Goal: Task Accomplishment & Management: Manage account settings

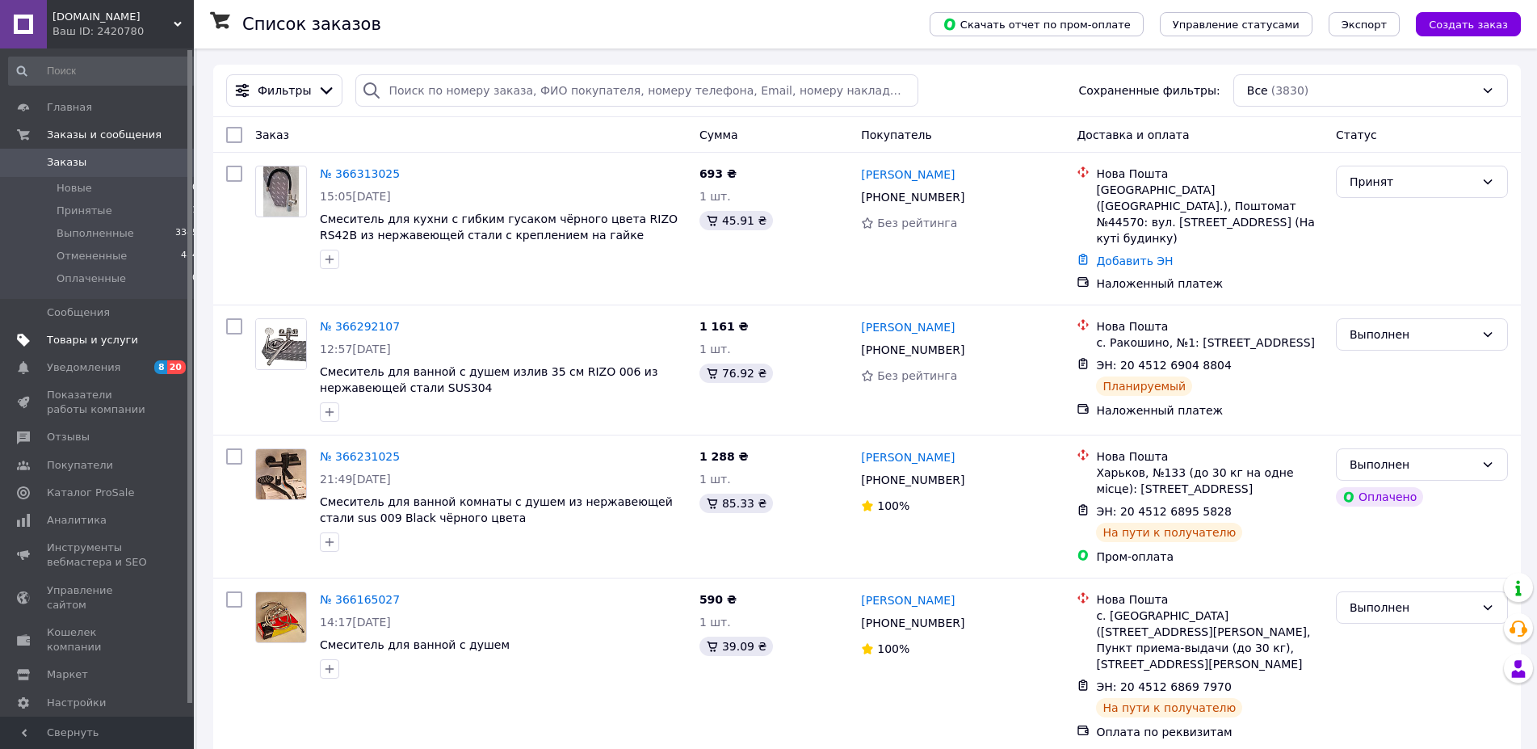
click at [74, 340] on span "Товары и услуги" at bounding box center [92, 340] width 91 height 15
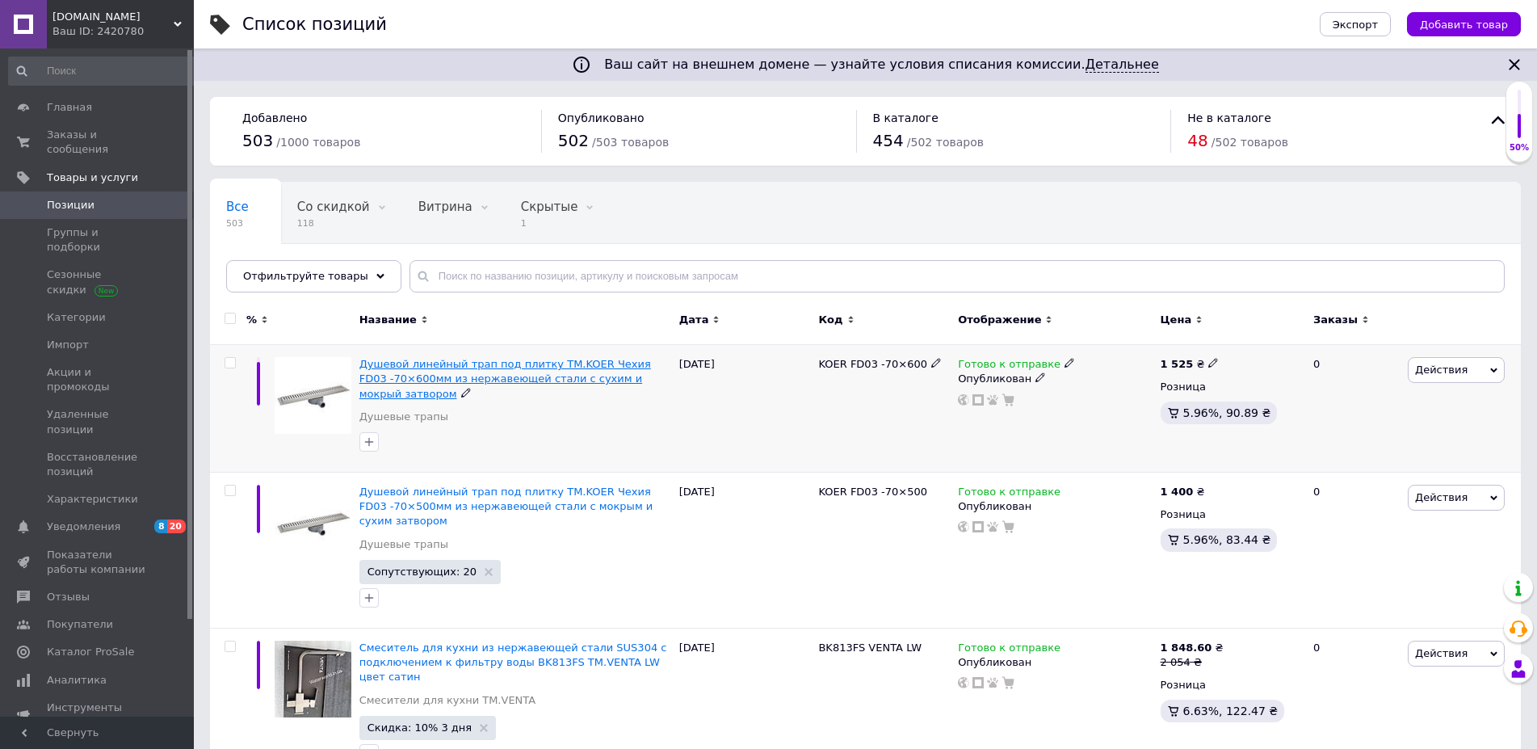
click at [443, 371] on span "Душевой линейный трап под плитку TM.KOER Чехия FD03 -70×600мм из нержавеющей ст…" at bounding box center [505, 378] width 292 height 41
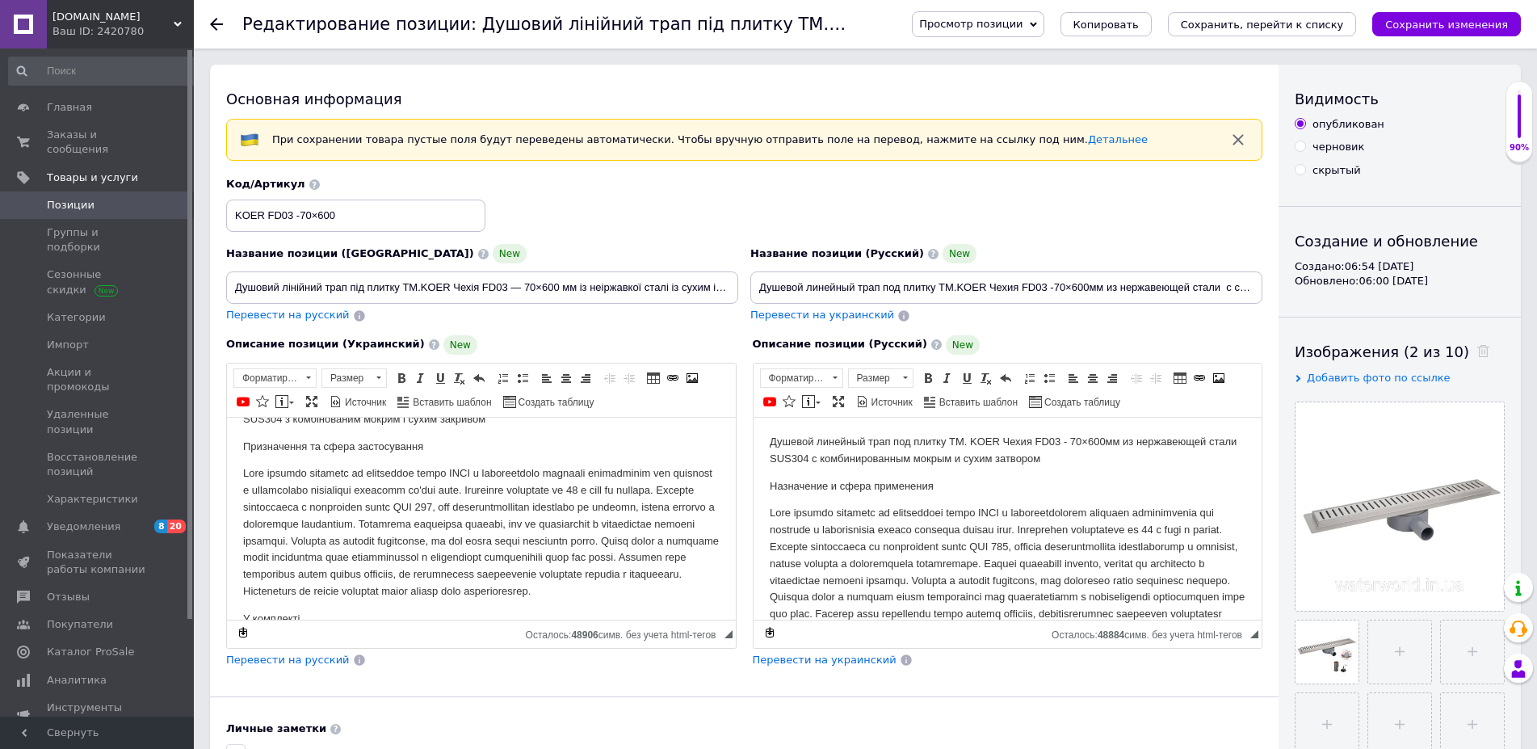
scroll to position [141, 0]
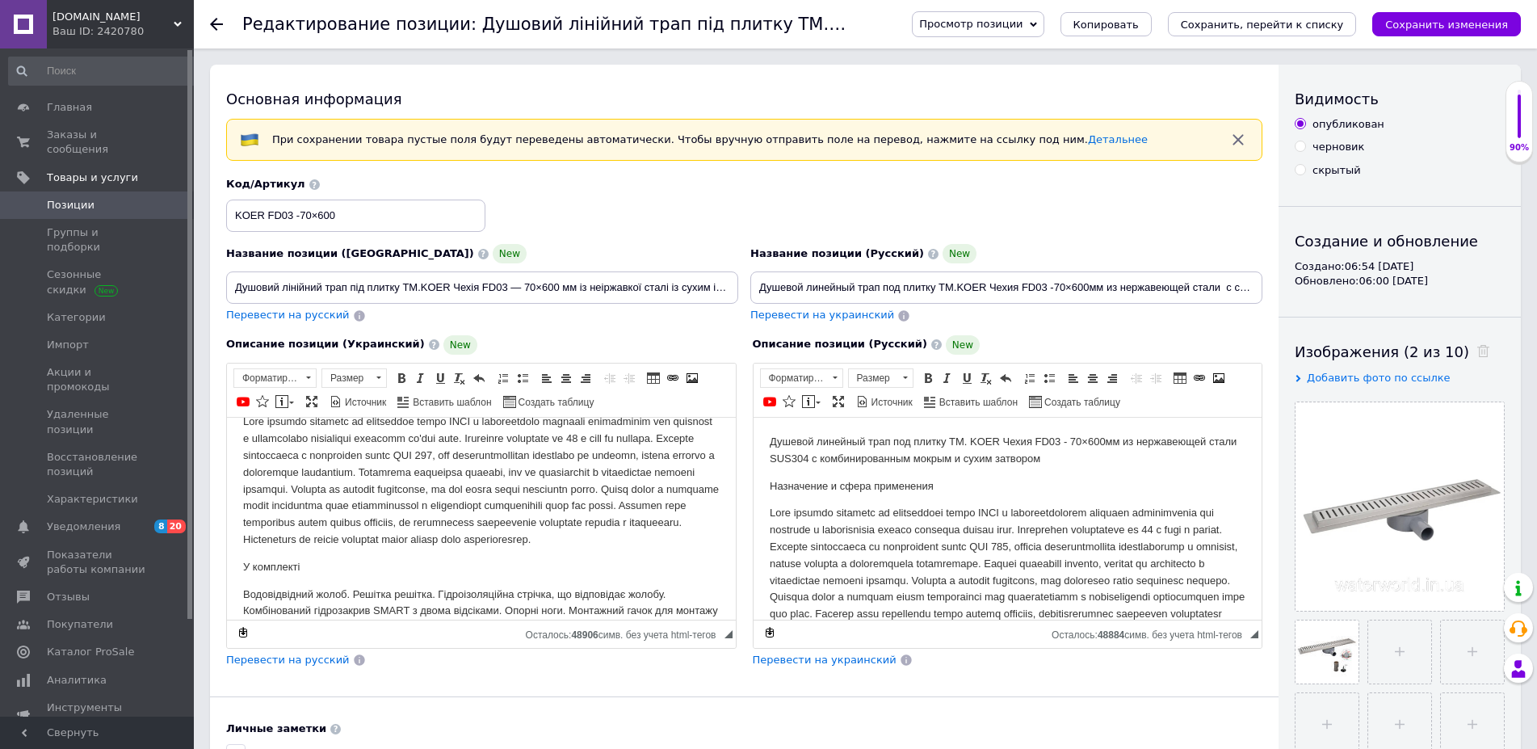
drag, startPoint x: 729, startPoint y: 481, endPoint x: 962, endPoint y: 1045, distance: 609.8
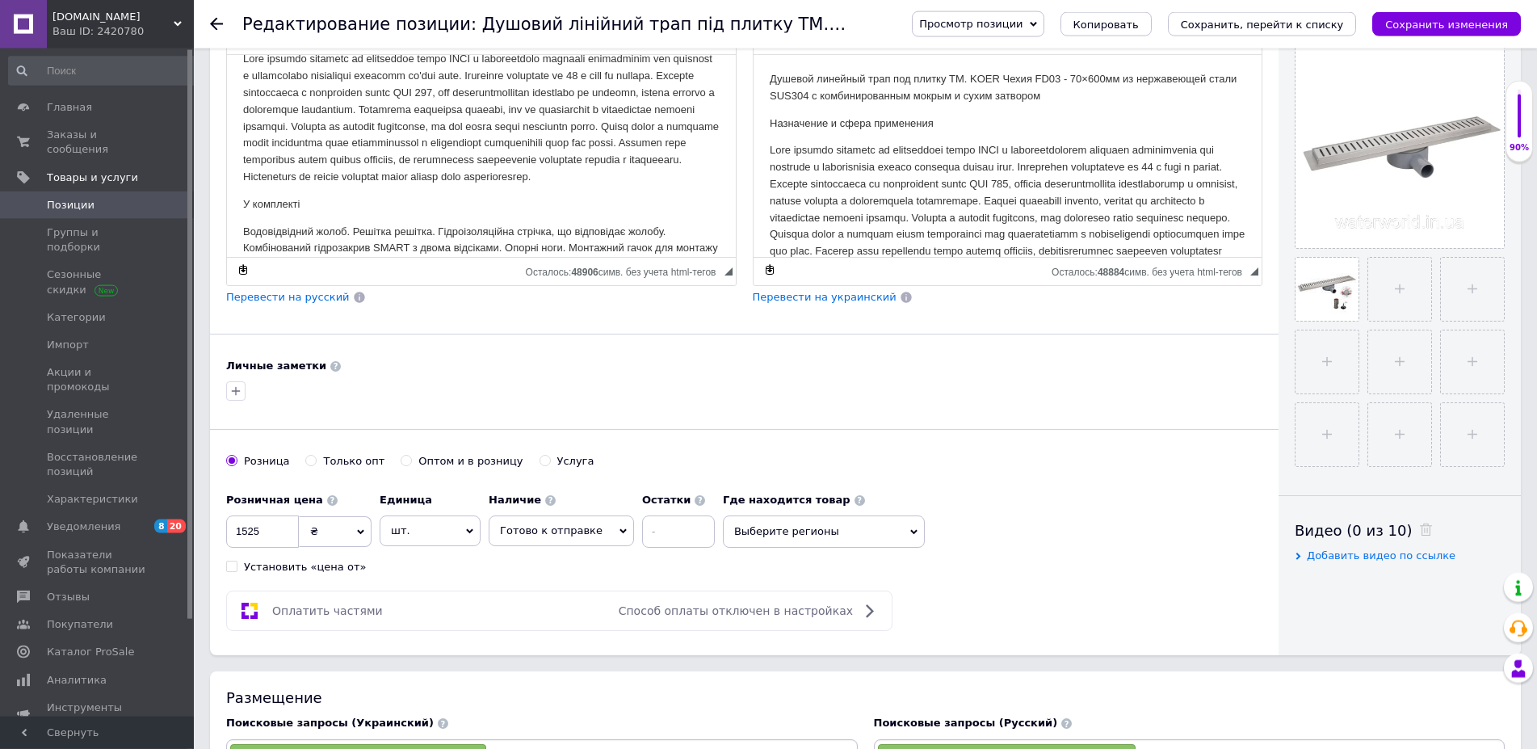
scroll to position [412, 0]
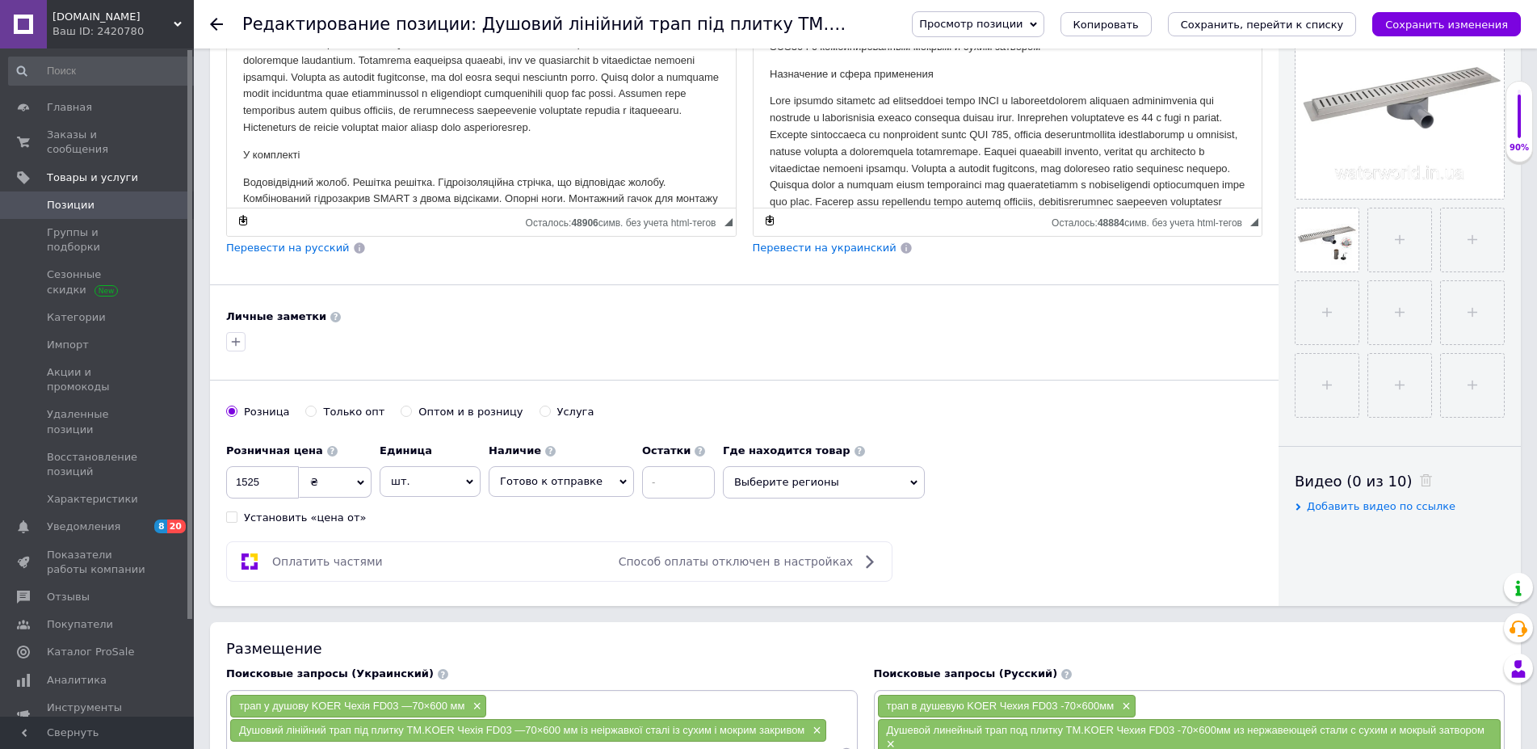
click at [910, 482] on icon at bounding box center [913, 483] width 7 height 5
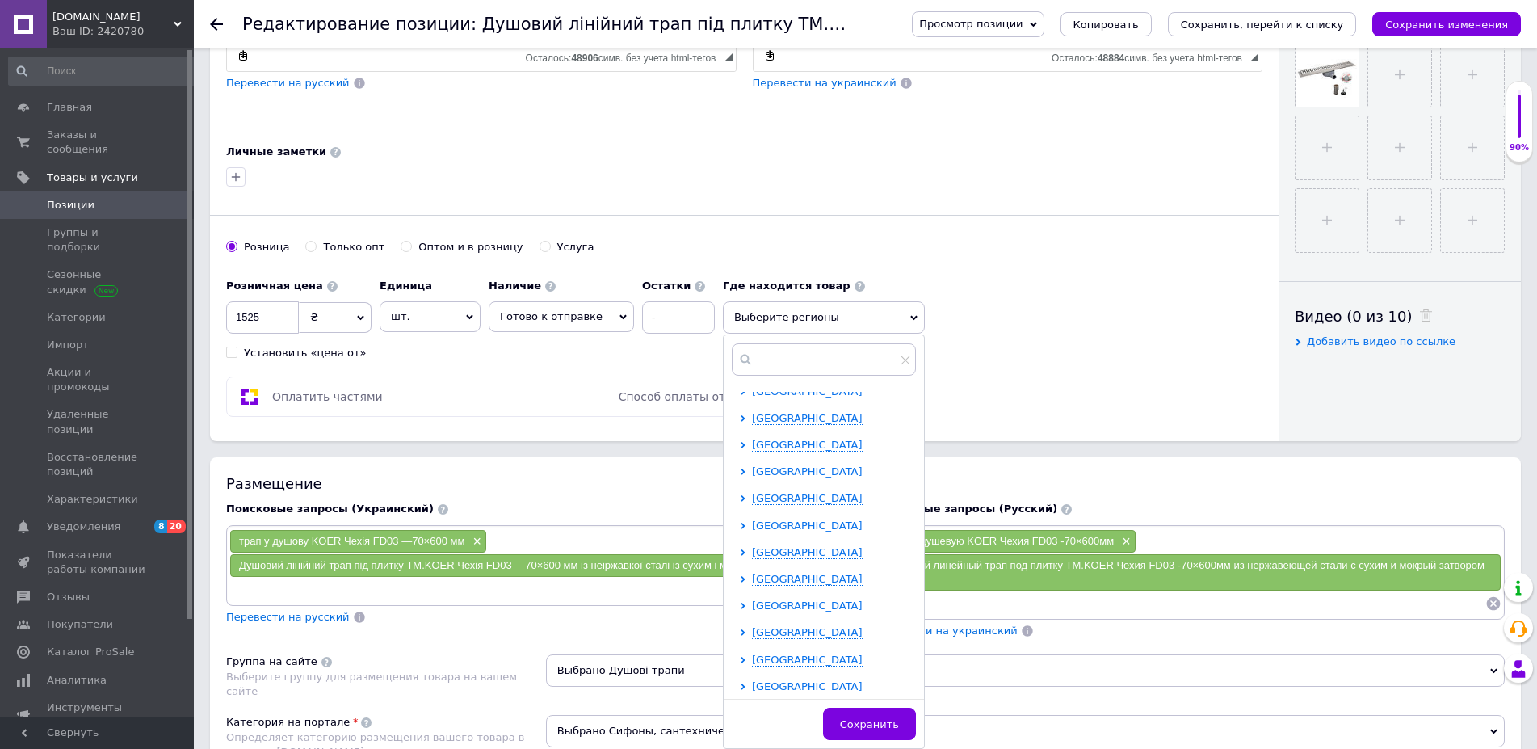
scroll to position [333, 0]
click at [779, 548] on span "Харьковская область" at bounding box center [807, 548] width 111 height 12
click at [752, 659] on input "checkbox" at bounding box center [757, 654] width 10 height 10
checkbox input "true"
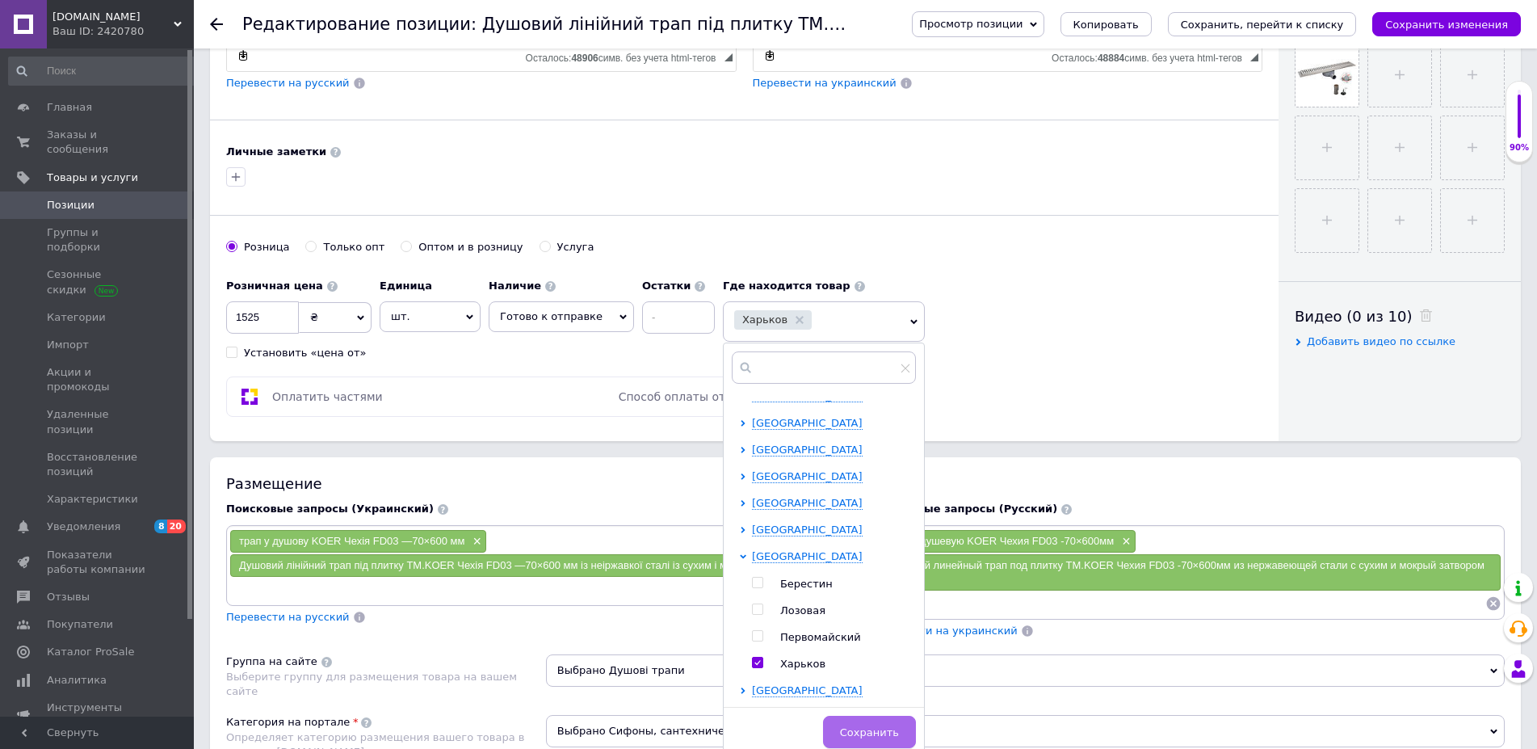
click at [874, 729] on span "Сохранить" at bounding box center [869, 732] width 59 height 12
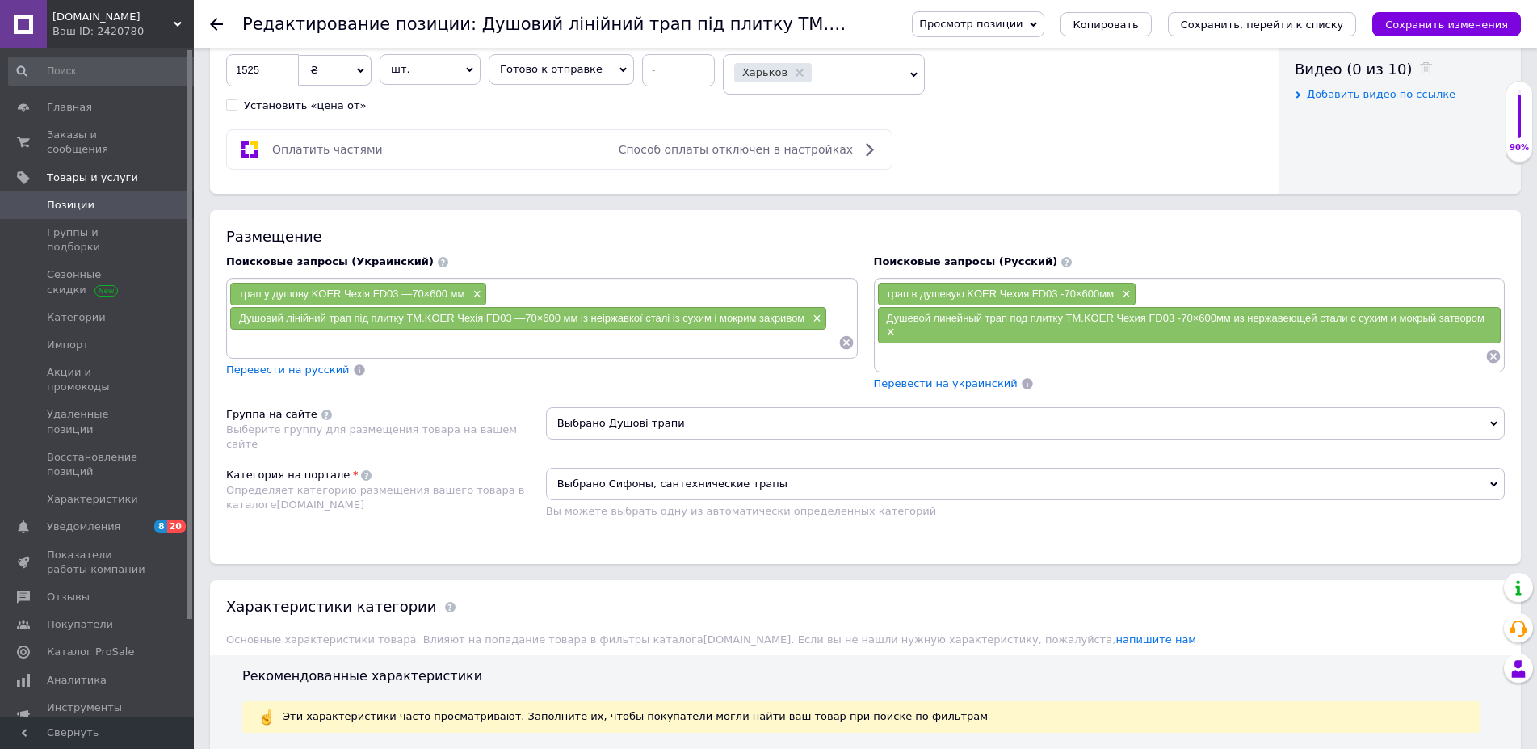
scroll to position [1153, 0]
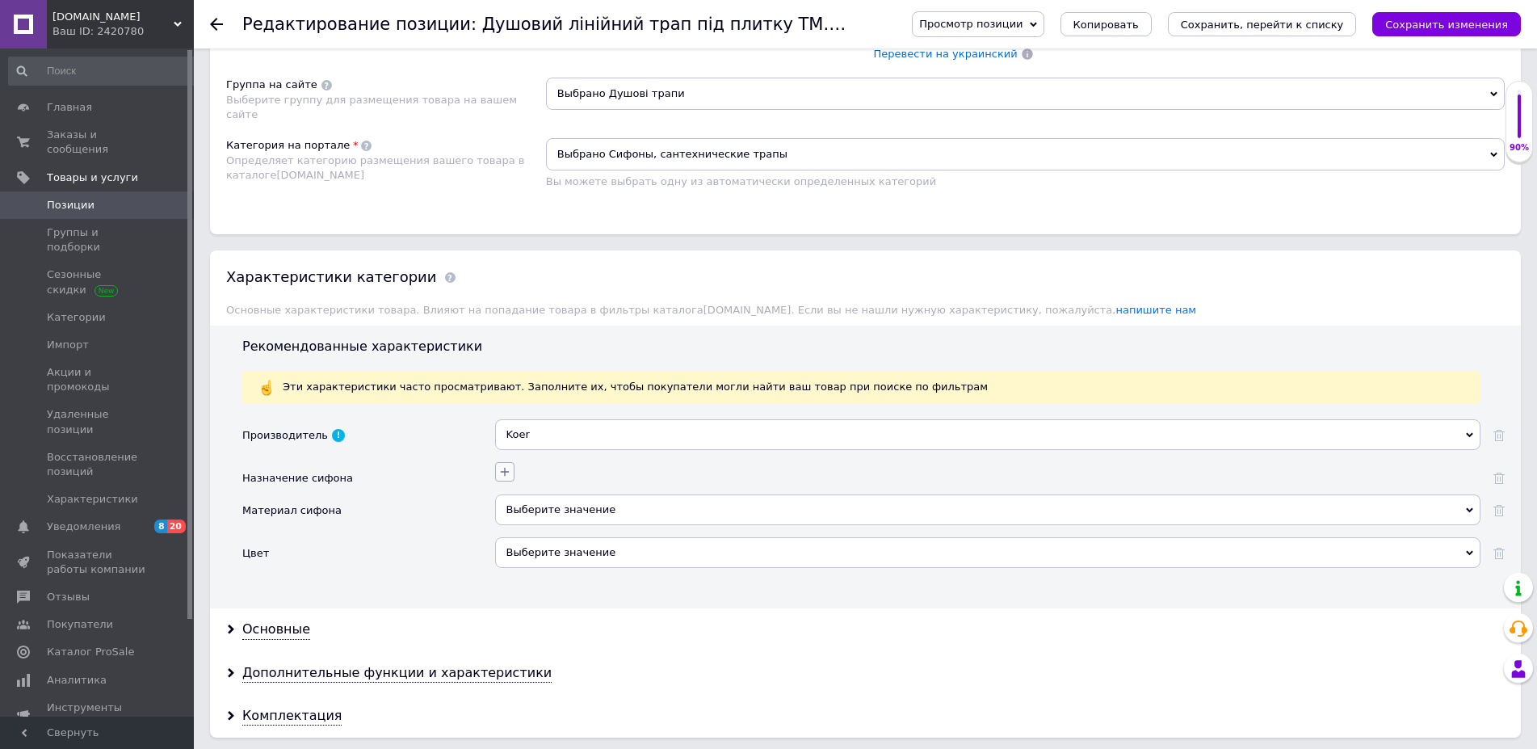
click at [509, 470] on icon "button" at bounding box center [504, 471] width 13 height 13
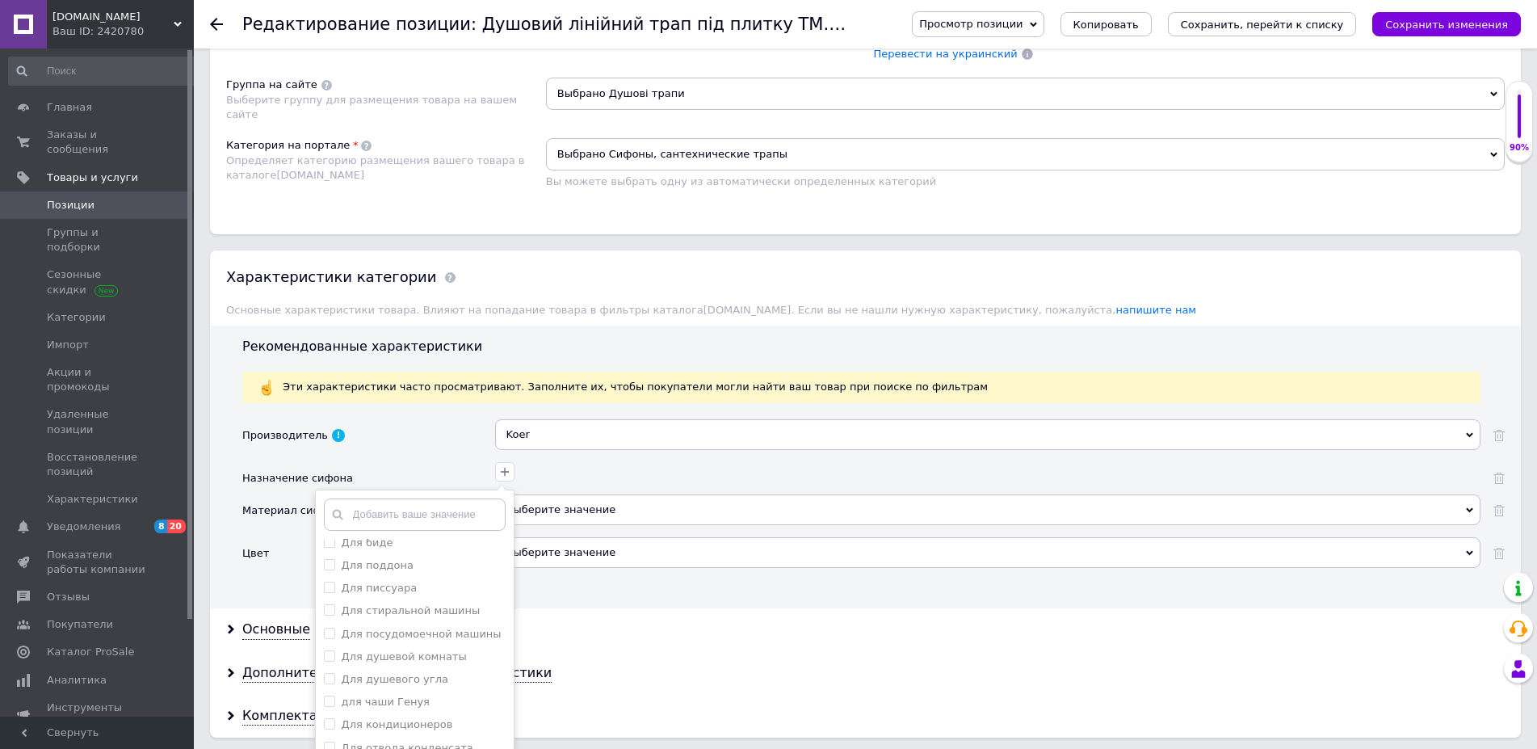
scroll to position [1318, 0]
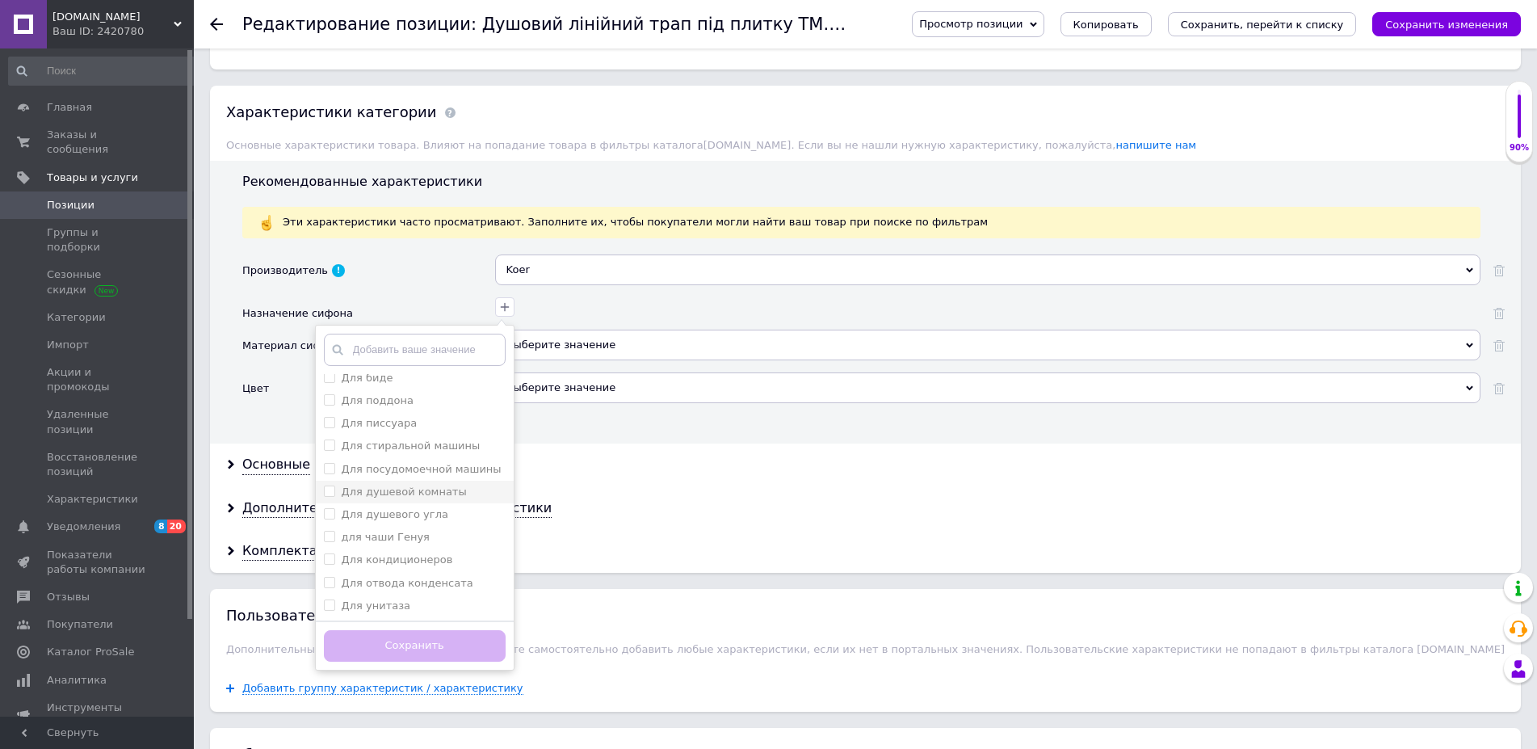
click at [330, 496] on комнаты "Для душевой комнаты" at bounding box center [329, 490] width 10 height 10
checkbox комнаты "true"
click at [329, 514] on угла "Для душевого угла" at bounding box center [329, 513] width 10 height 10
checkbox угла "true"
drag, startPoint x: 395, startPoint y: 653, endPoint x: 384, endPoint y: 636, distance: 19.7
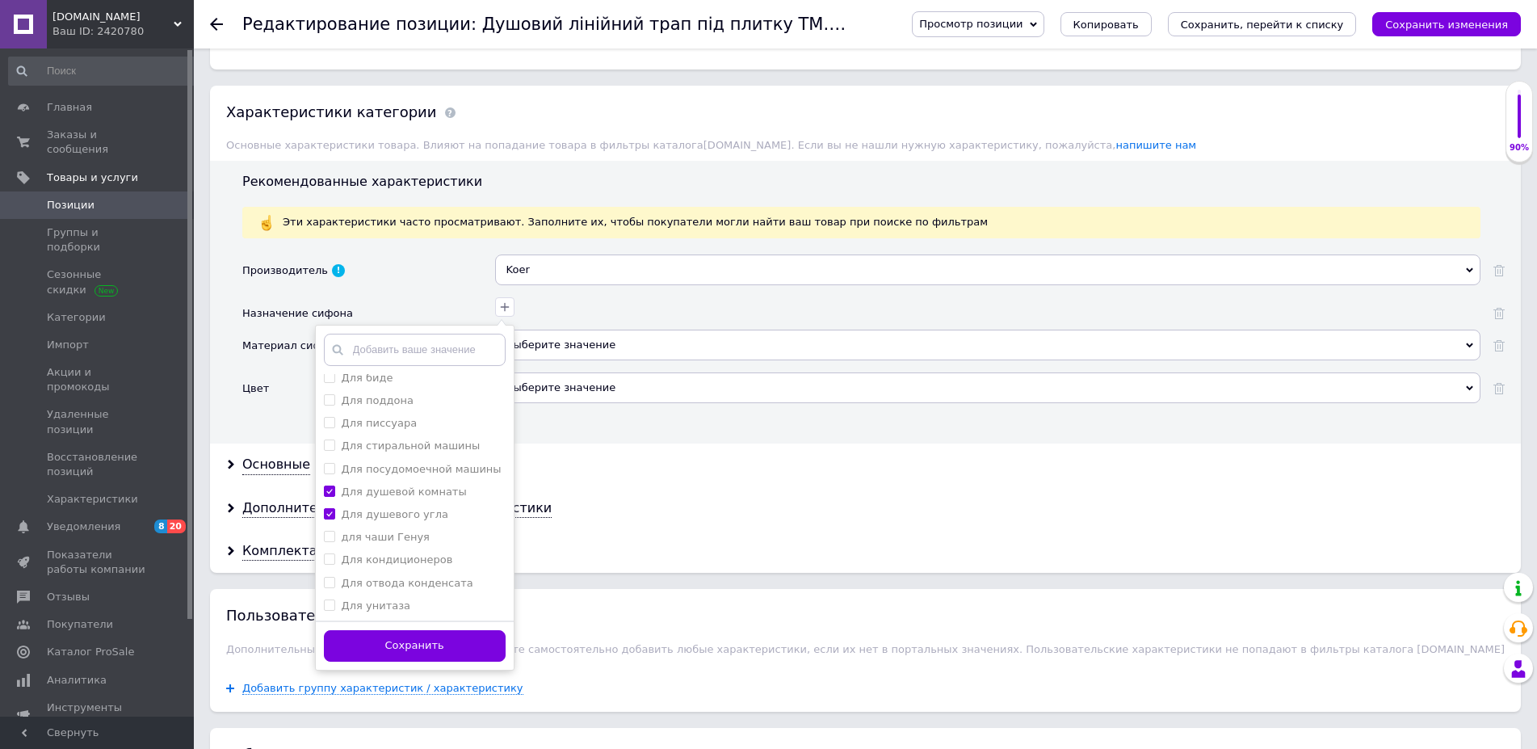
click at [394, 653] on button "Сохранить" at bounding box center [415, 645] width 182 height 31
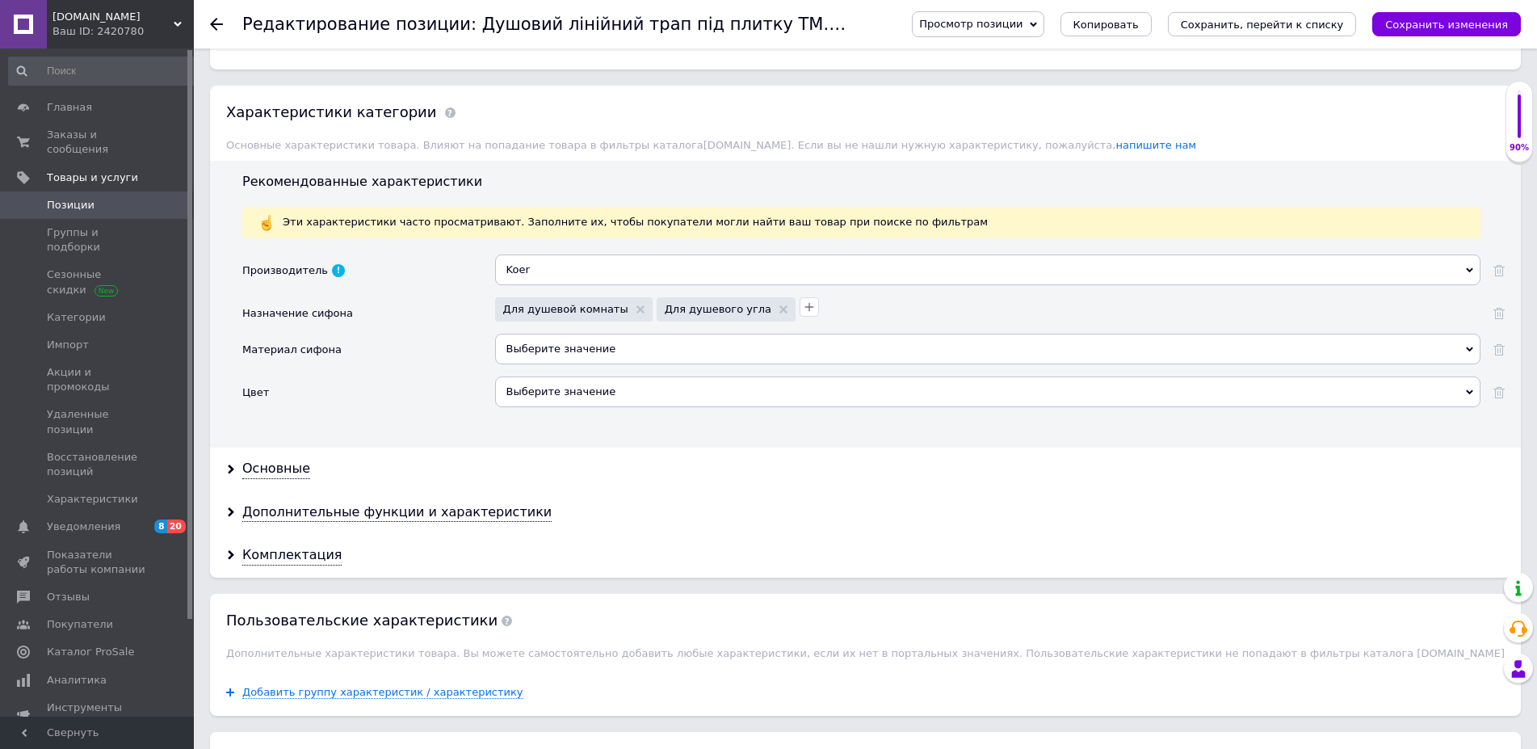
click at [539, 356] on div "Выберите значение" at bounding box center [987, 349] width 985 height 31
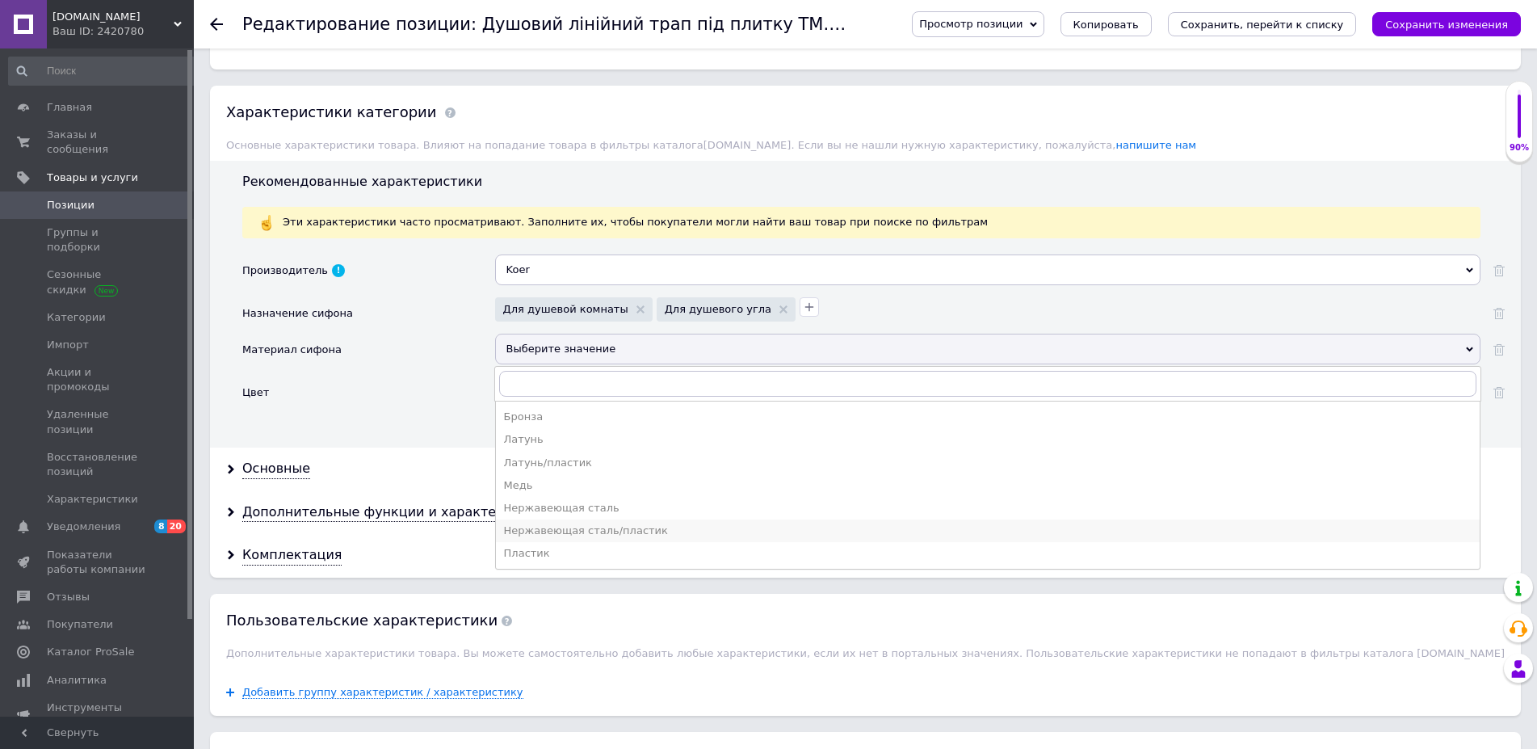
click at [531, 535] on div "Нержавеющая сталь/пластик" at bounding box center [987, 530] width 967 height 15
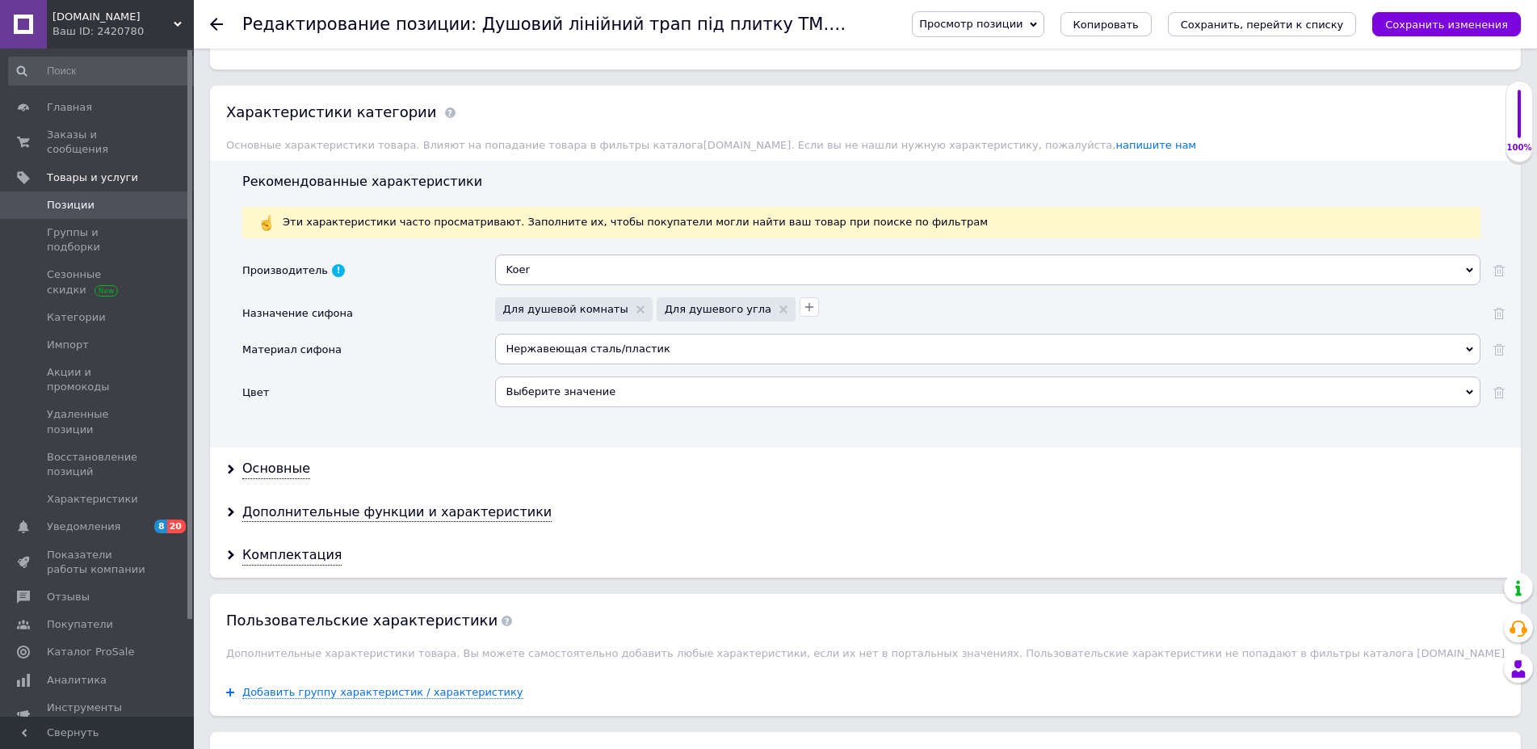
click at [539, 392] on div "Выберите значение" at bounding box center [987, 391] width 985 height 31
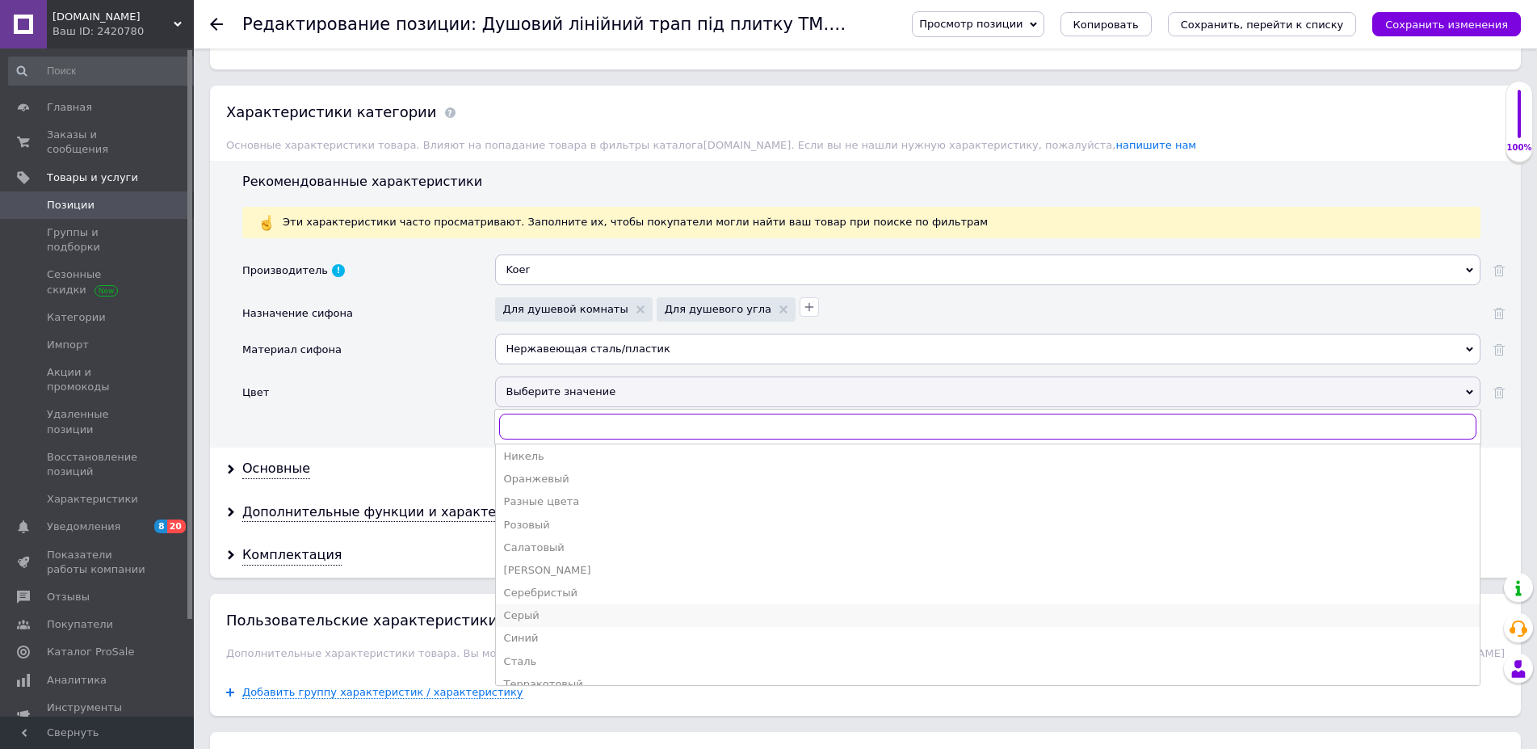
scroll to position [329, 0]
drag, startPoint x: 523, startPoint y: 564, endPoint x: 522, endPoint y: 556, distance: 8.1
click at [525, 563] on div "Сатин" at bounding box center [987, 563] width 967 height 15
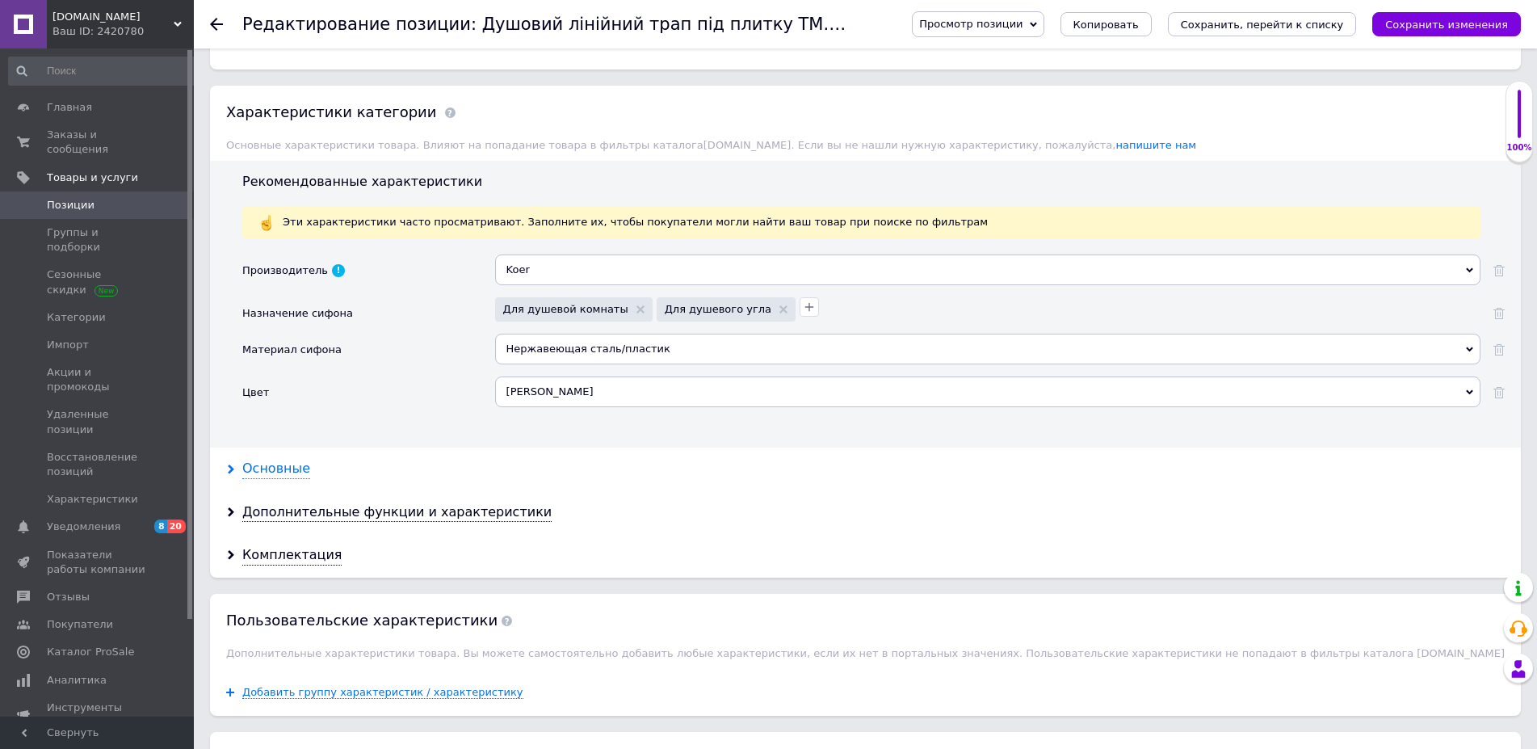
drag, startPoint x: 271, startPoint y: 470, endPoint x: 297, endPoint y: 480, distance: 28.4
click at [271, 471] on div "Основные" at bounding box center [276, 469] width 68 height 19
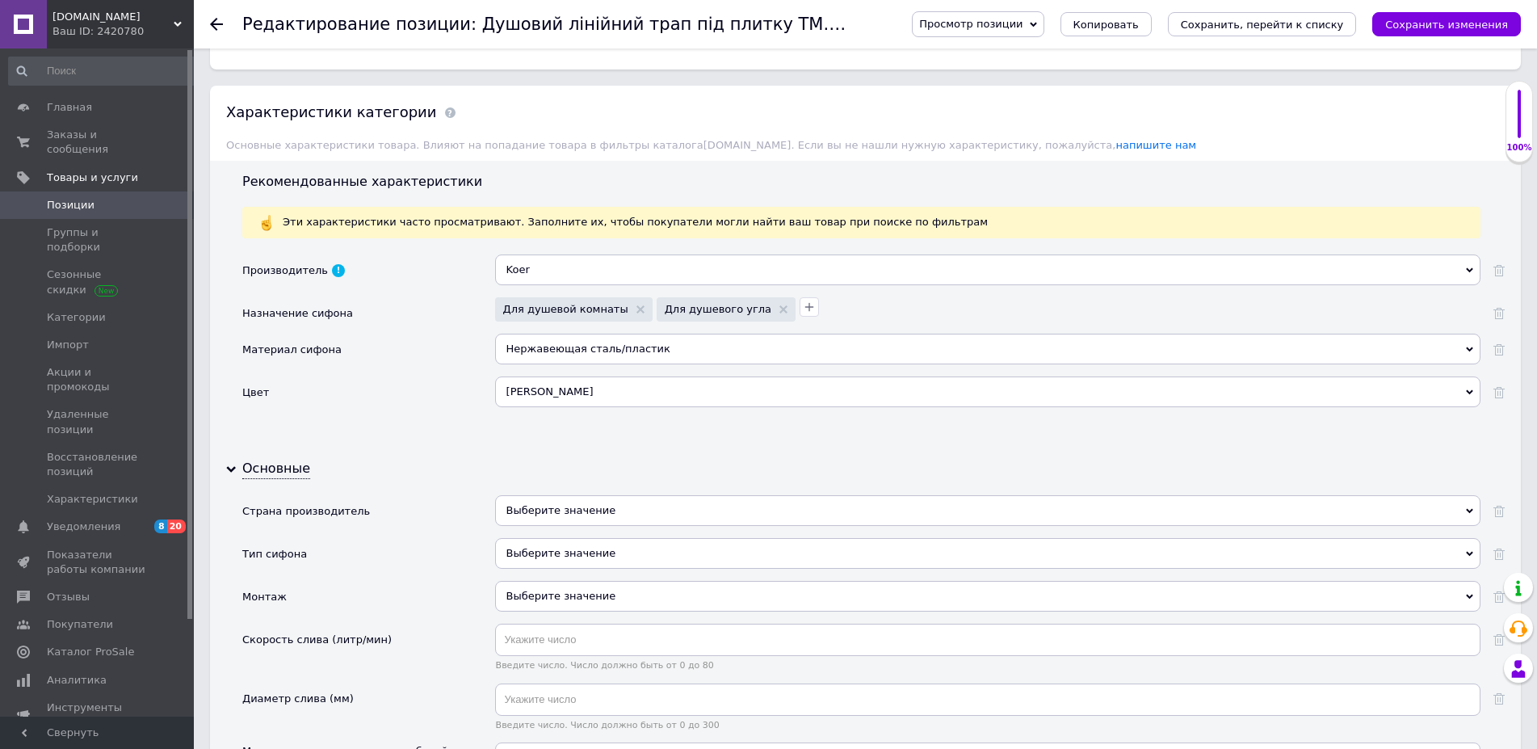
click at [543, 510] on div "Выберите значение" at bounding box center [987, 510] width 985 height 31
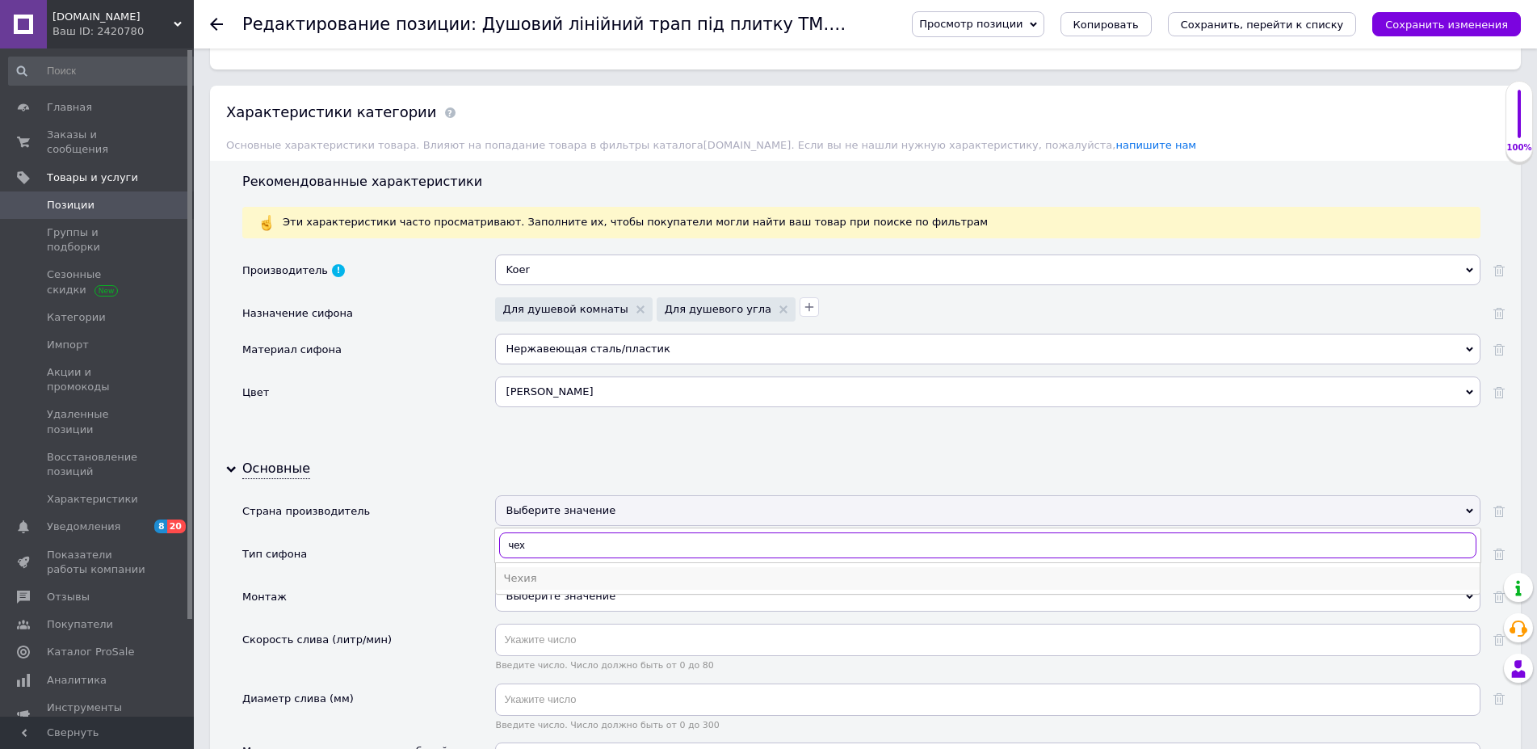
type input "чех"
click at [528, 576] on div "Чехия" at bounding box center [987, 578] width 967 height 15
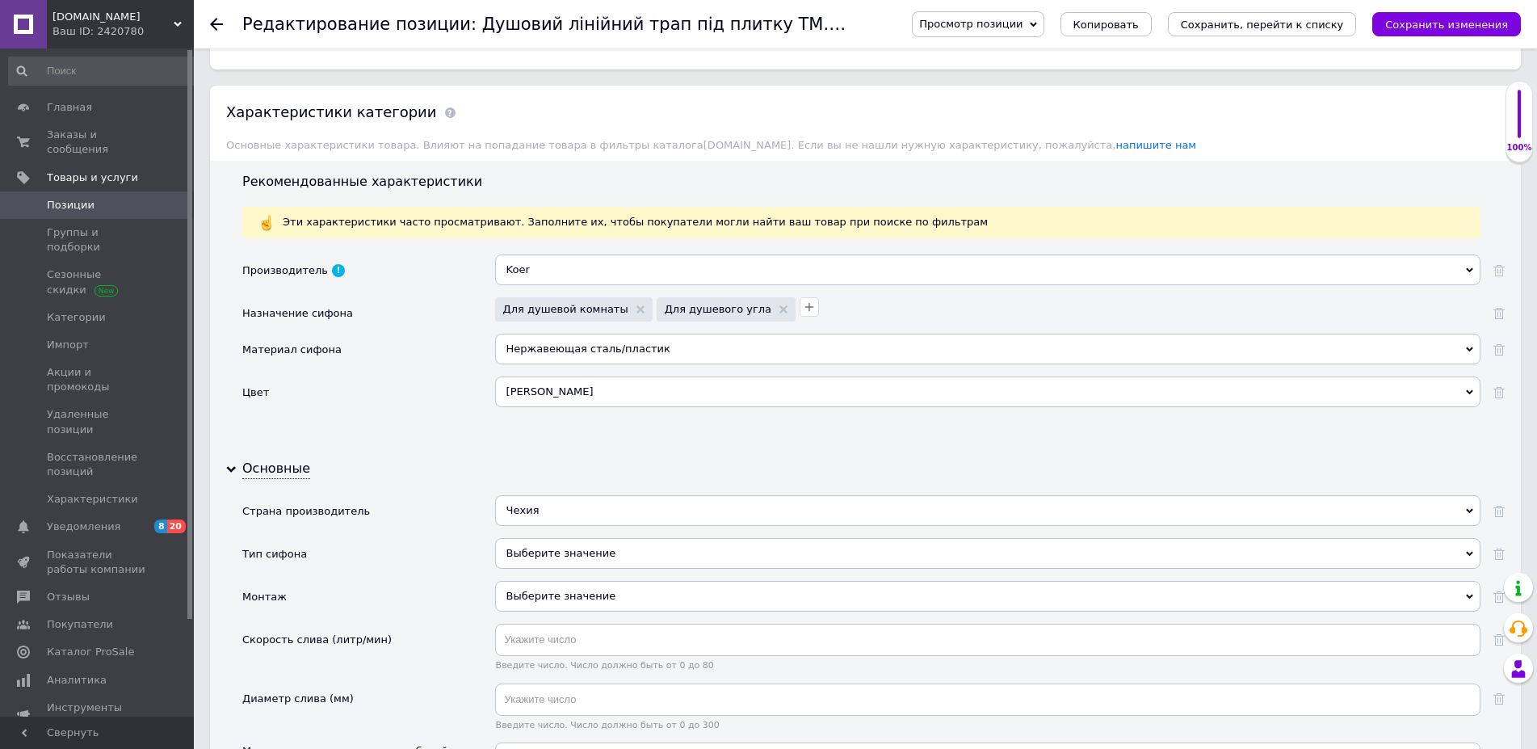
click at [526, 557] on div "Выберите значение" at bounding box center [987, 553] width 985 height 31
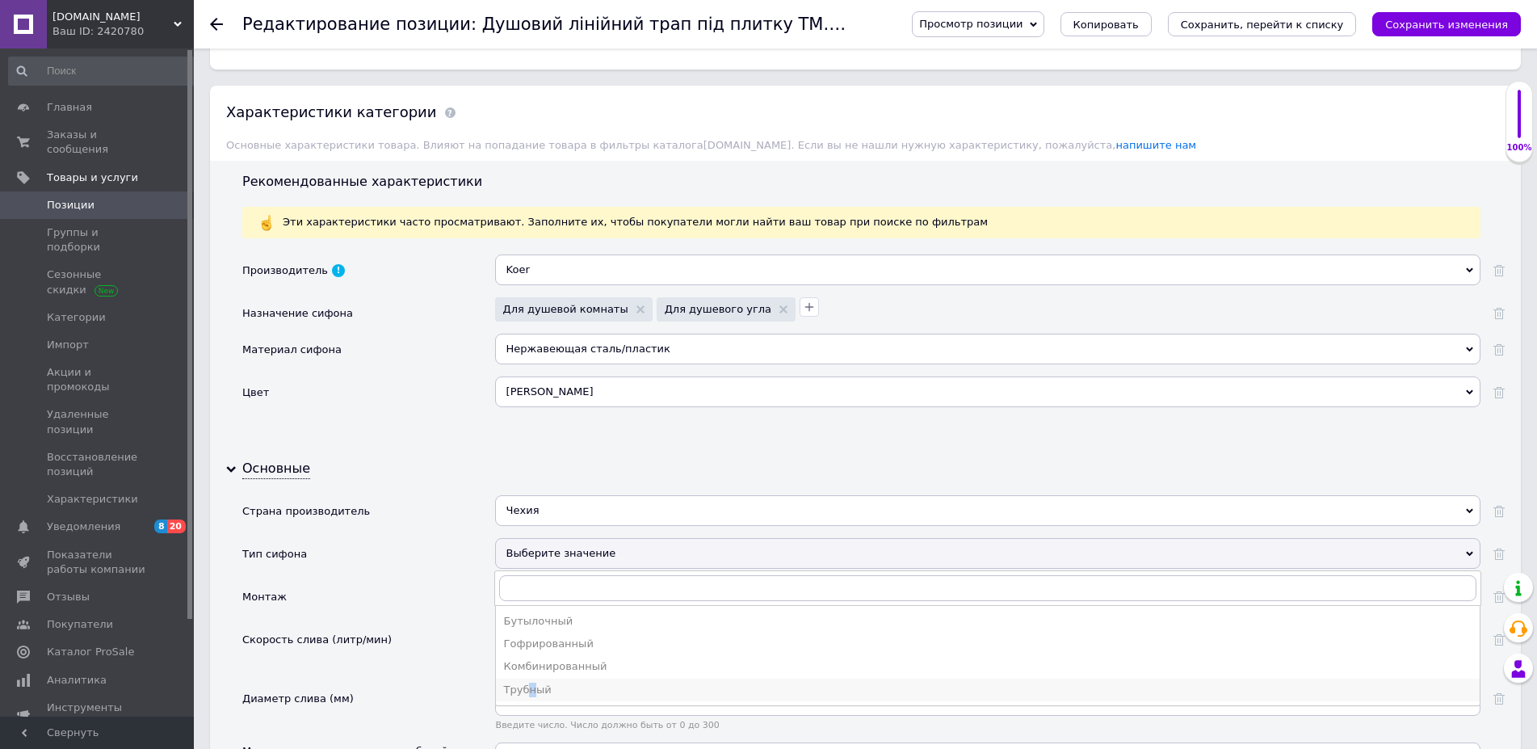
click at [529, 692] on div "Трубный" at bounding box center [987, 689] width 967 height 15
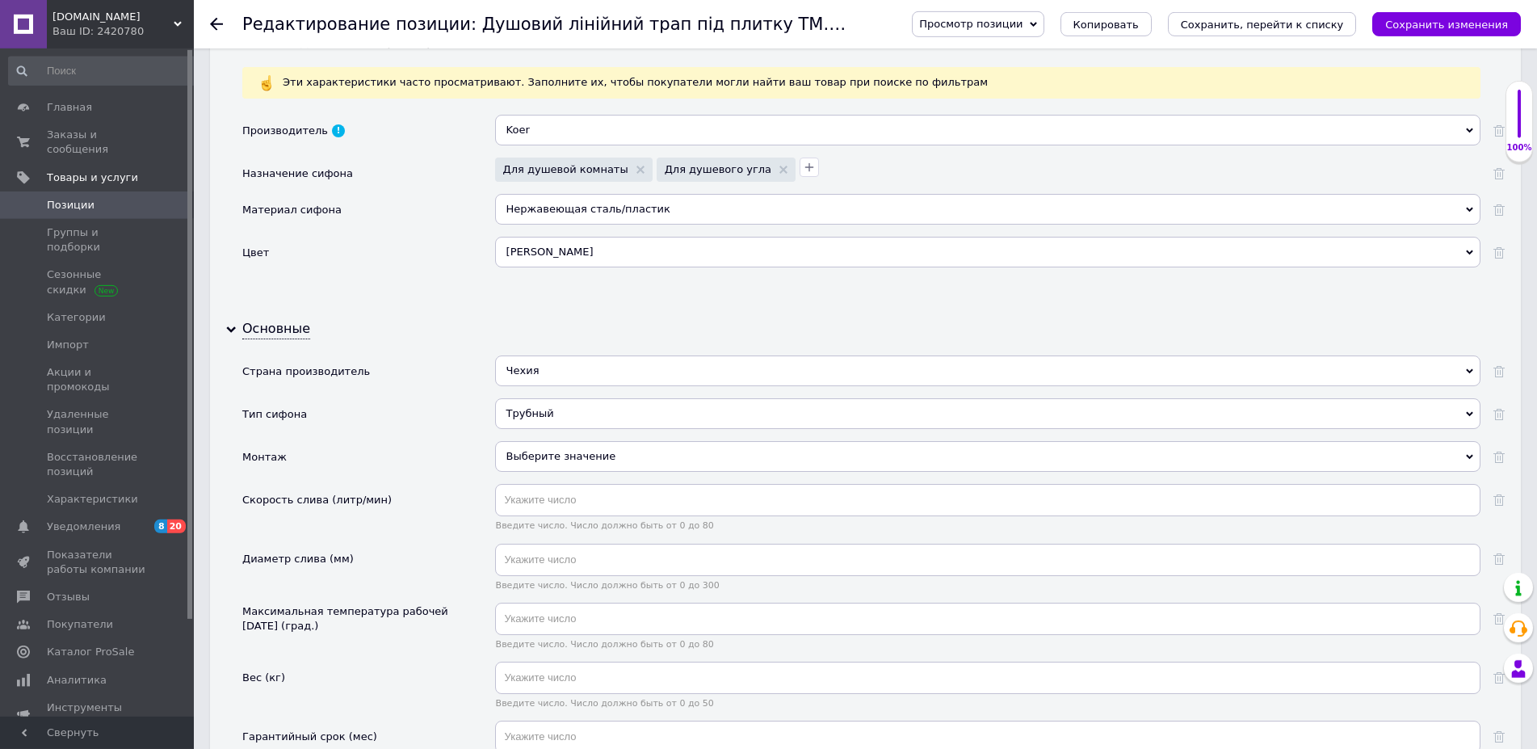
scroll to position [1483, 0]
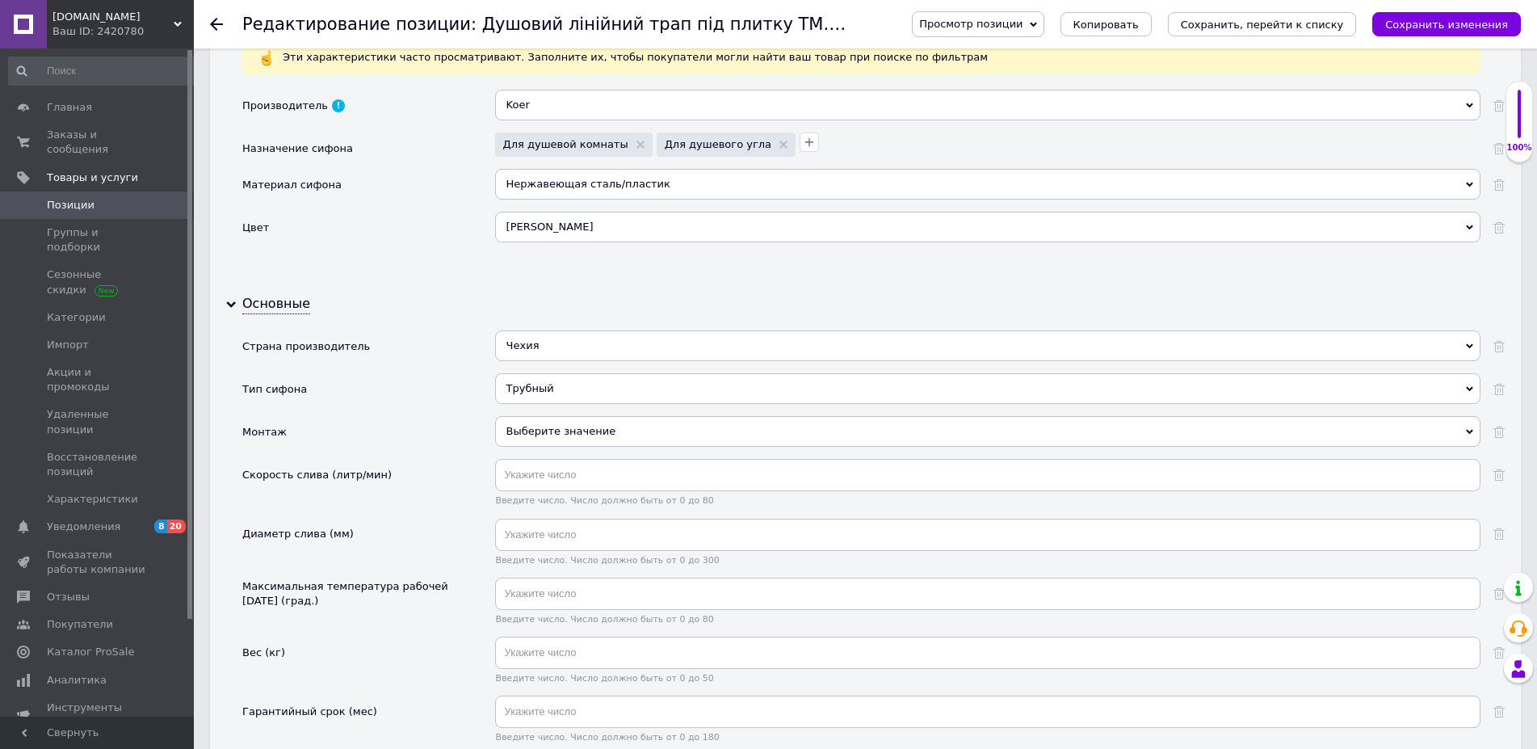
click at [507, 428] on div "Выберите значение" at bounding box center [987, 431] width 985 height 31
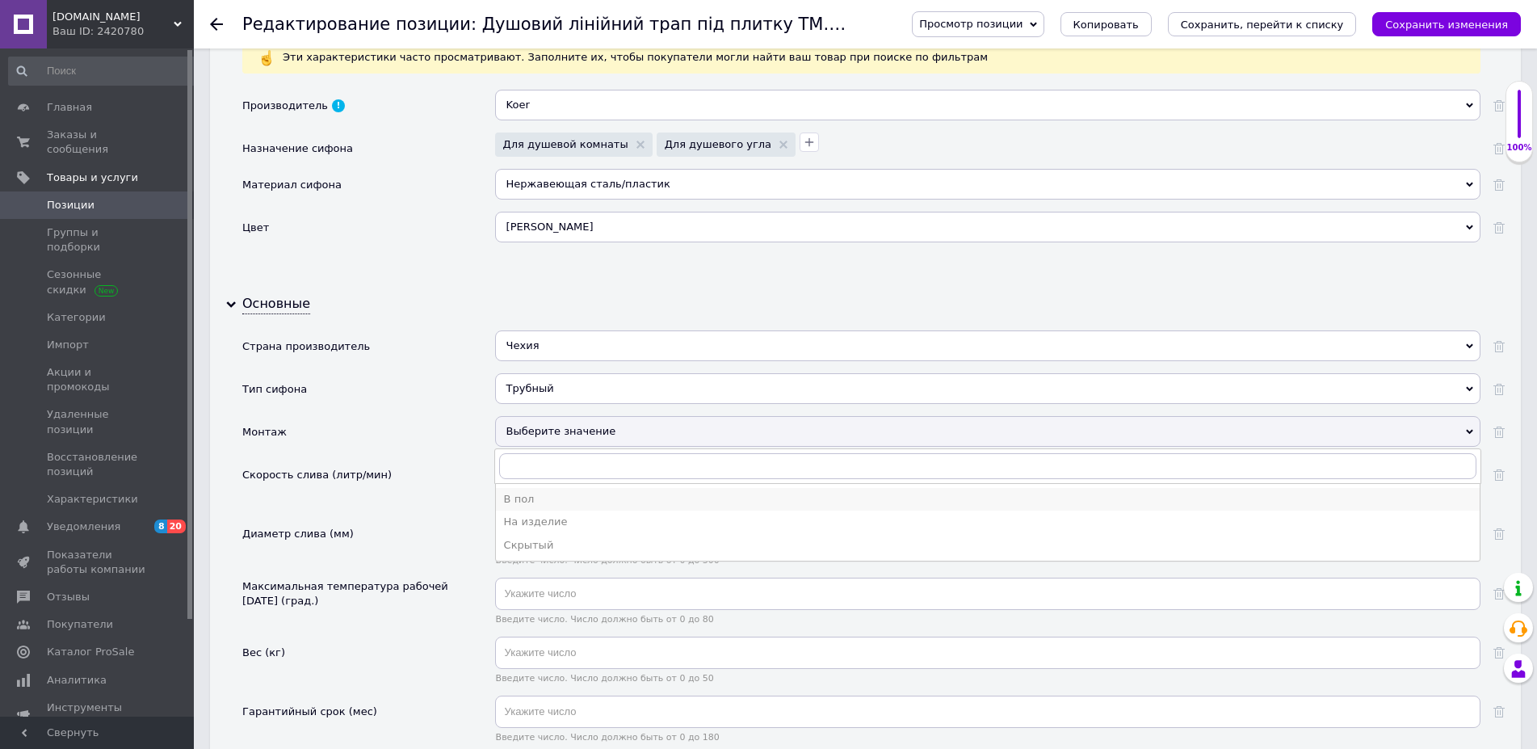
click at [527, 497] on div "В пол" at bounding box center [987, 499] width 967 height 15
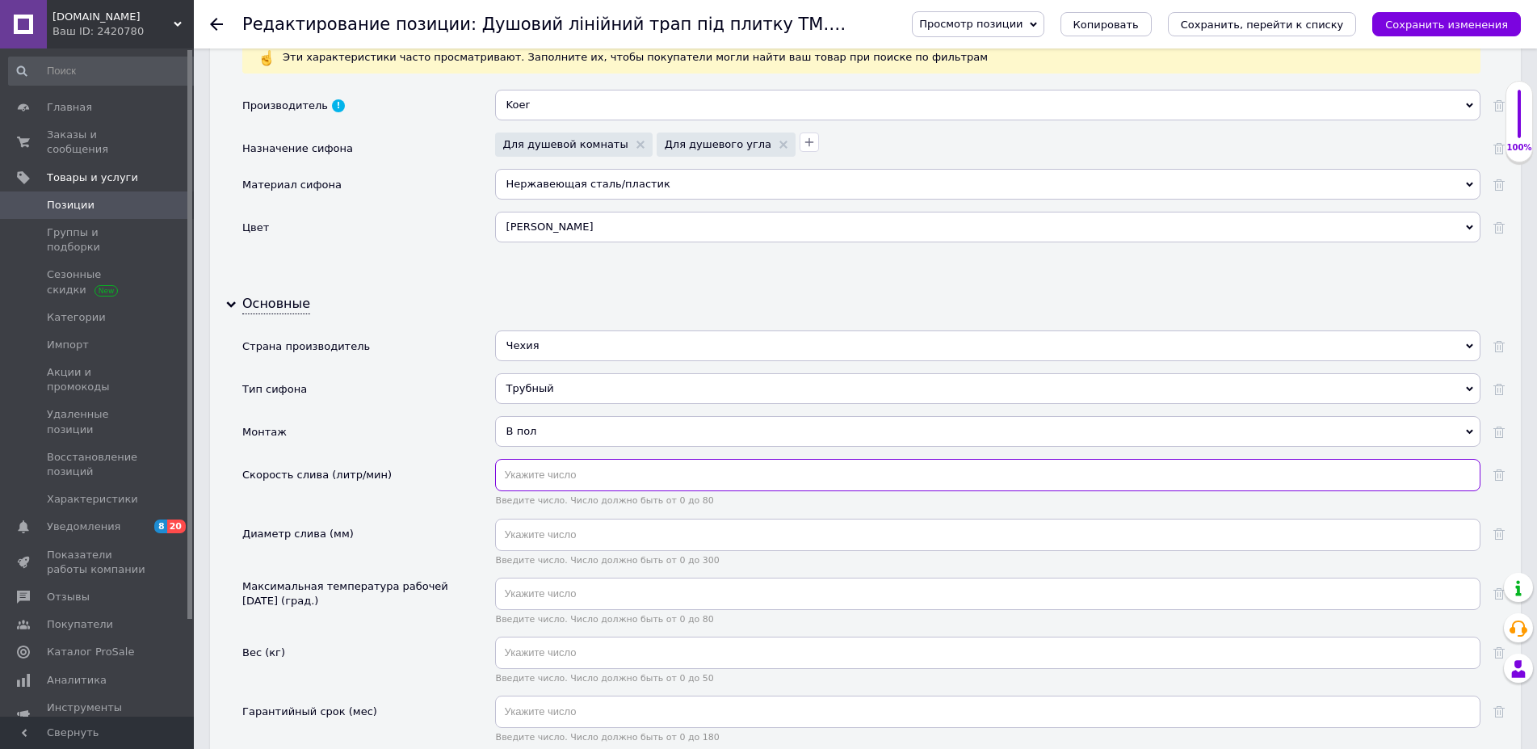
click at [529, 484] on input "text" at bounding box center [987, 475] width 985 height 32
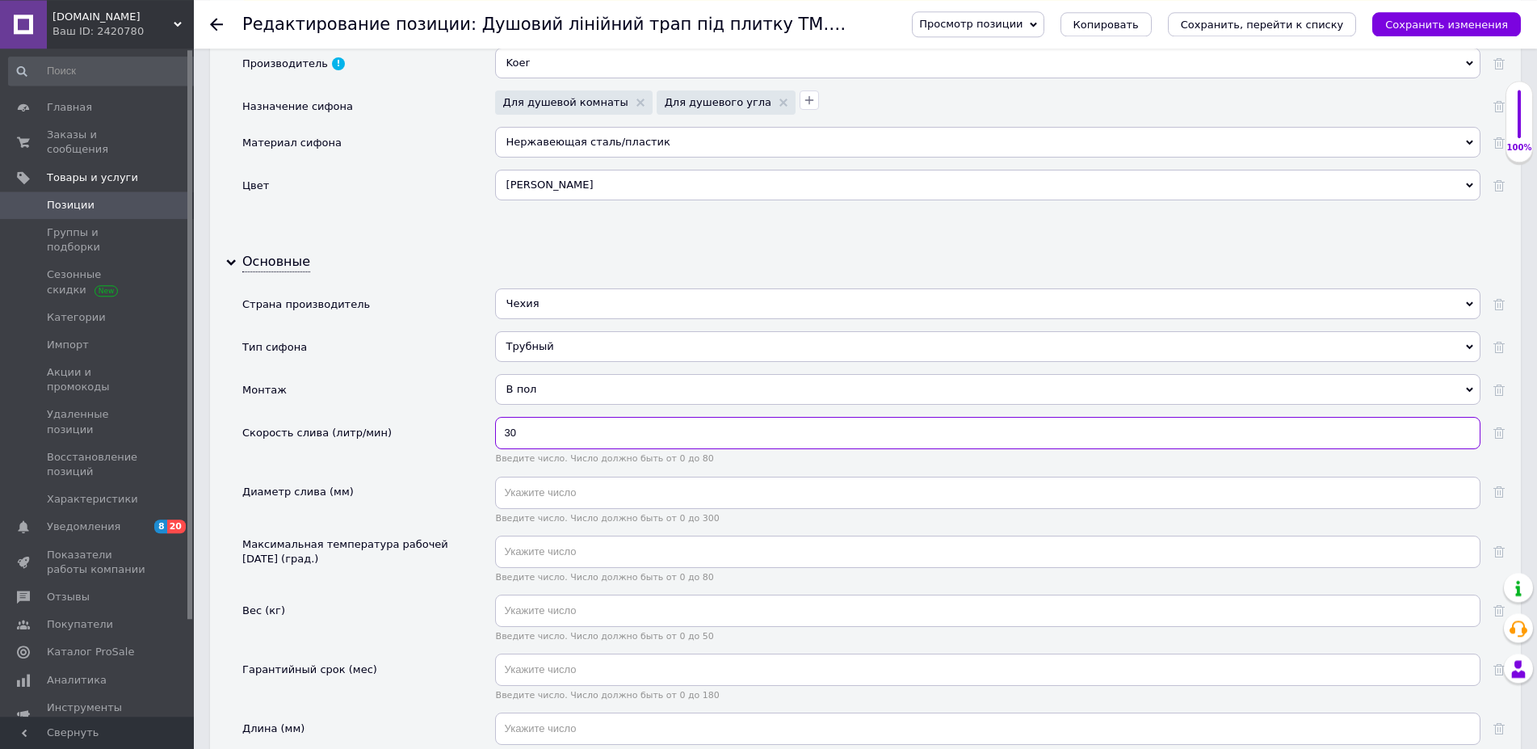
scroll to position [1565, 0]
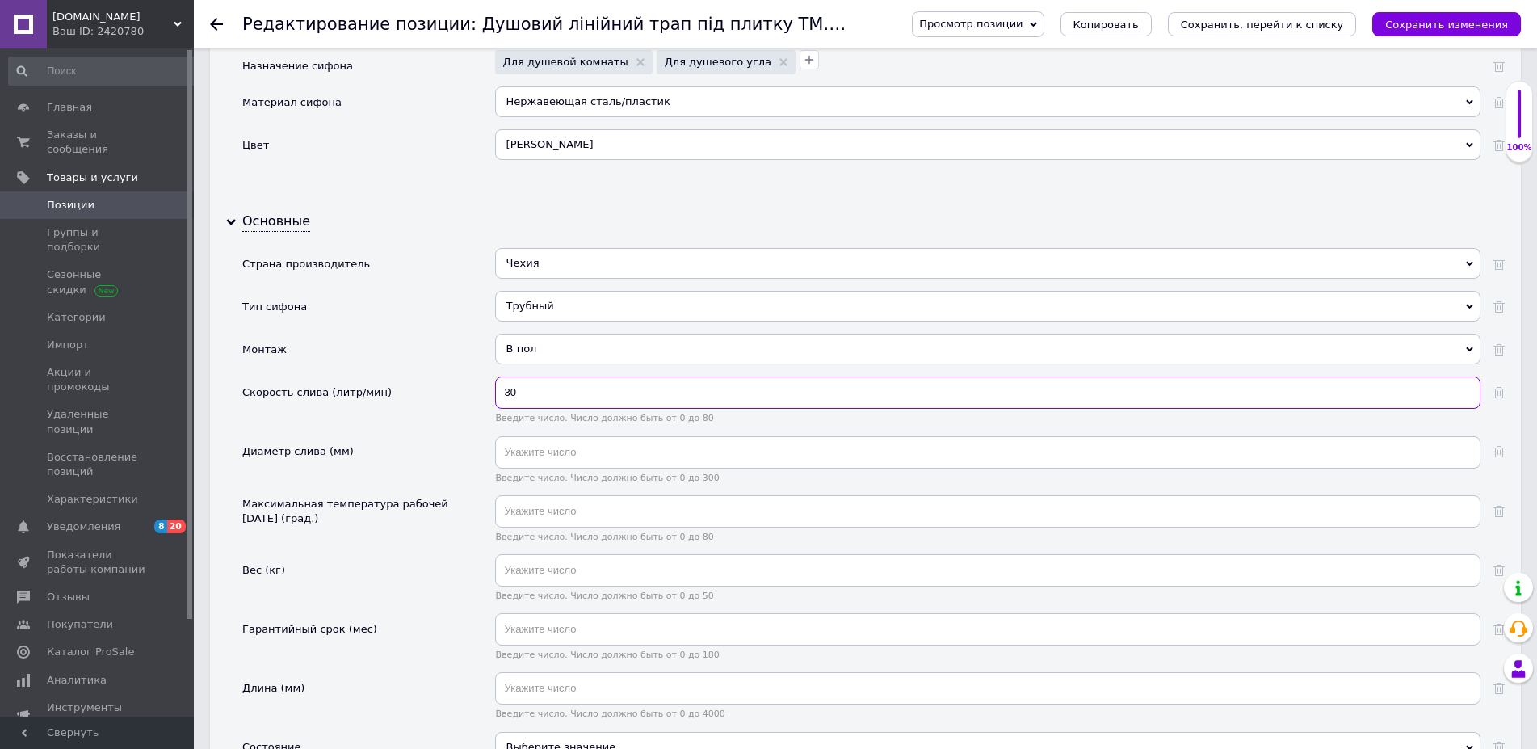
type input "30"
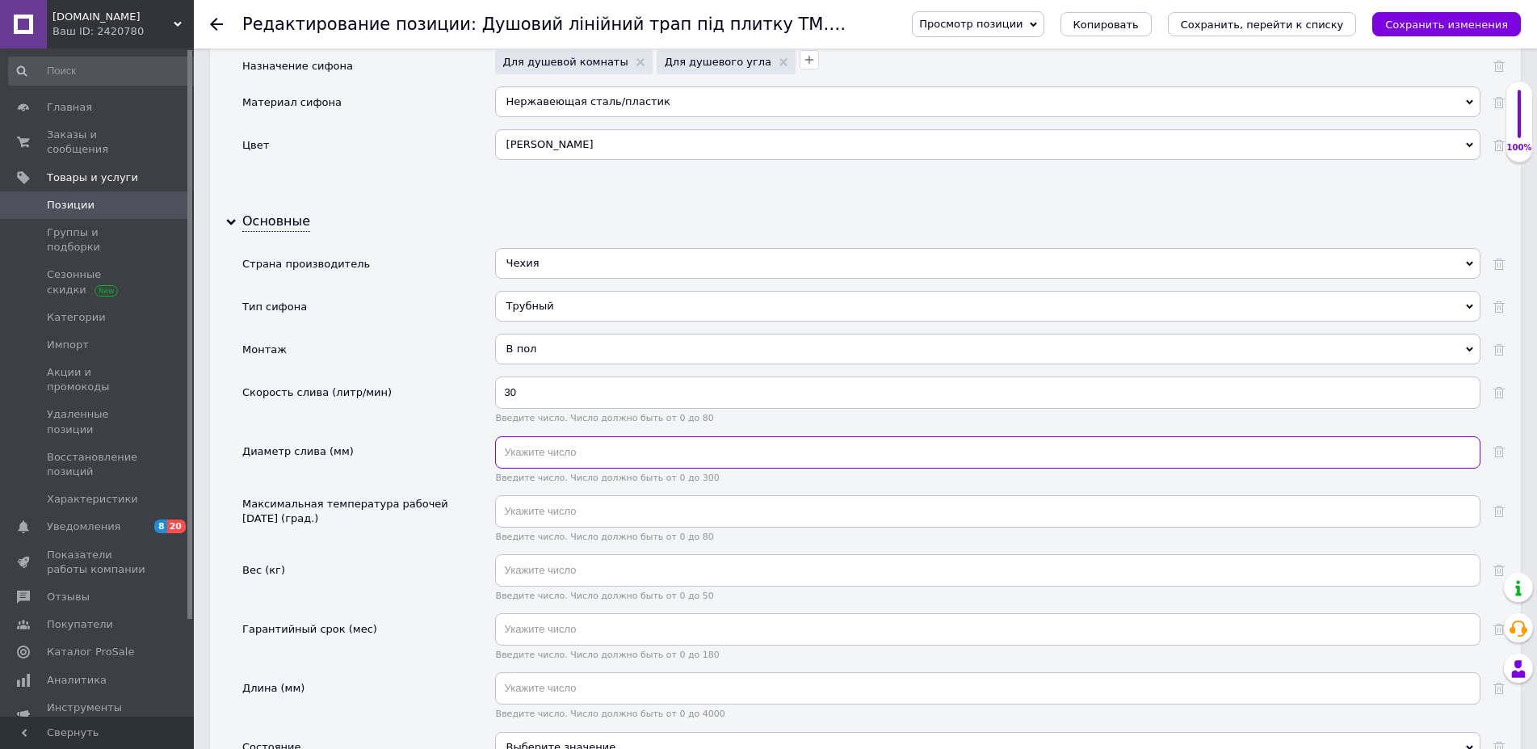
click at [518, 453] on input "text" at bounding box center [987, 452] width 985 height 32
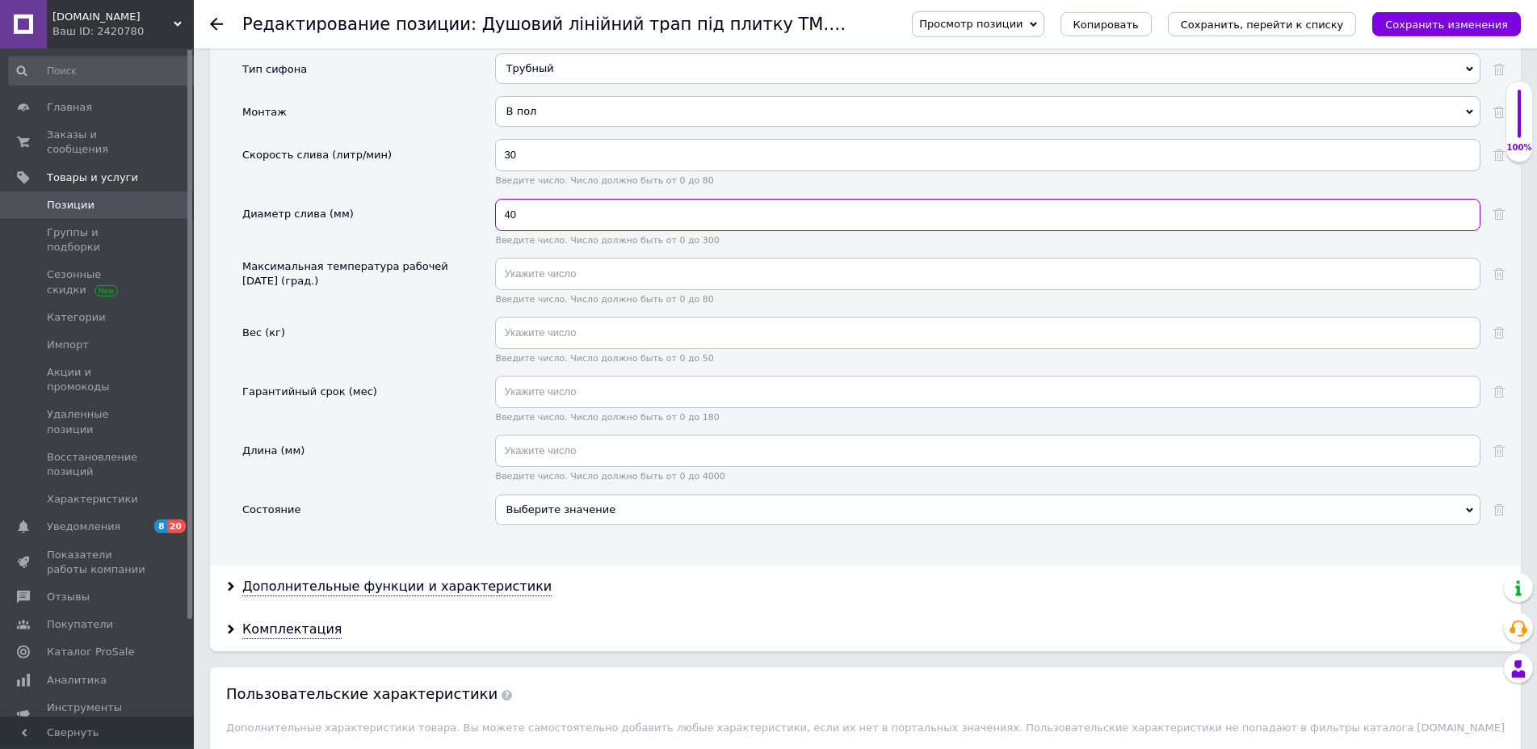
scroll to position [1895, 0]
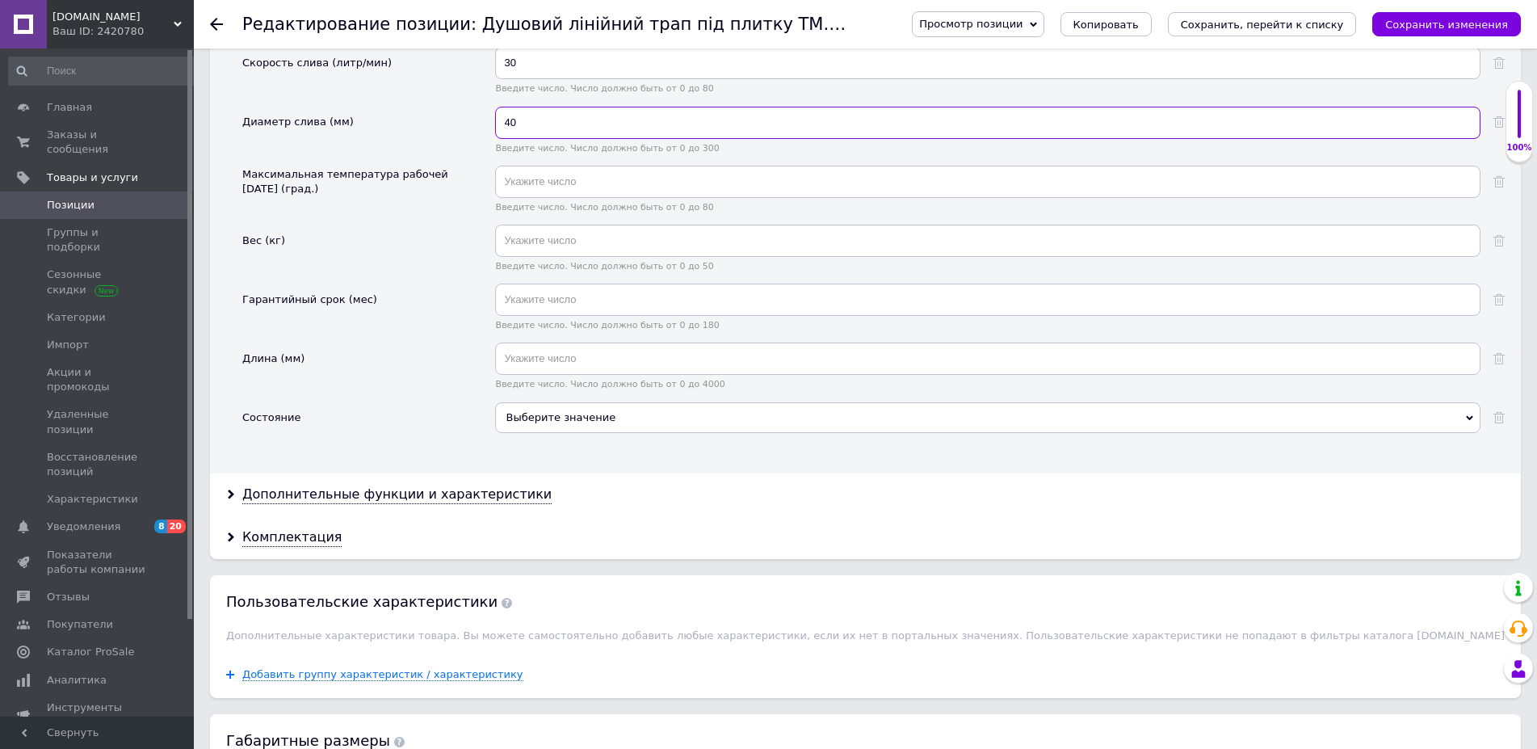
type input "40"
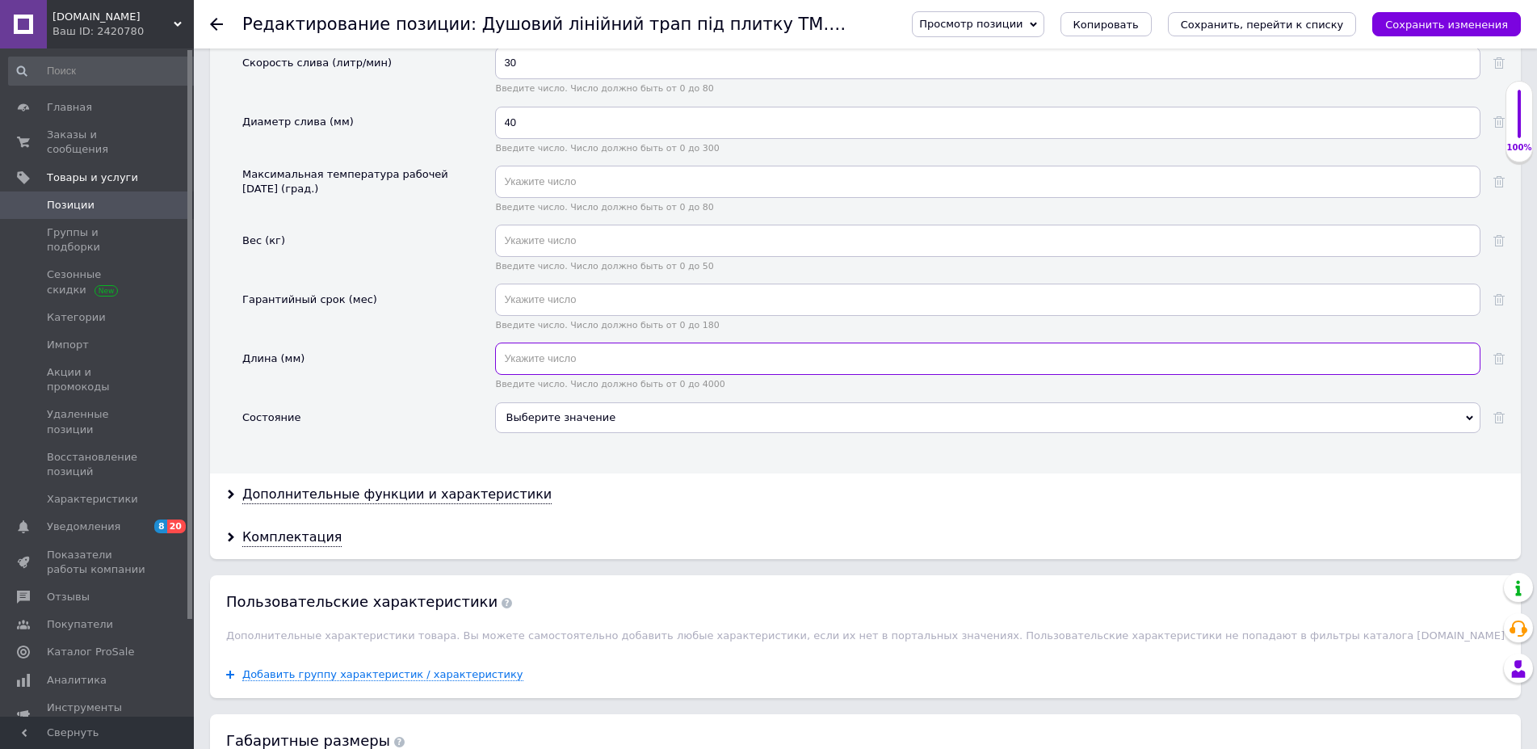
click at [538, 362] on input "text" at bounding box center [987, 358] width 985 height 32
type input "600"
click at [529, 429] on div "Выберите значение" at bounding box center [987, 417] width 985 height 31
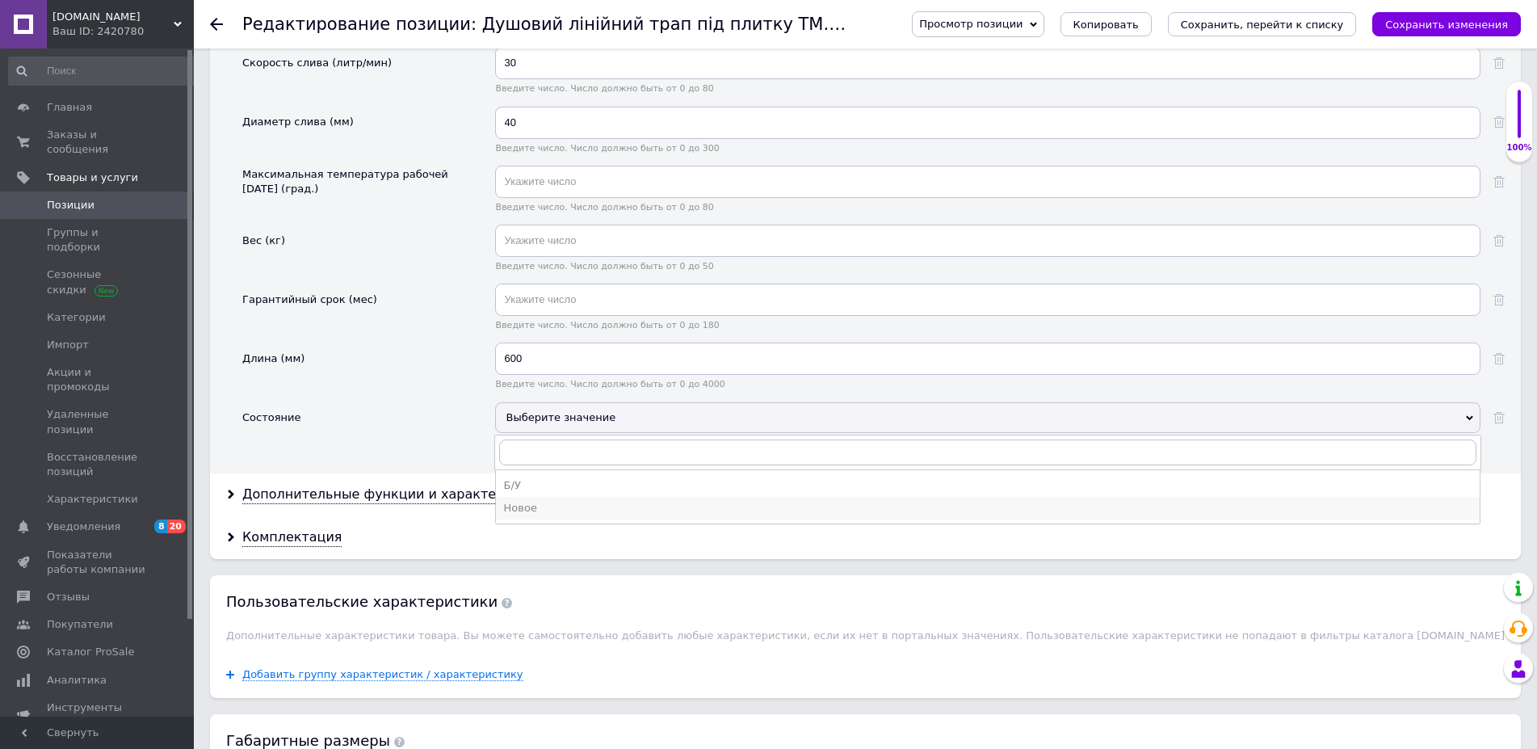
click at [519, 505] on div "Новое" at bounding box center [987, 508] width 967 height 15
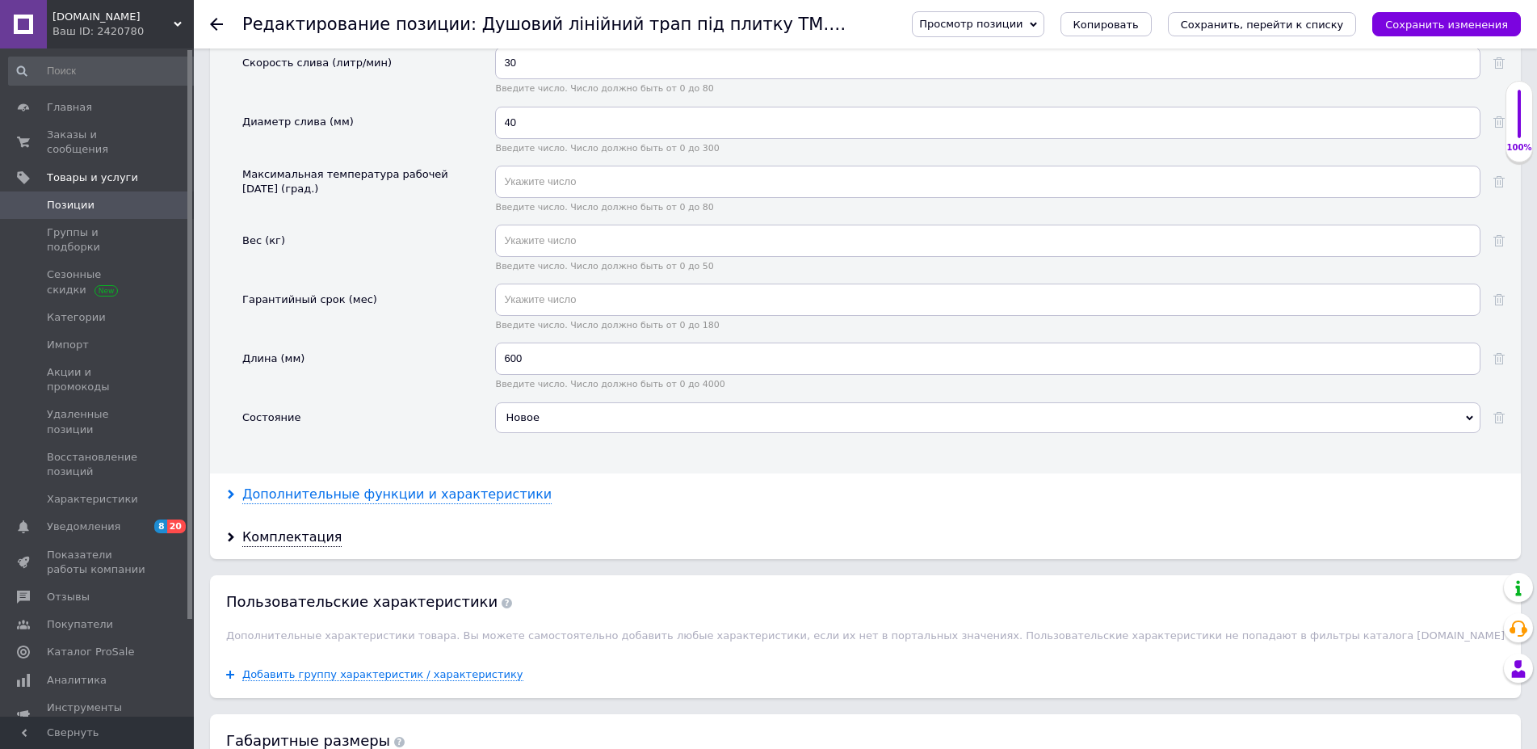
click at [389, 498] on div "Дополнительные функции и характеристики" at bounding box center [396, 494] width 309 height 19
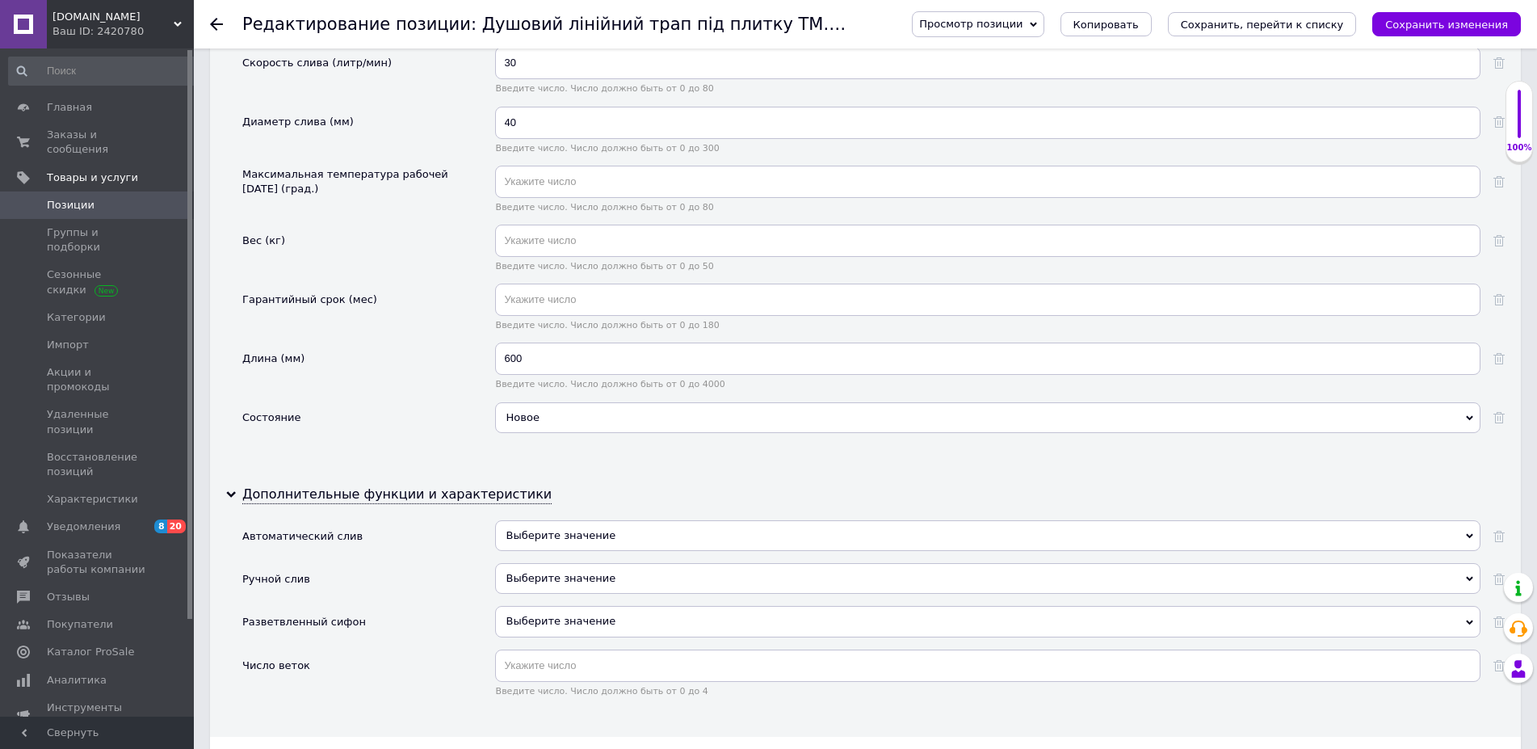
scroll to position [2142, 0]
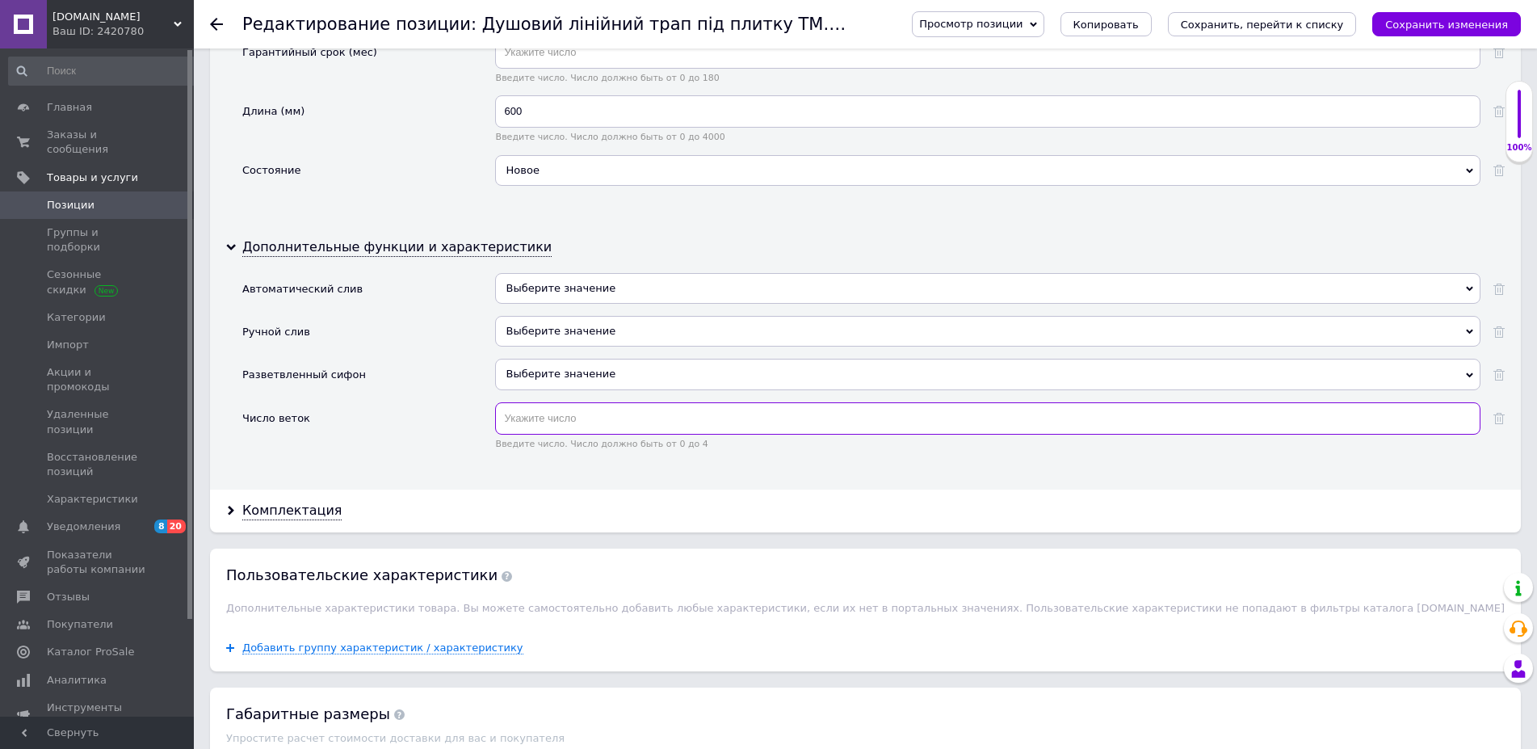
click at [527, 418] on input "text" at bounding box center [987, 418] width 985 height 32
type input "1"
drag, startPoint x: 287, startPoint y: 508, endPoint x: 384, endPoint y: 492, distance: 98.2
click at [290, 510] on div "Комплектация" at bounding box center [291, 511] width 99 height 19
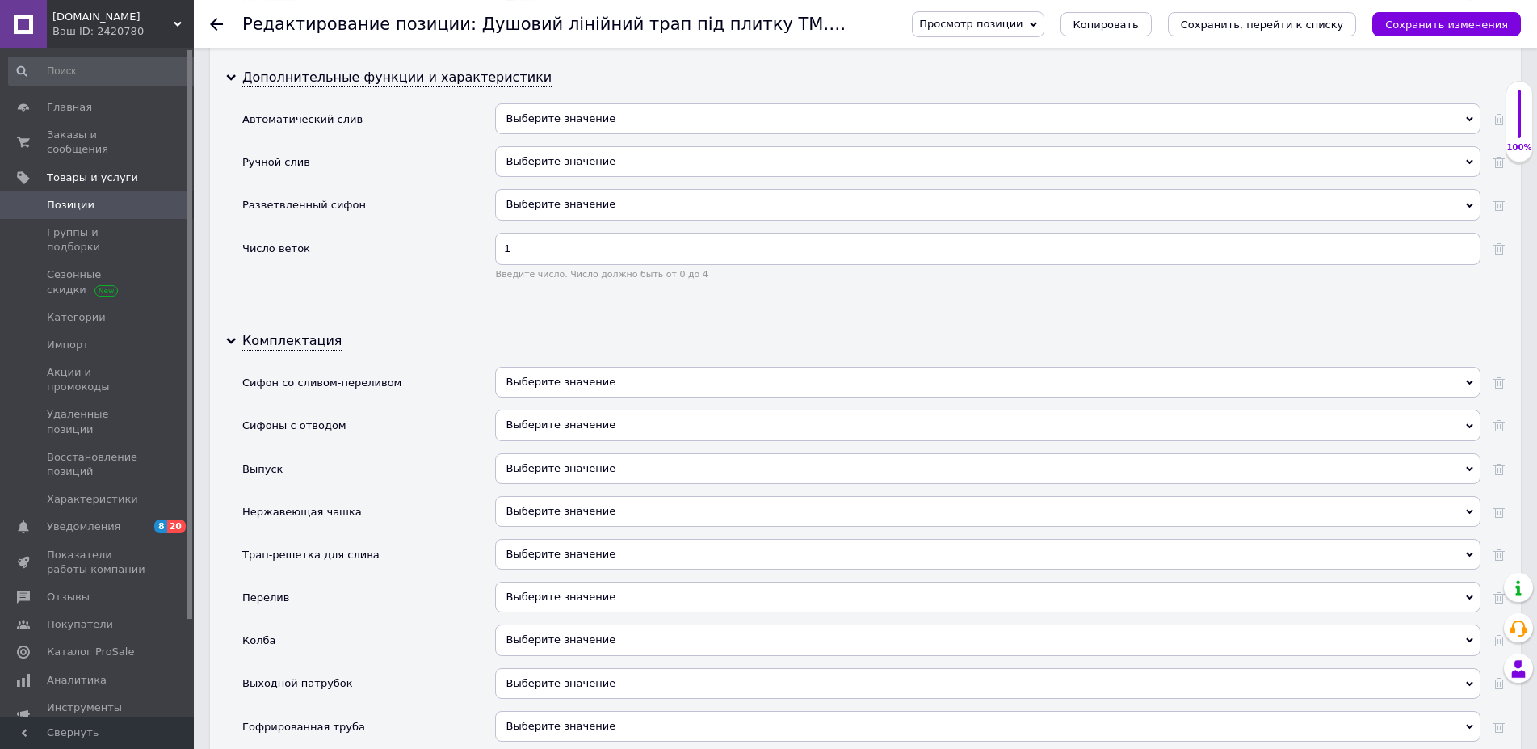
scroll to position [2389, 0]
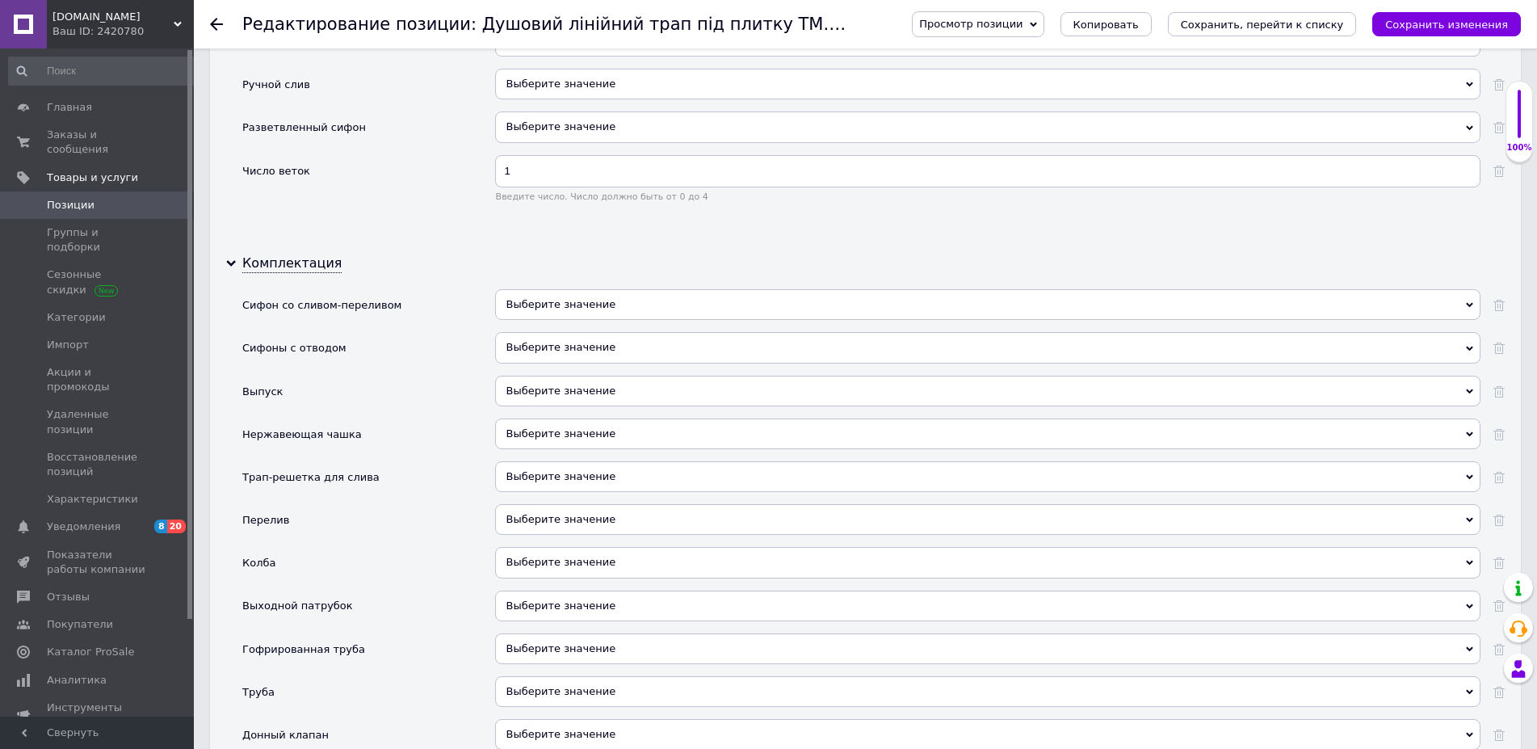
click at [515, 435] on span "Выберите значение" at bounding box center [561, 433] width 110 height 12
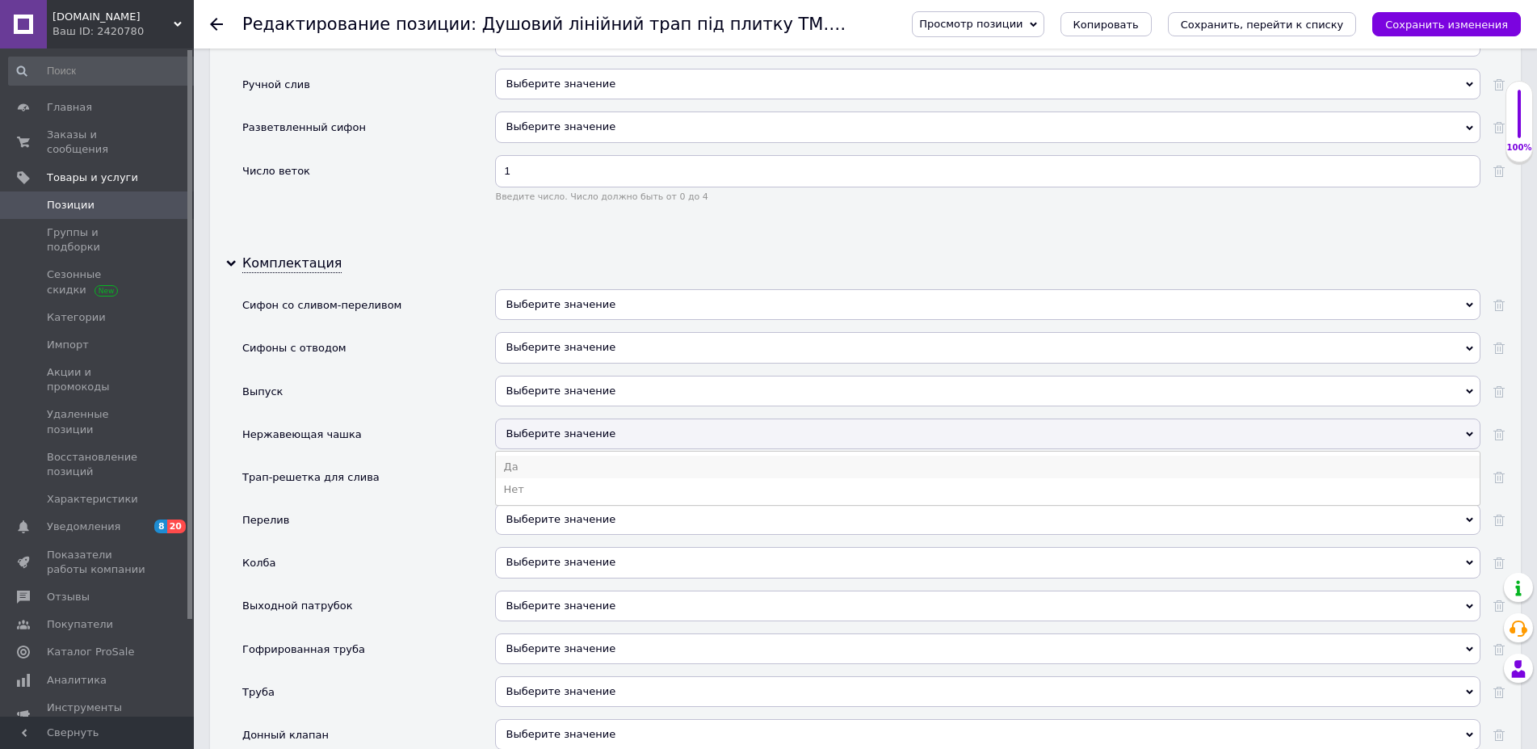
click at [514, 472] on li "Да" at bounding box center [988, 466] width 984 height 23
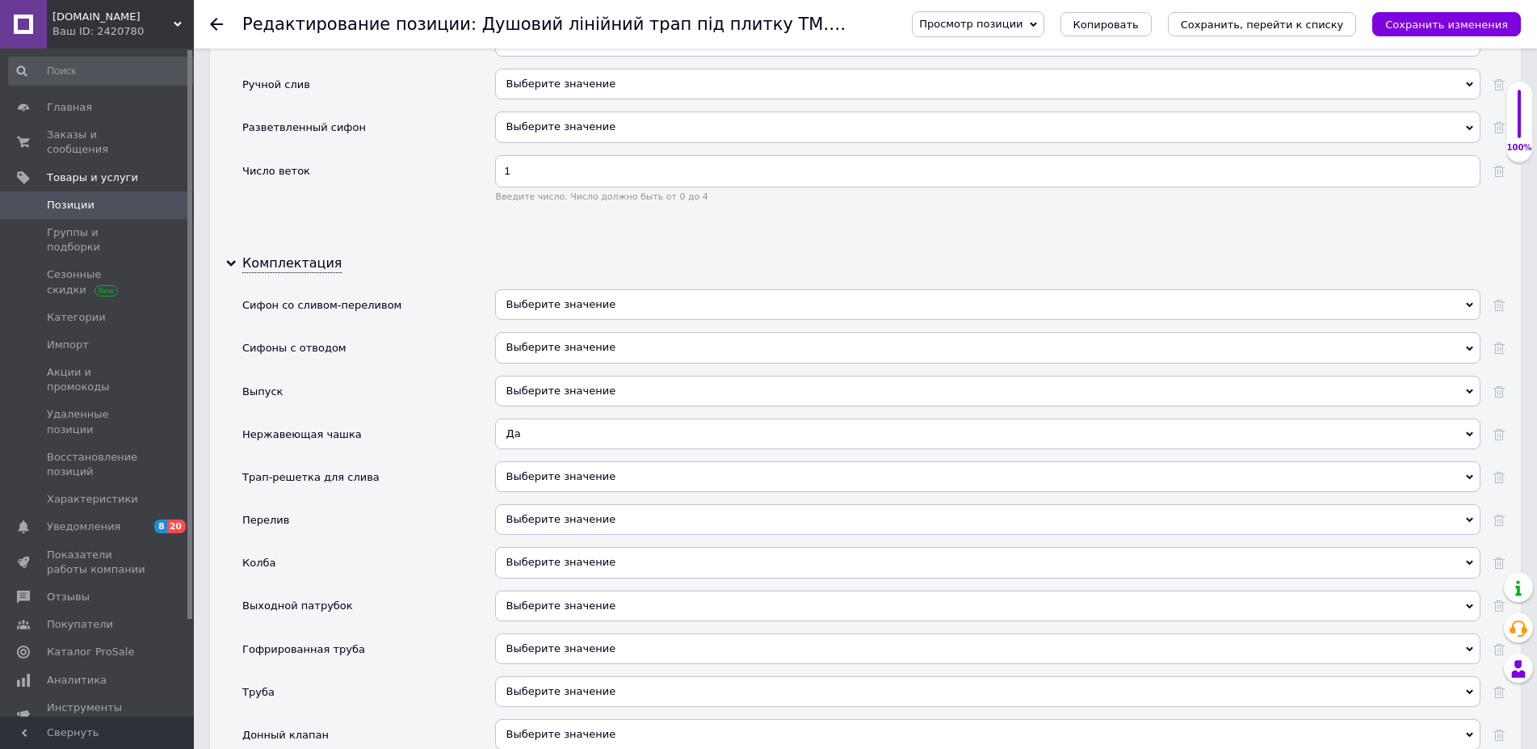
click at [522, 476] on span "Выберите значение" at bounding box center [561, 476] width 110 height 12
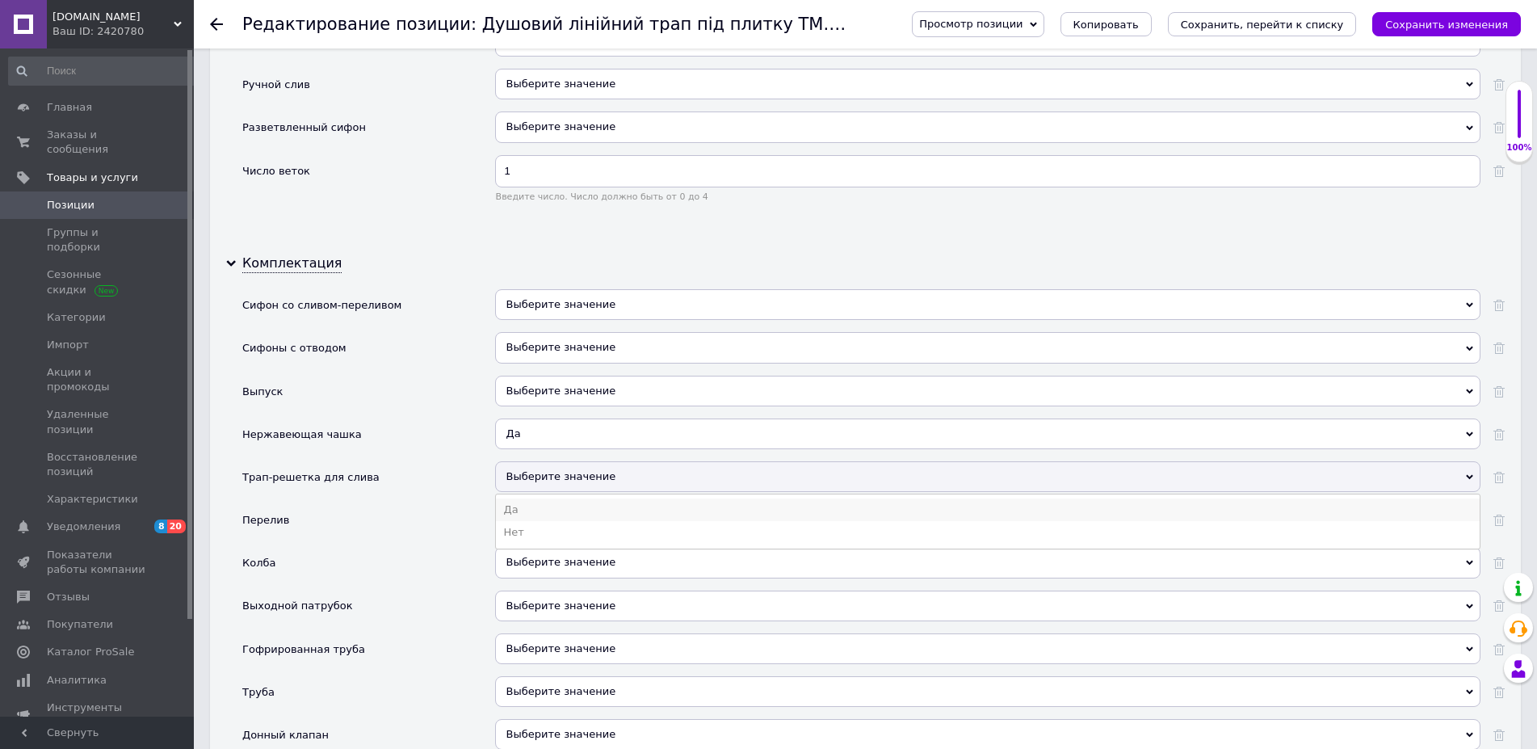
click at [515, 508] on li "Да" at bounding box center [988, 509] width 984 height 23
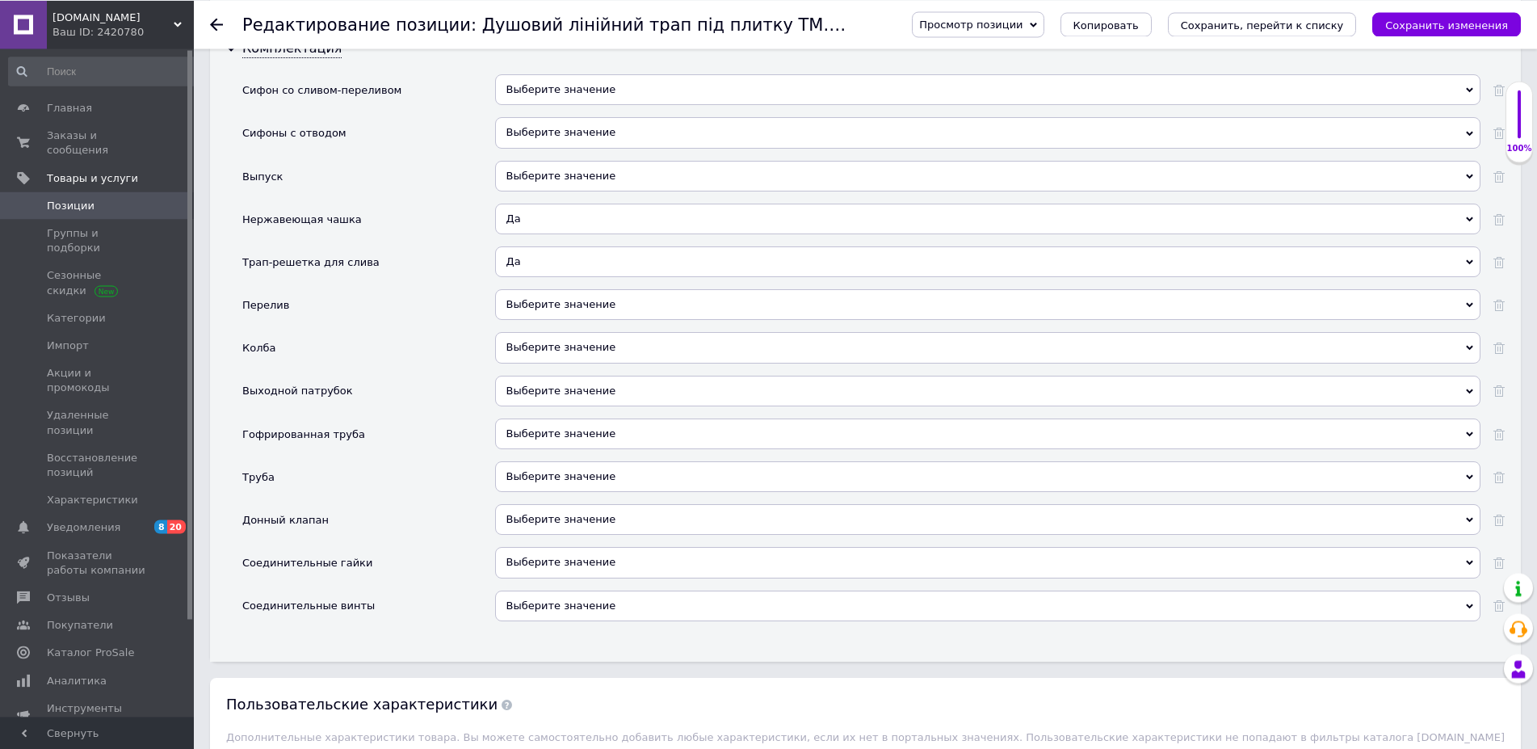
scroll to position [2718, 0]
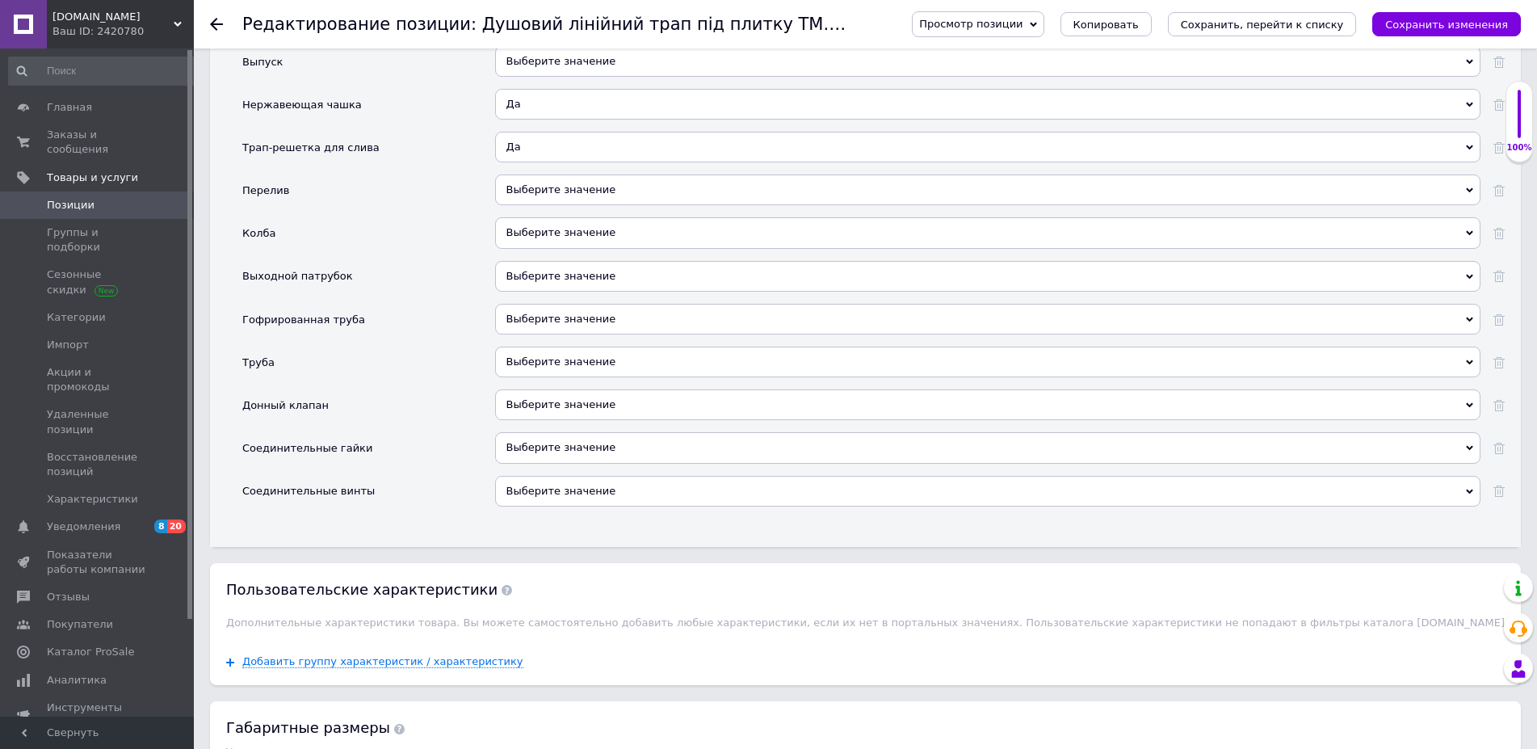
click at [529, 453] on span "Выберите значение" at bounding box center [561, 447] width 110 height 12
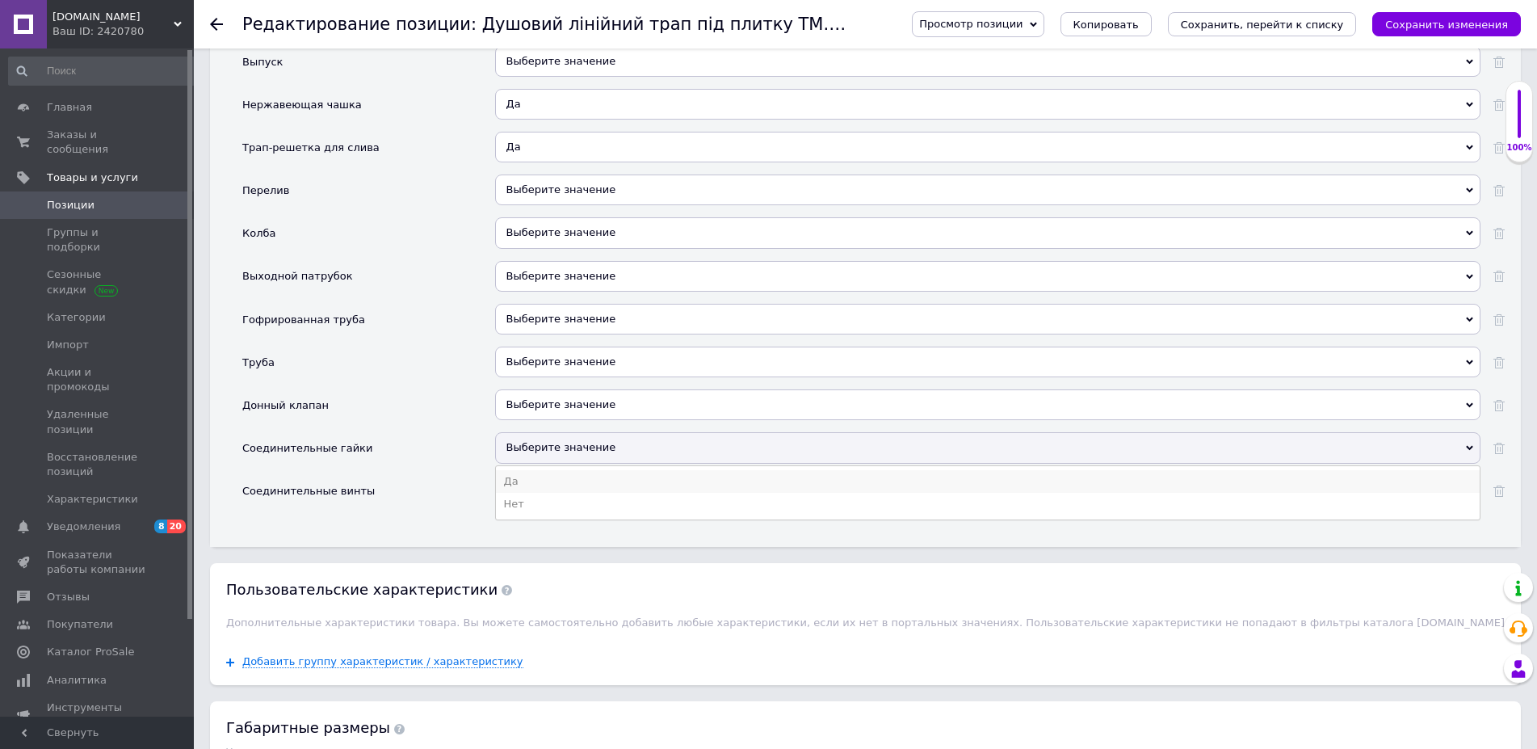
click at [512, 481] on li "Да" at bounding box center [988, 481] width 984 height 23
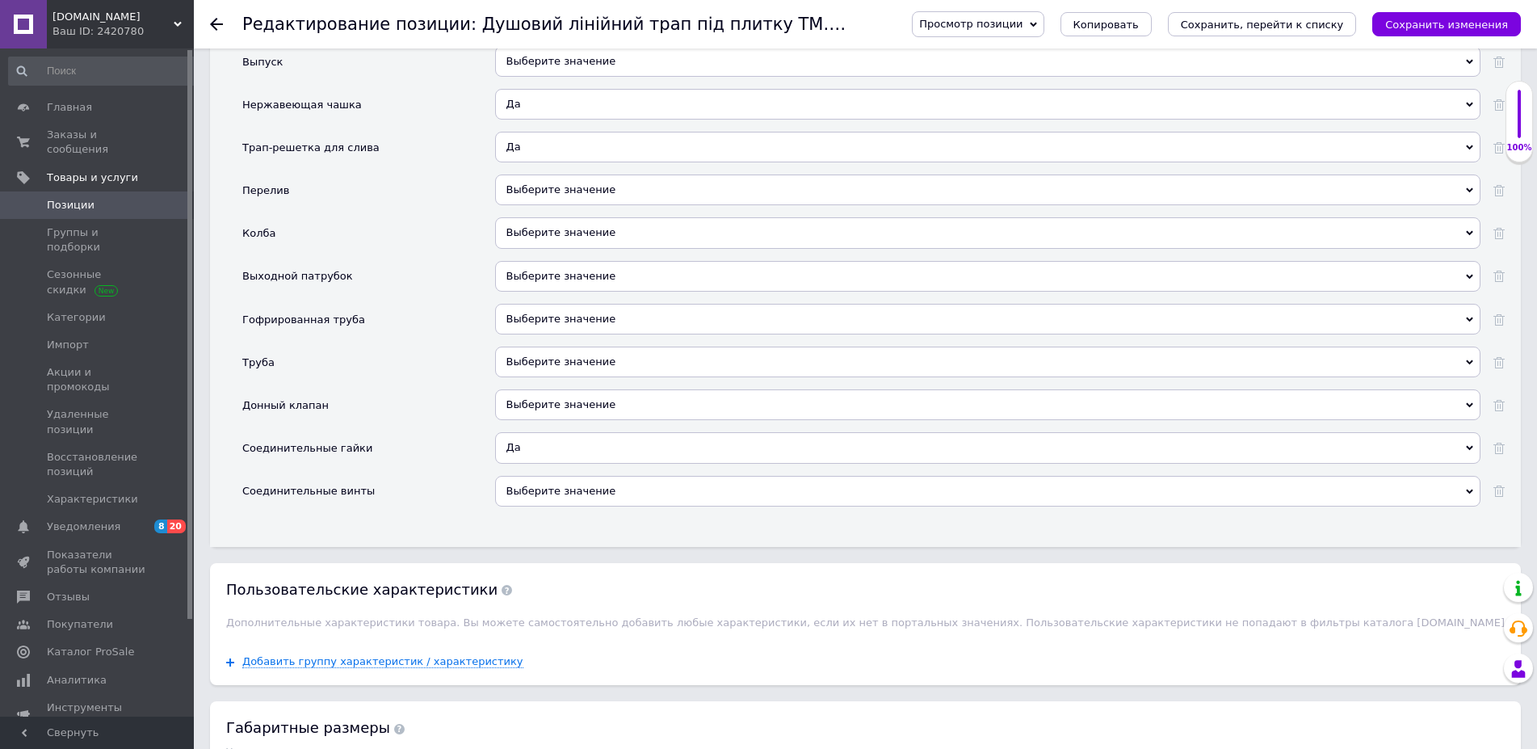
click at [517, 492] on span "Выберите значение" at bounding box center [561, 491] width 110 height 12
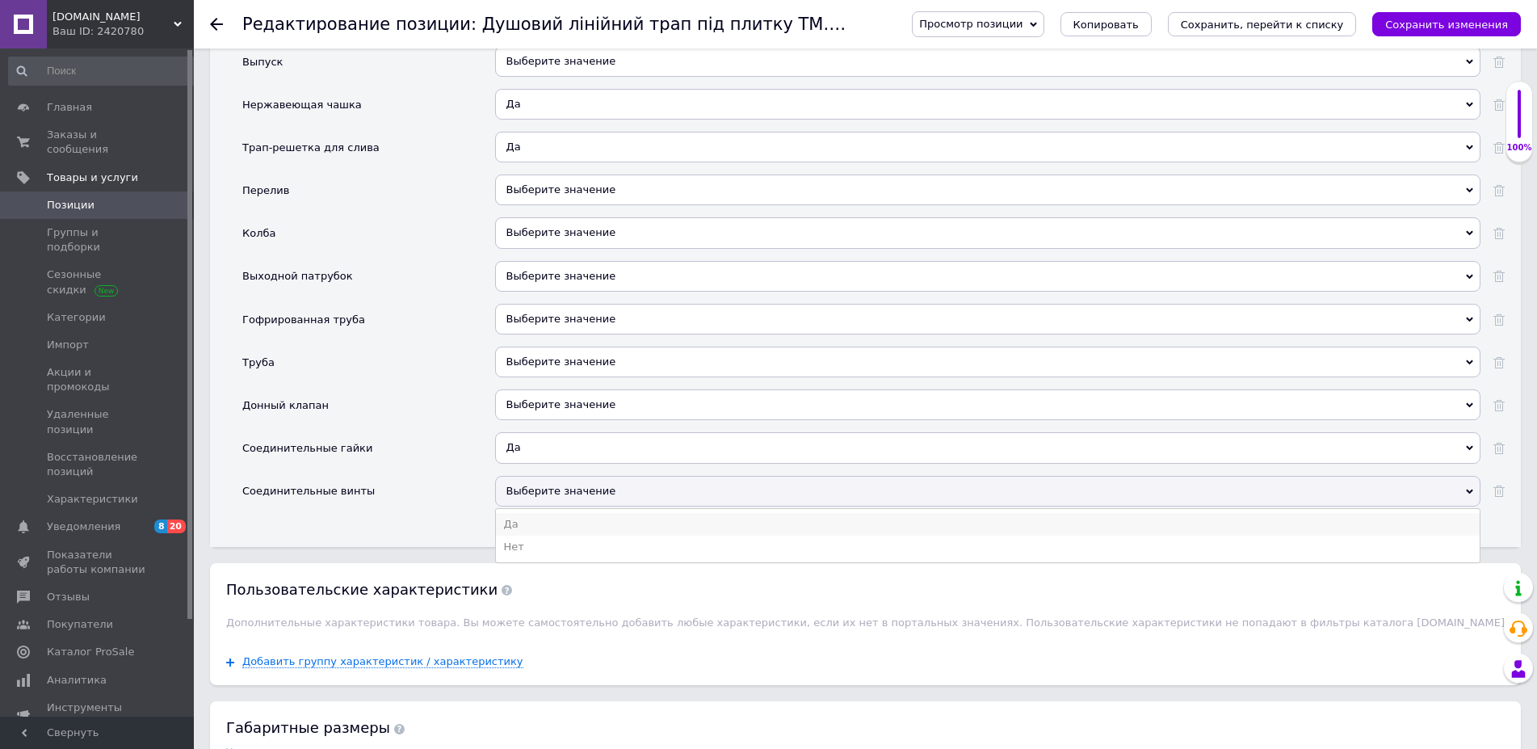
click at [506, 522] on li "Да" at bounding box center [988, 524] width 984 height 23
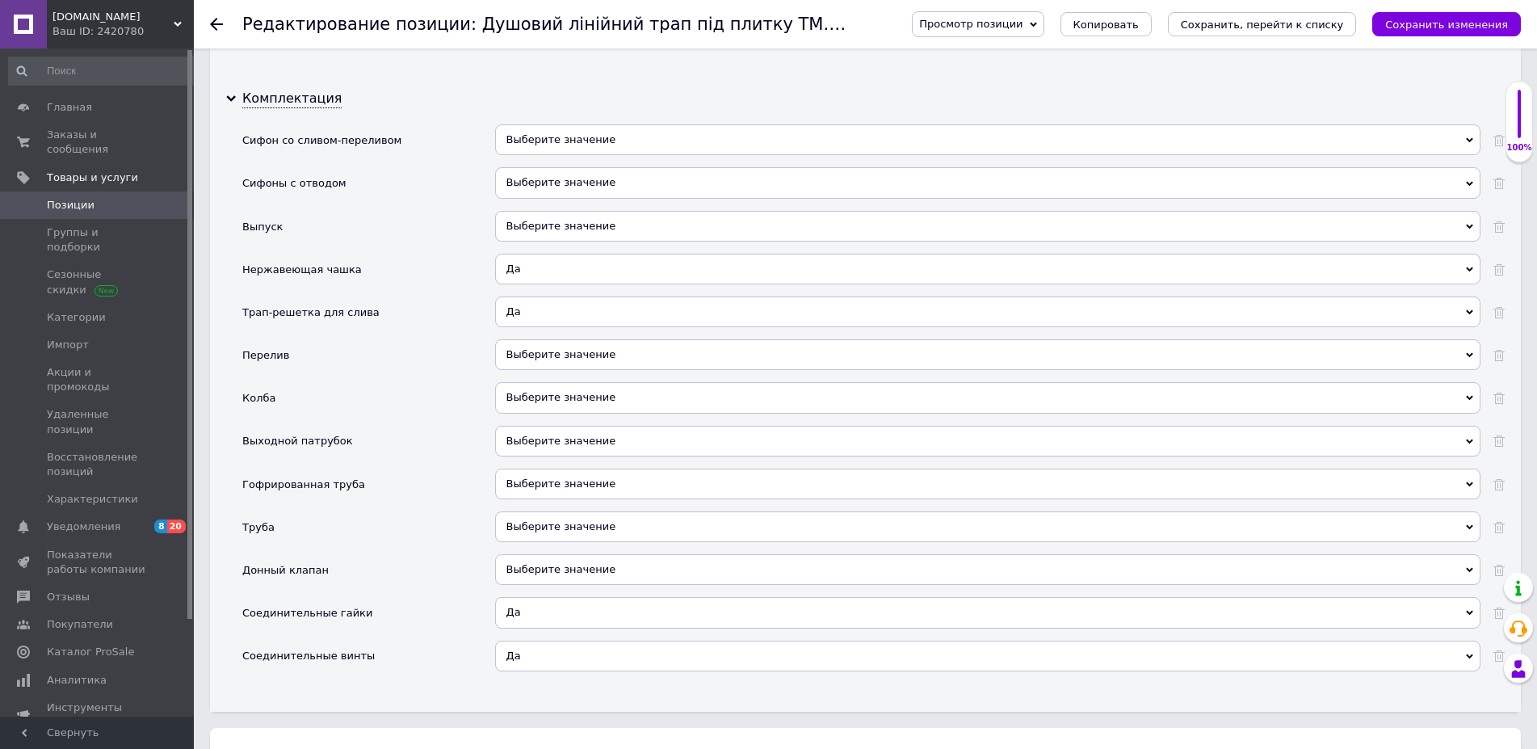
scroll to position [2224, 0]
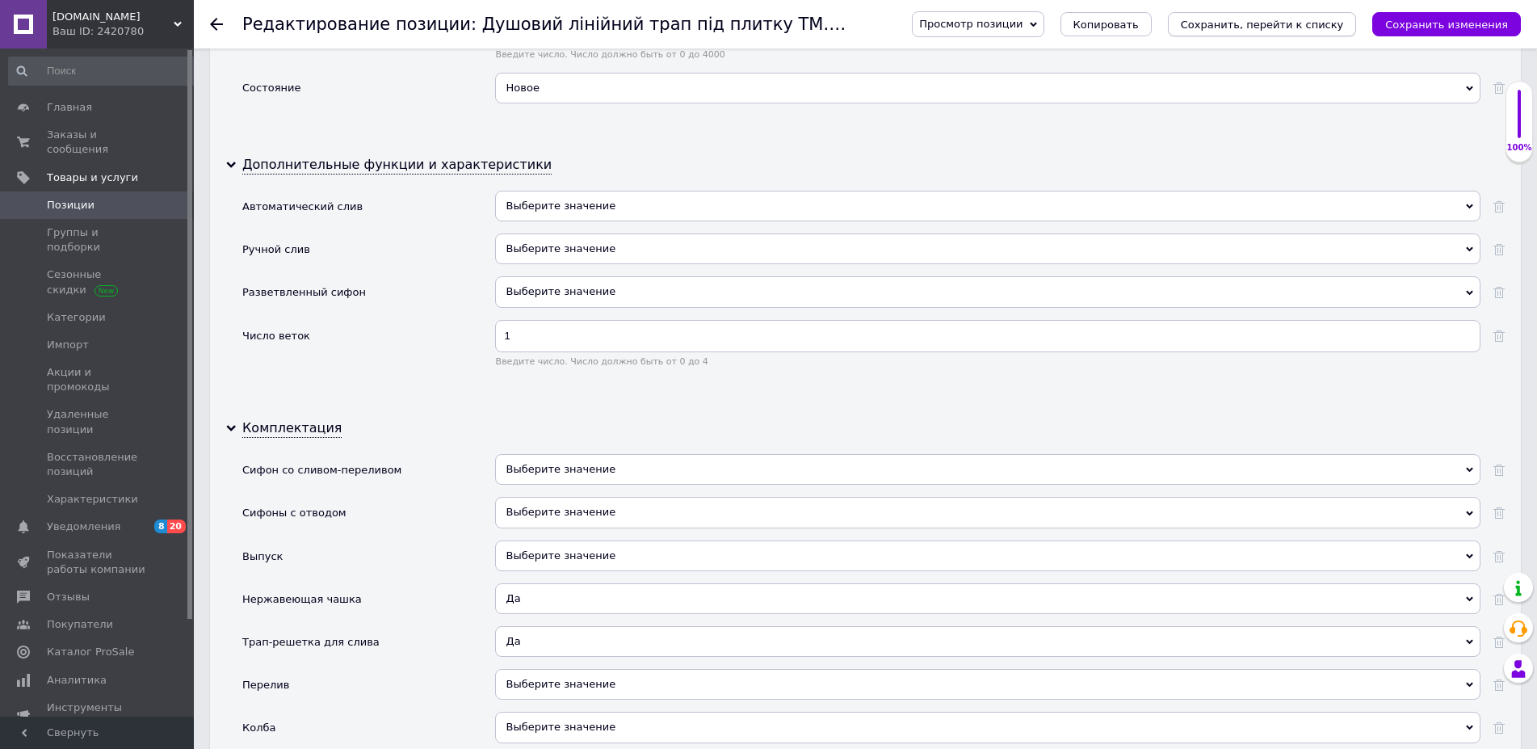
click at [1324, 32] on button "Сохранить, перейти к списку" at bounding box center [1262, 24] width 189 height 24
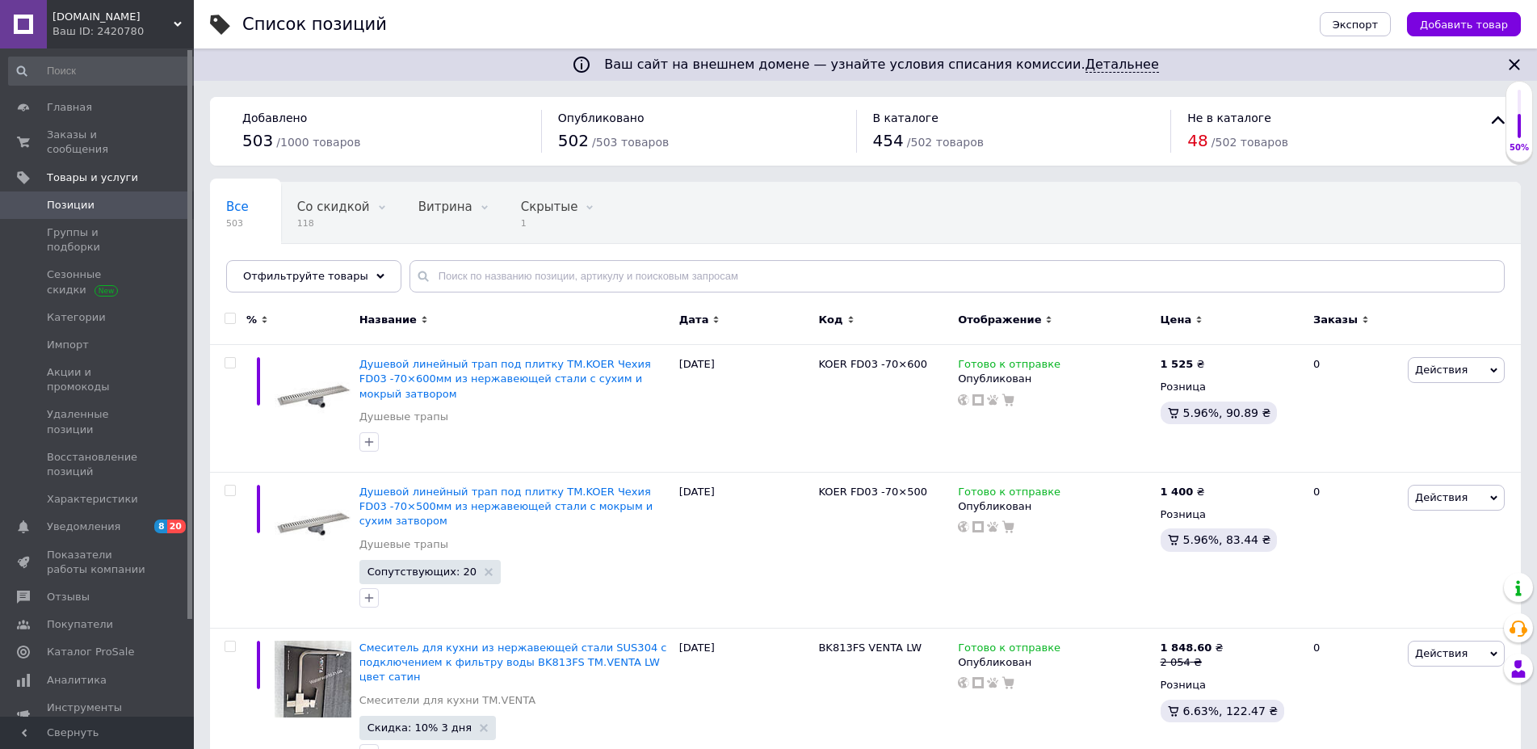
click at [178, 22] on icon at bounding box center [178, 24] width 8 height 8
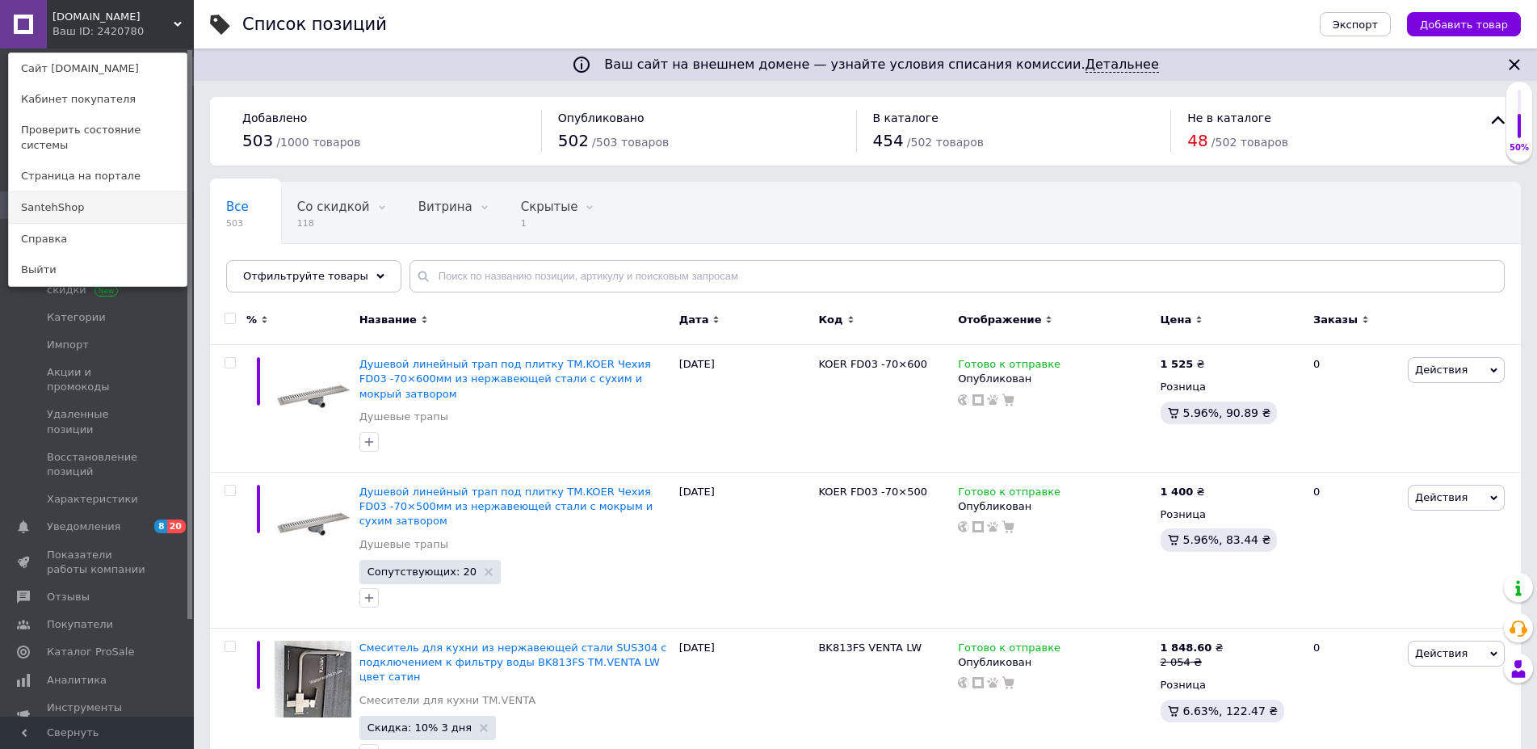
click at [82, 192] on link "SantehShop" at bounding box center [98, 207] width 178 height 31
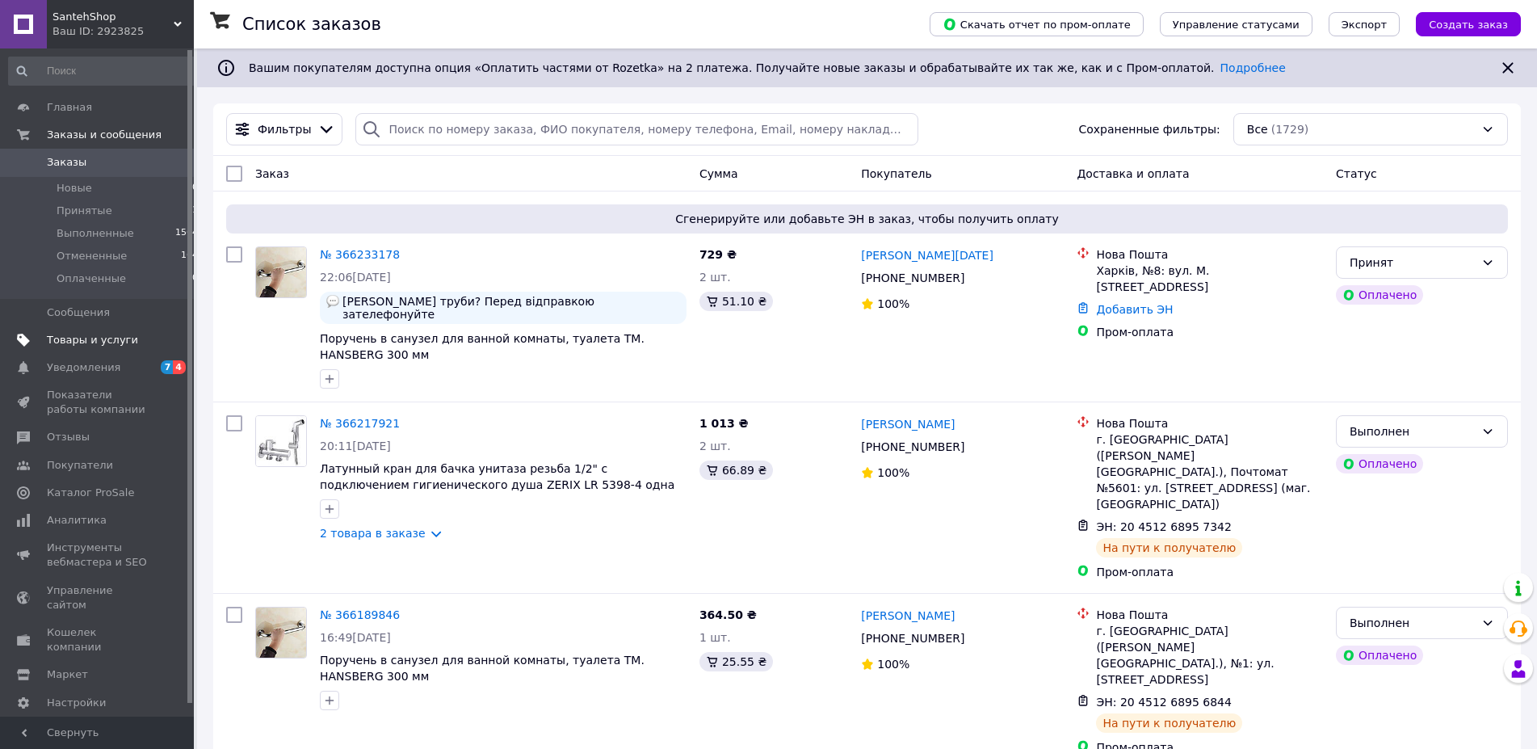
click at [42, 336] on span at bounding box center [23, 340] width 47 height 15
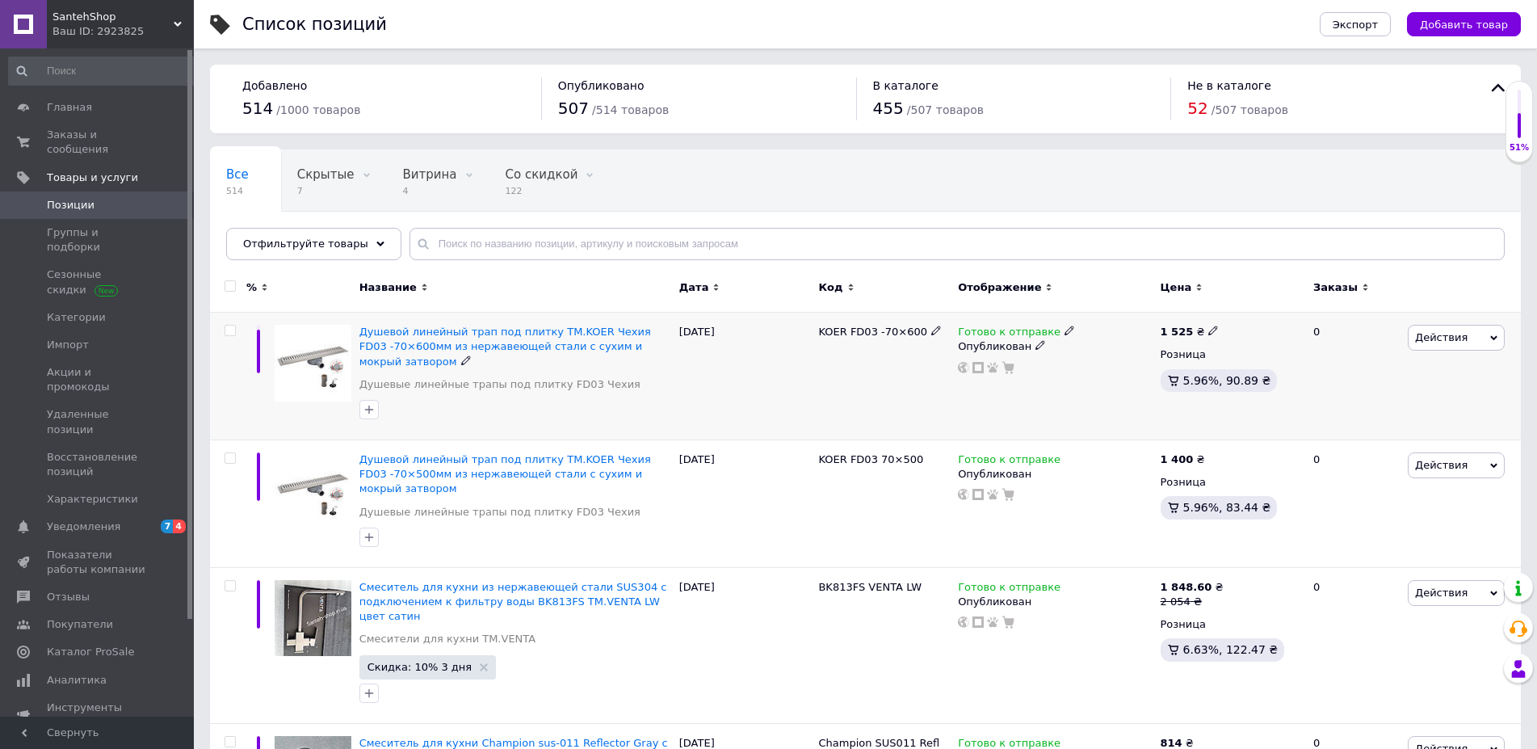
click at [474, 339] on div "Душевой линейный трап под плитку TM.KOER Чехия FD03 -70×600мм из нержавеющей ст…" at bounding box center [515, 347] width 312 height 44
click at [491, 330] on span "Душевой линейный трап под плитку TM.KOER Чехия FD03 -70×600мм из нержавеющей ст…" at bounding box center [505, 345] width 292 height 41
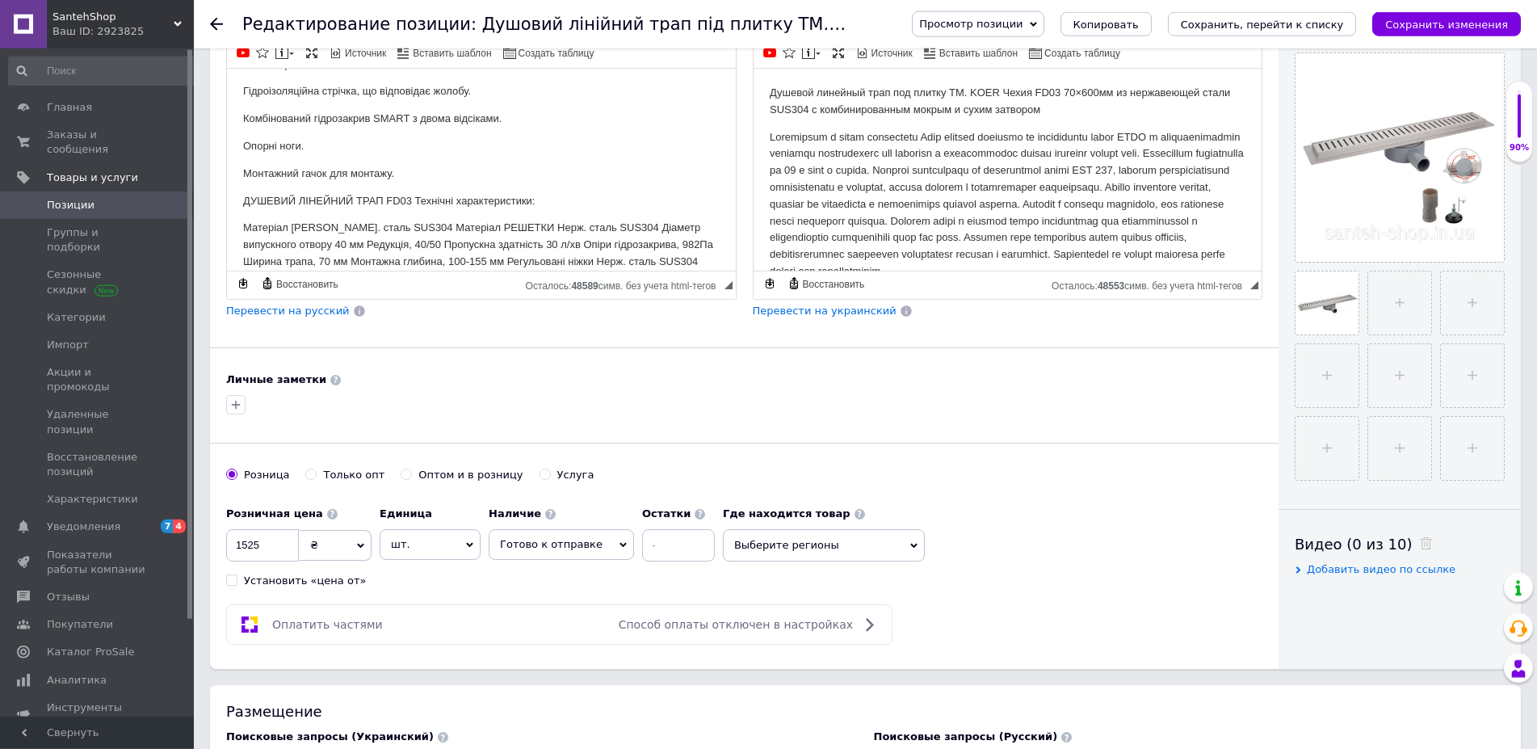
scroll to position [412, 0]
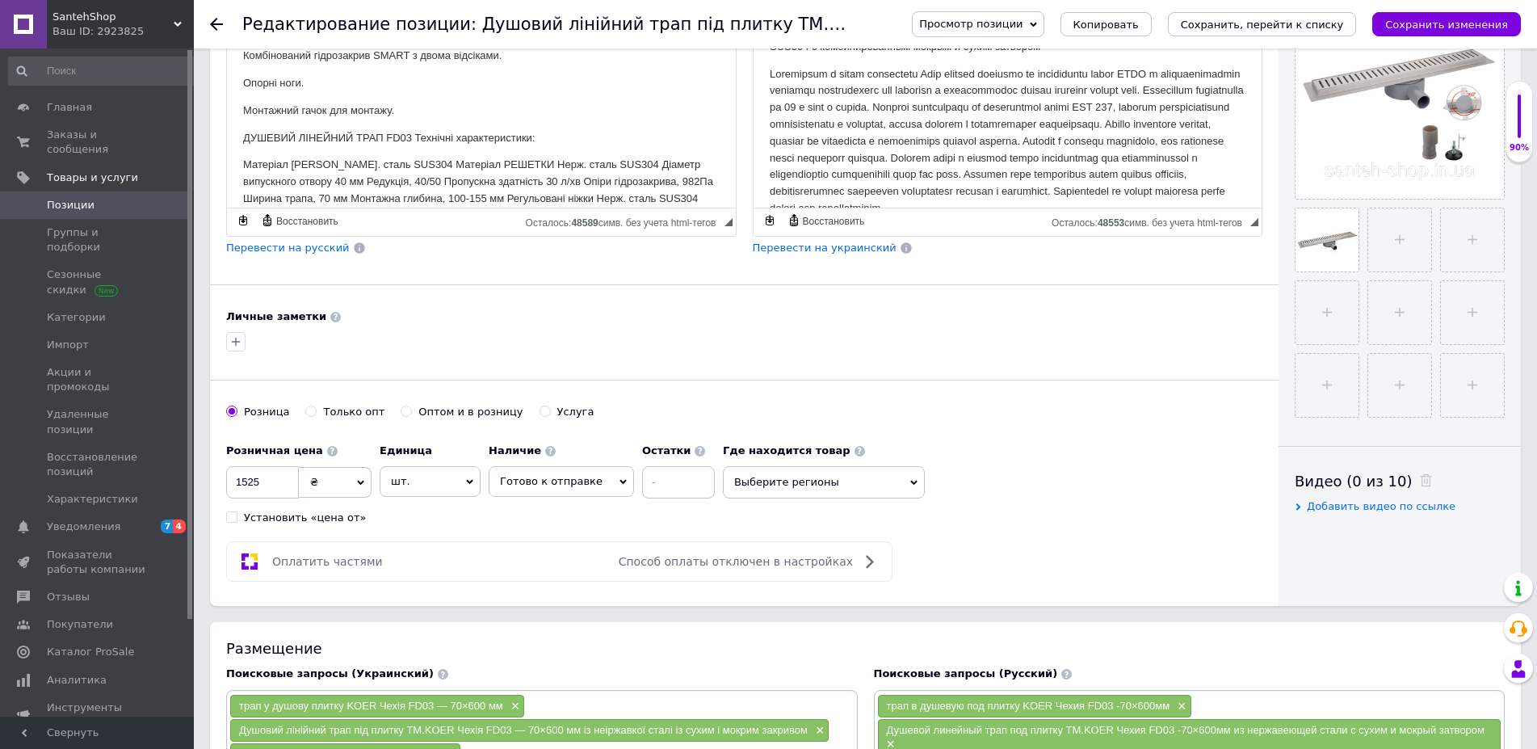
click at [899, 489] on span "Выберите регионы" at bounding box center [824, 482] width 202 height 32
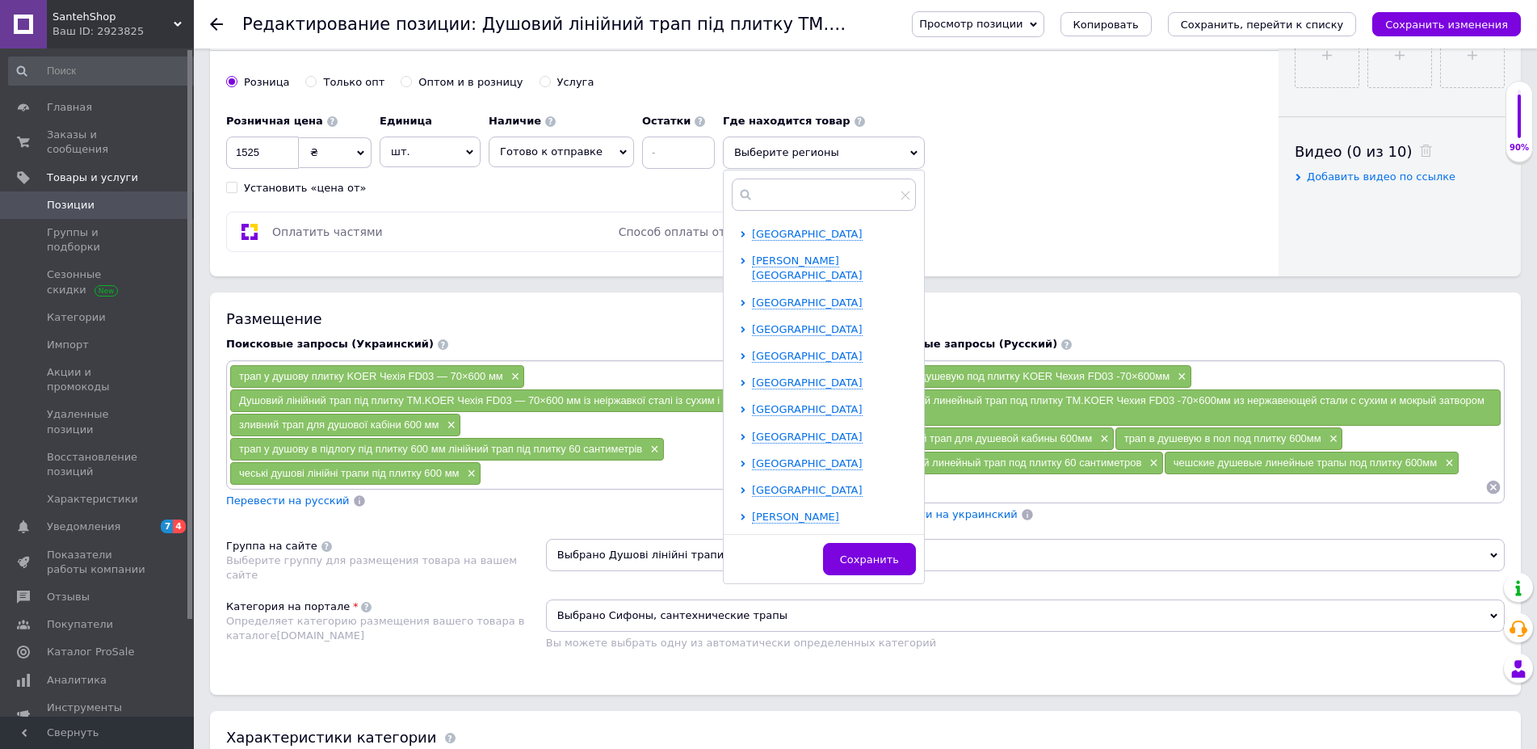
scroll to position [333, 0]
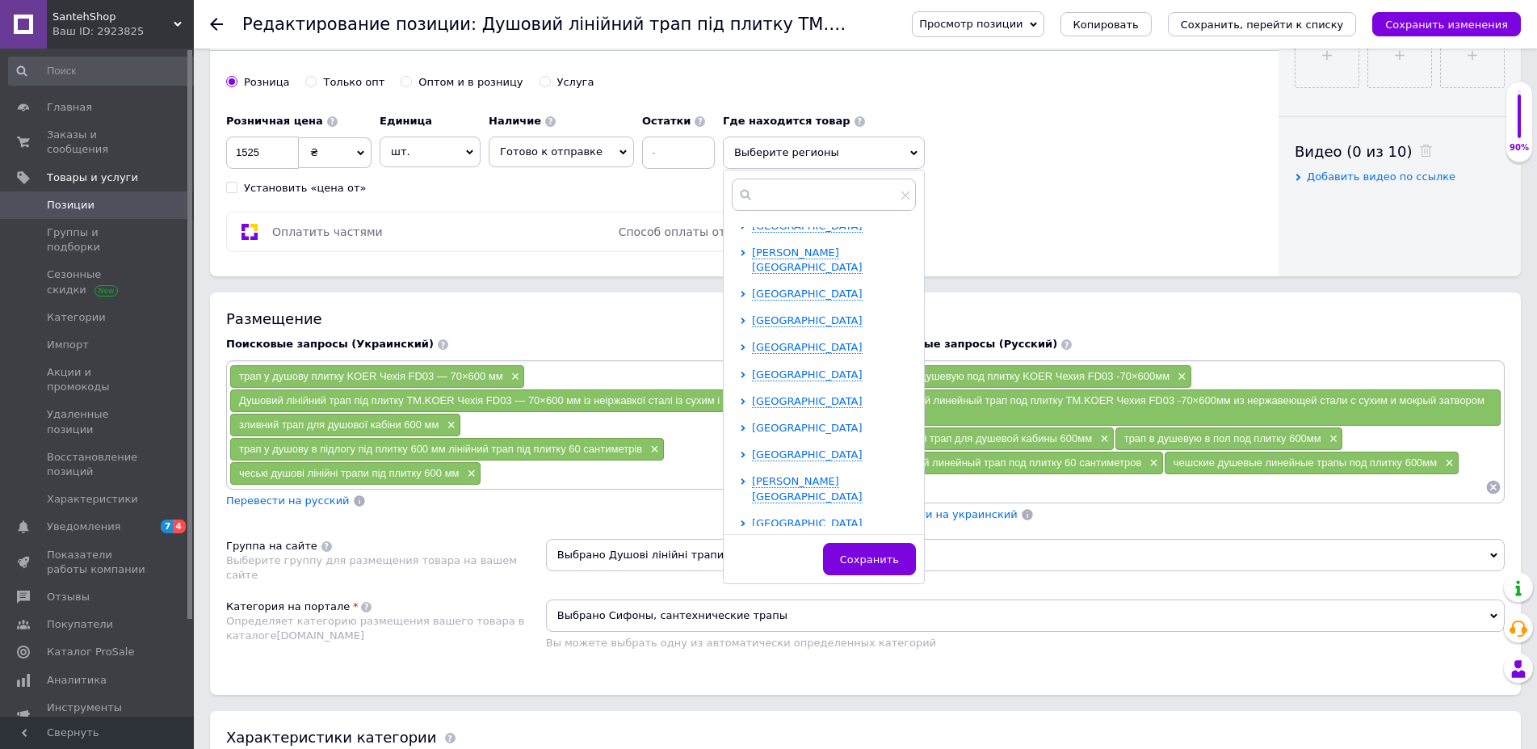
click at [776, 422] on span "Харьковская область" at bounding box center [807, 428] width 111 height 12
click at [752, 529] on input "checkbox" at bounding box center [757, 534] width 10 height 10
checkbox input "true"
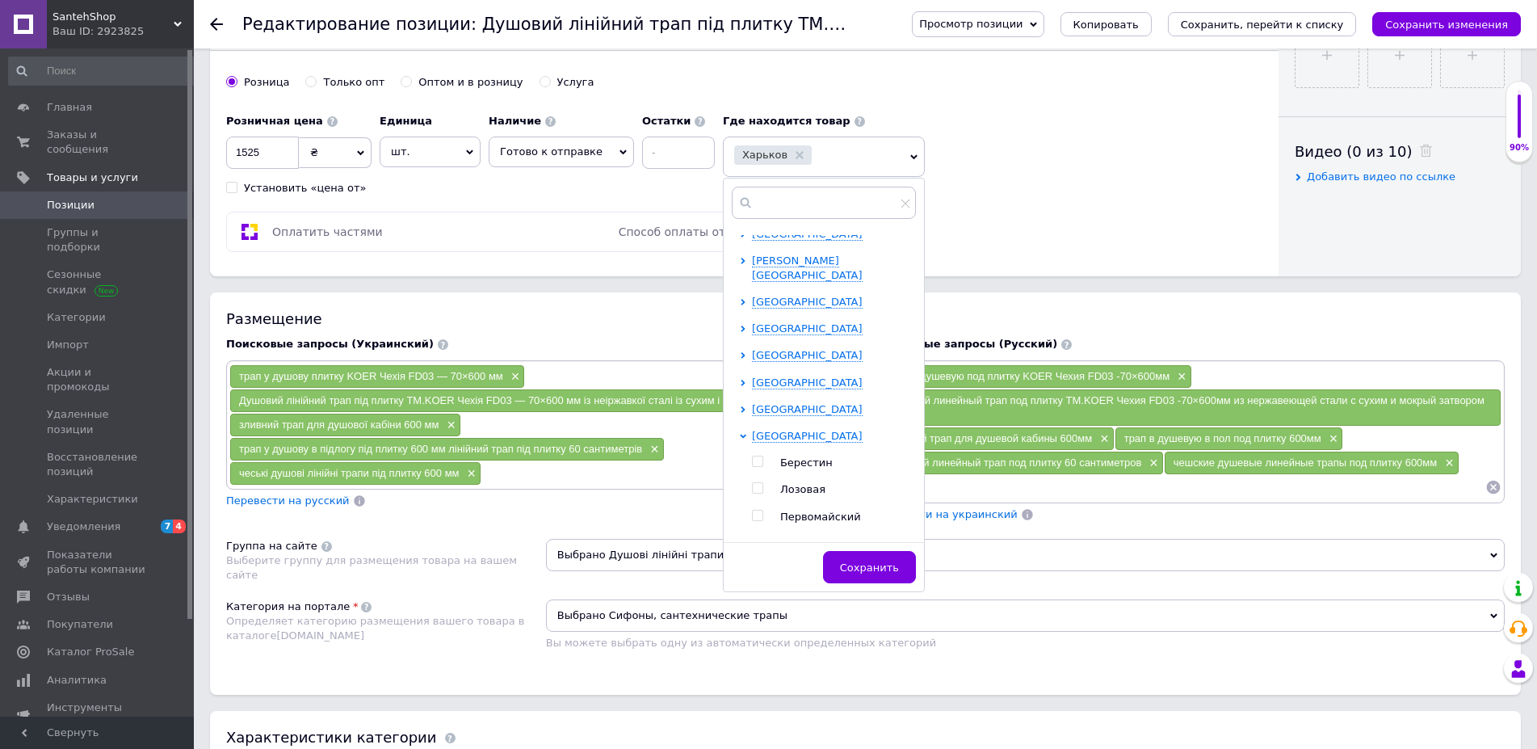
drag, startPoint x: 847, startPoint y: 566, endPoint x: 802, endPoint y: 569, distance: 45.3
click at [848, 566] on span "Сохранить" at bounding box center [869, 567] width 59 height 12
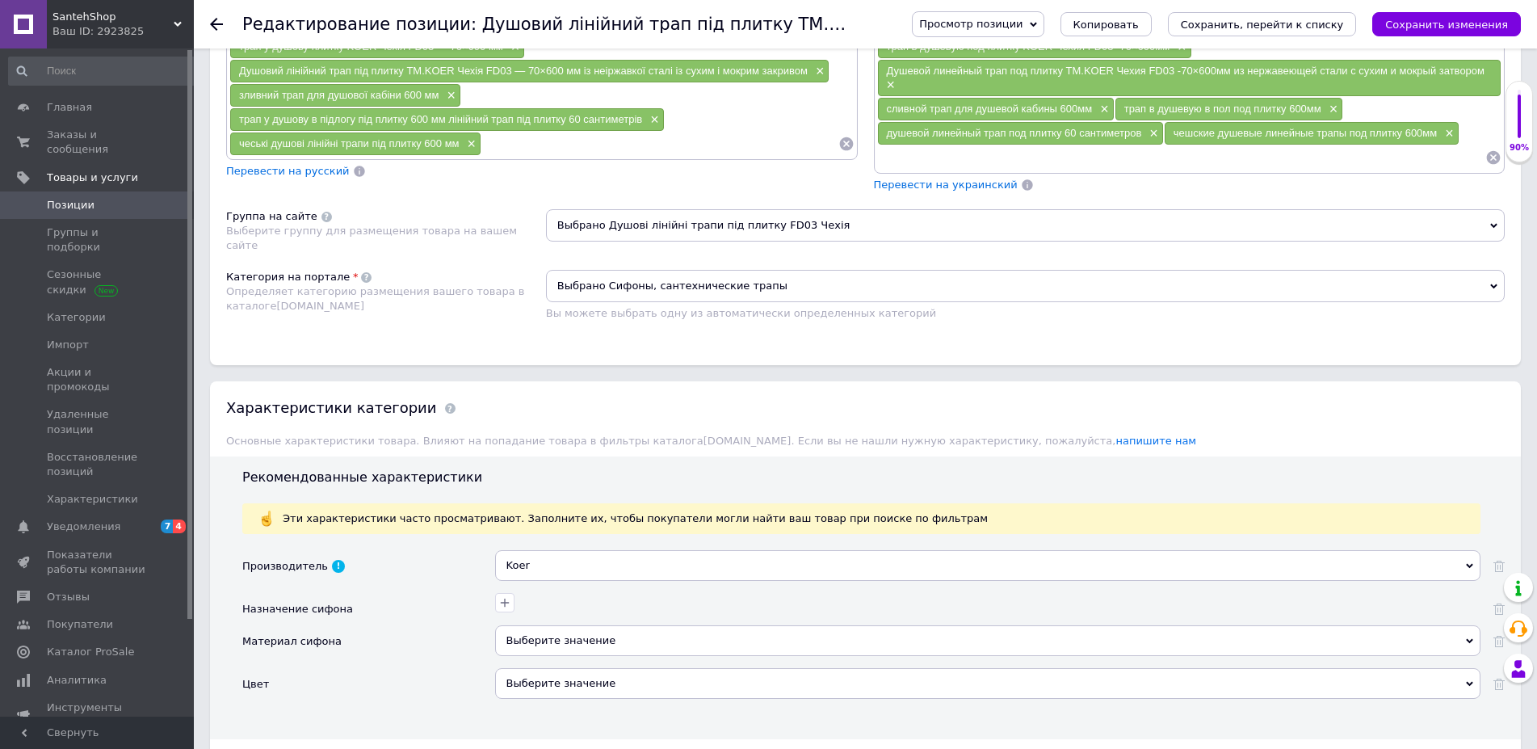
scroll to position [1400, 0]
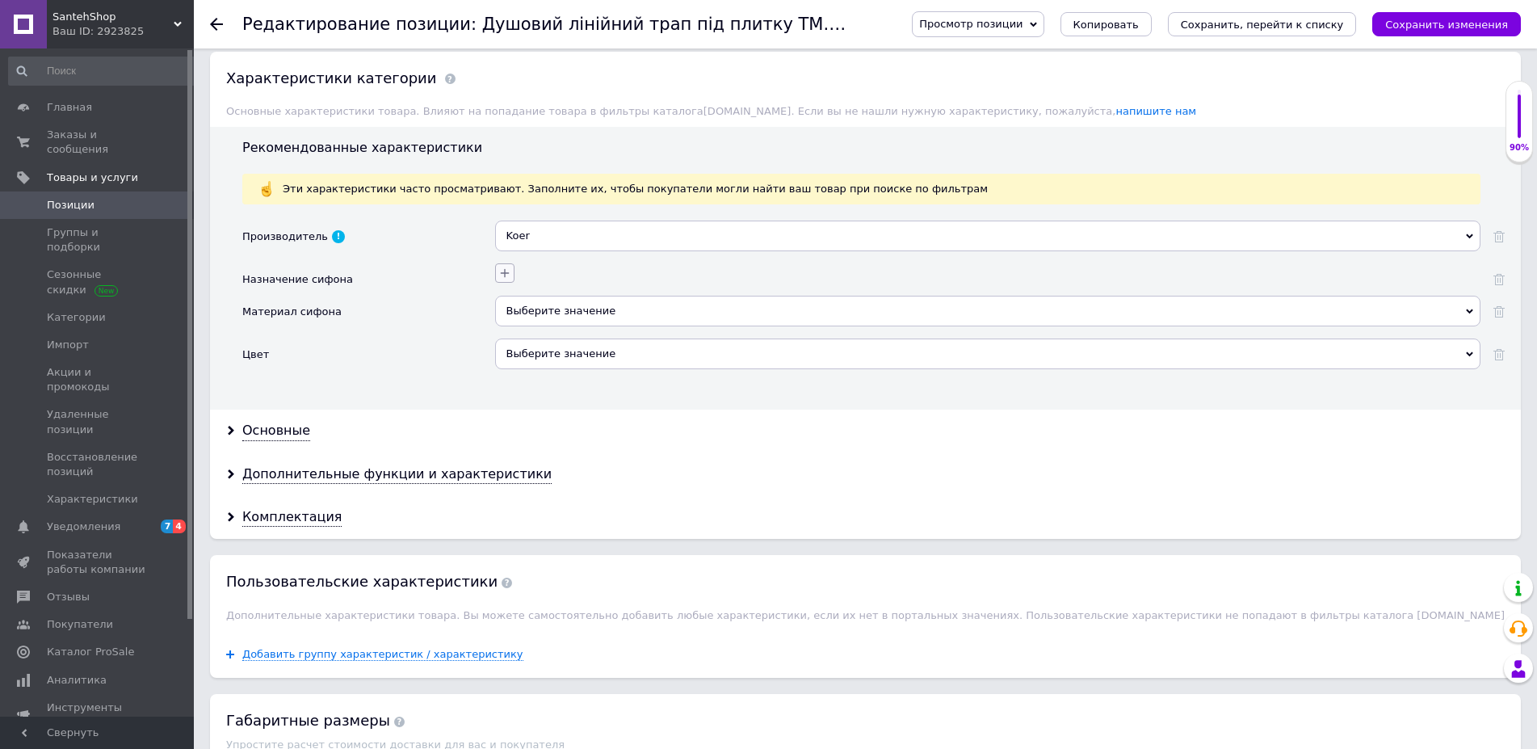
click at [497, 271] on button "button" at bounding box center [504, 272] width 19 height 19
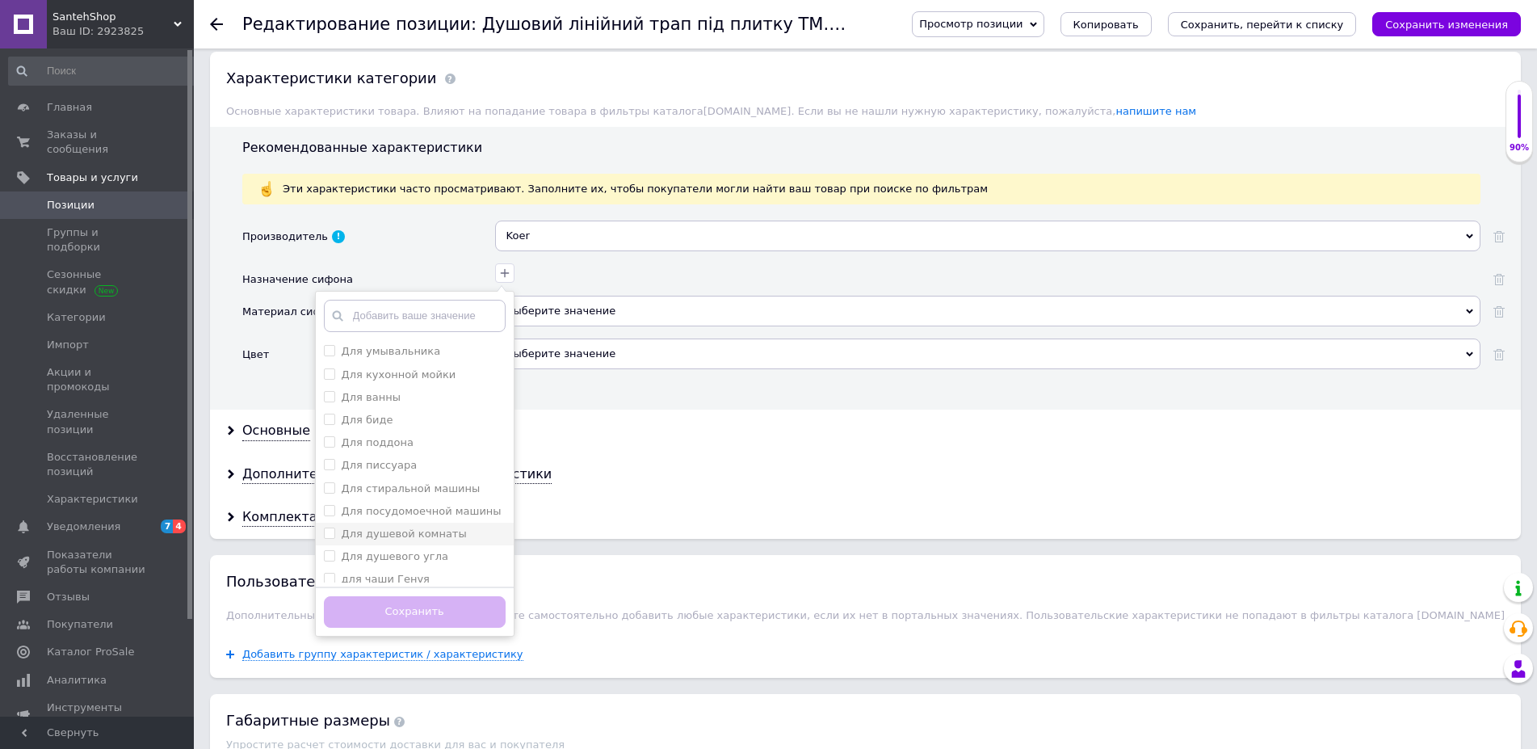
click at [330, 534] on комнаты "Для душевой комнаты" at bounding box center [329, 532] width 10 height 10
checkbox комнаты "true"
click at [328, 556] on угла "Для душевого угла" at bounding box center [329, 555] width 10 height 10
checkbox угла "true"
click at [376, 610] on button "Сохранить" at bounding box center [415, 611] width 182 height 31
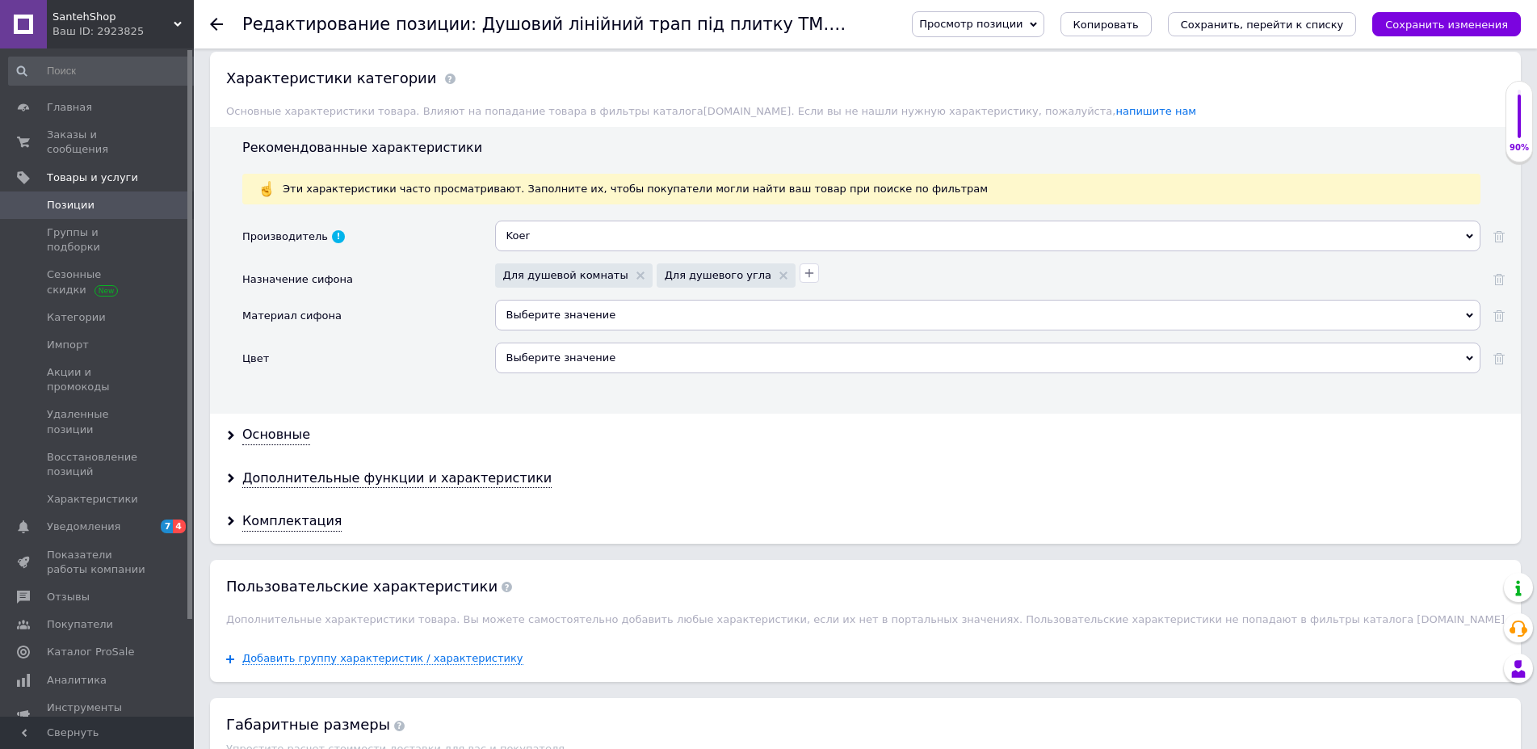
click at [525, 314] on div "Выберите значение" at bounding box center [987, 315] width 985 height 31
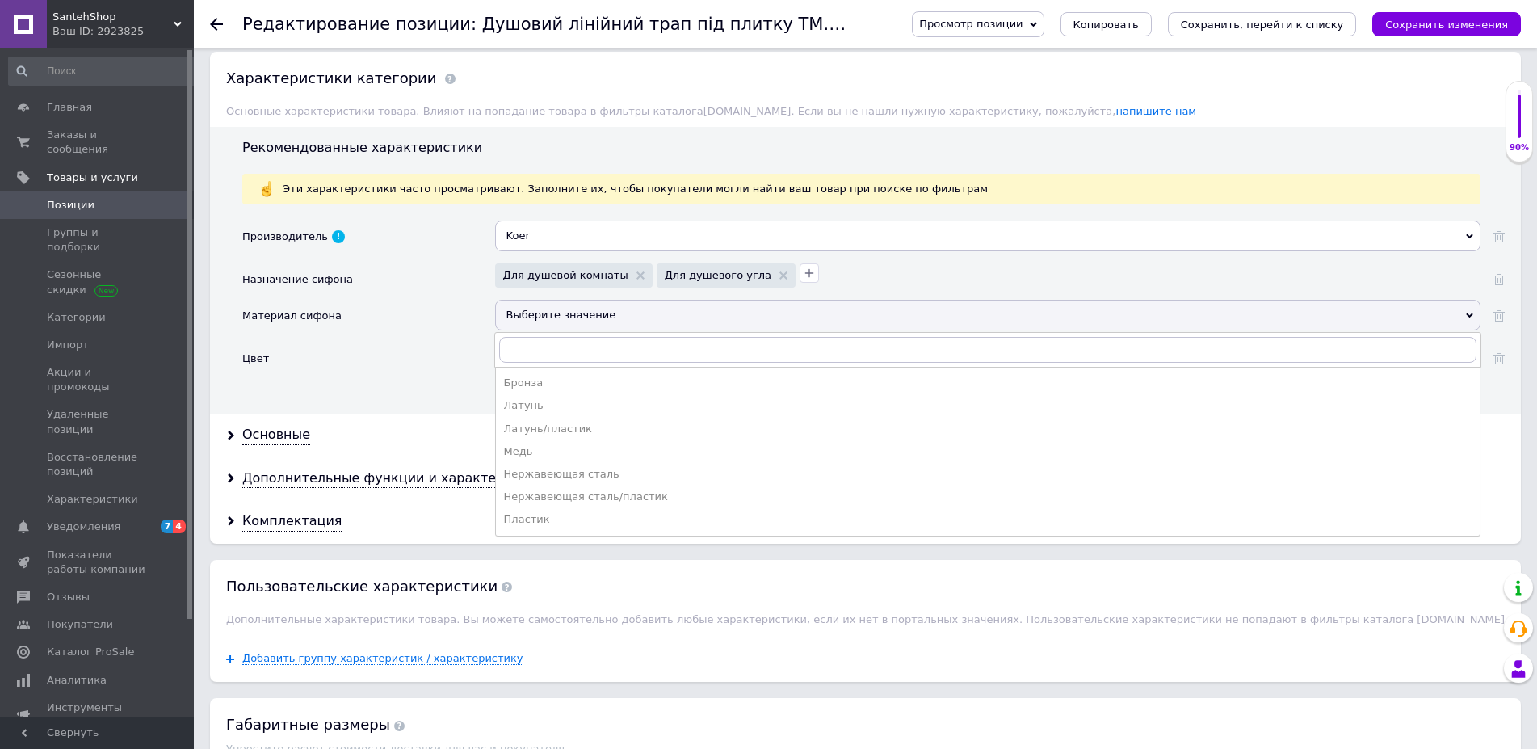
click at [556, 502] on div "Нержавеющая сталь/пластик" at bounding box center [987, 496] width 967 height 15
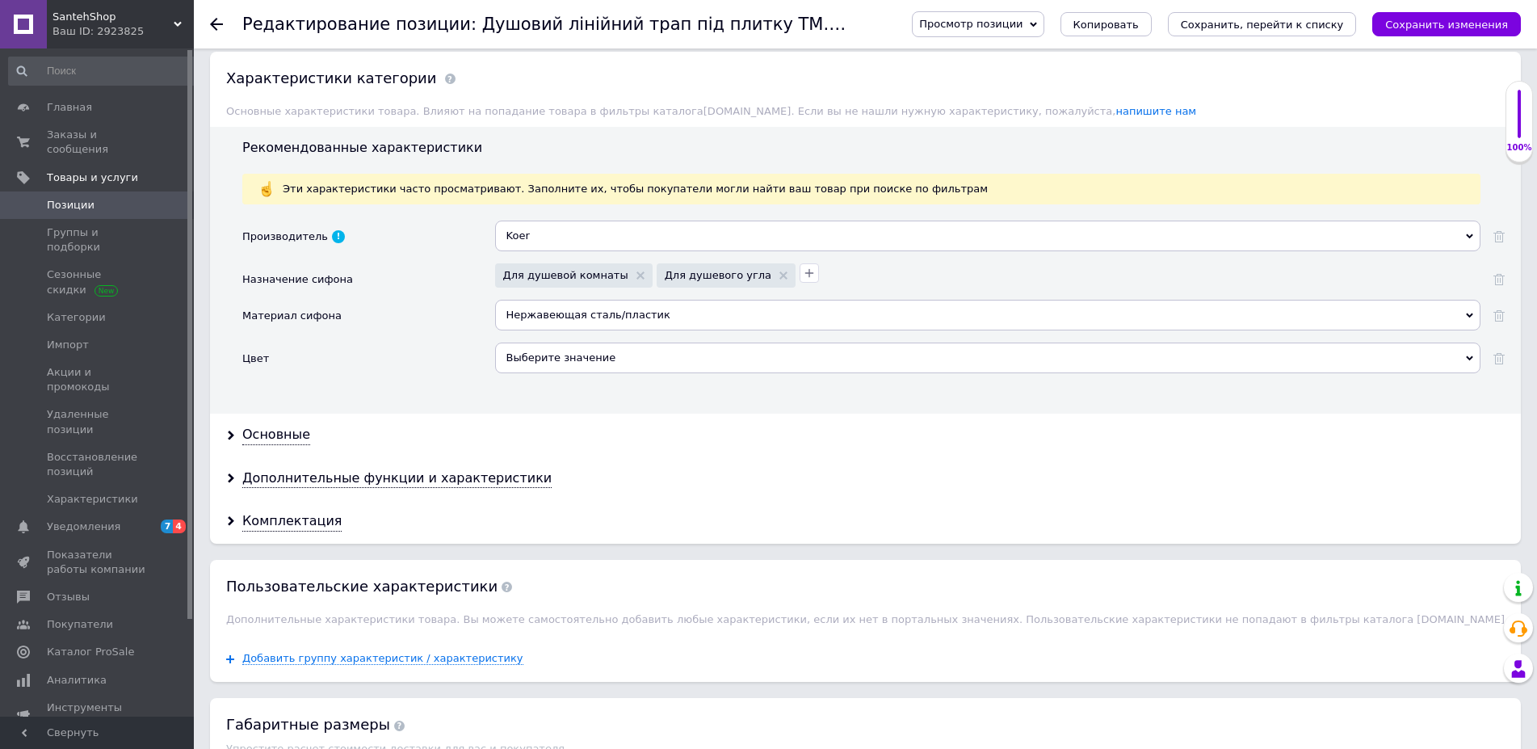
click at [535, 360] on div "Выберите значение" at bounding box center [987, 357] width 985 height 31
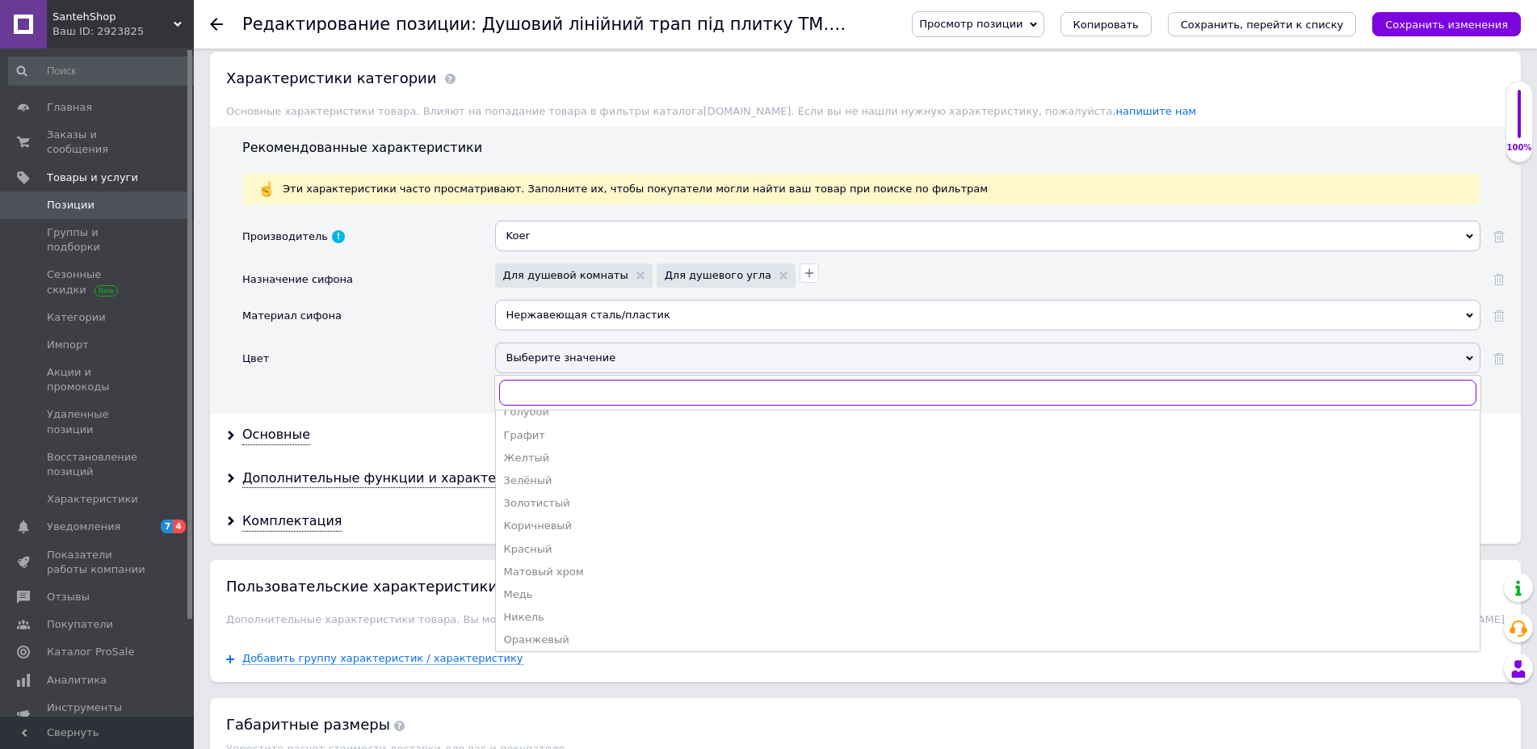
scroll to position [329, 0]
click at [526, 525] on div "Сатин" at bounding box center [987, 529] width 967 height 15
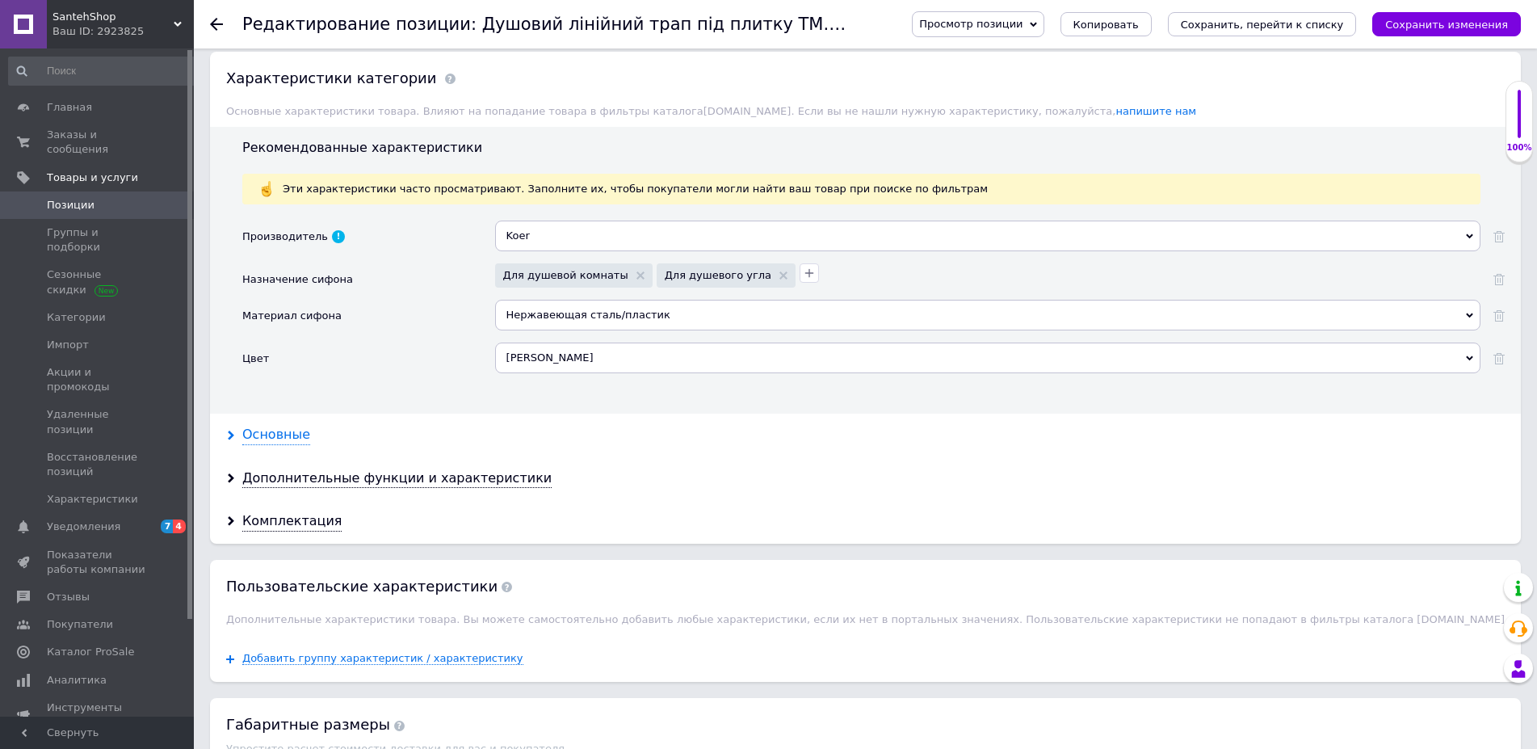
click at [298, 440] on div "Основные" at bounding box center [276, 435] width 68 height 19
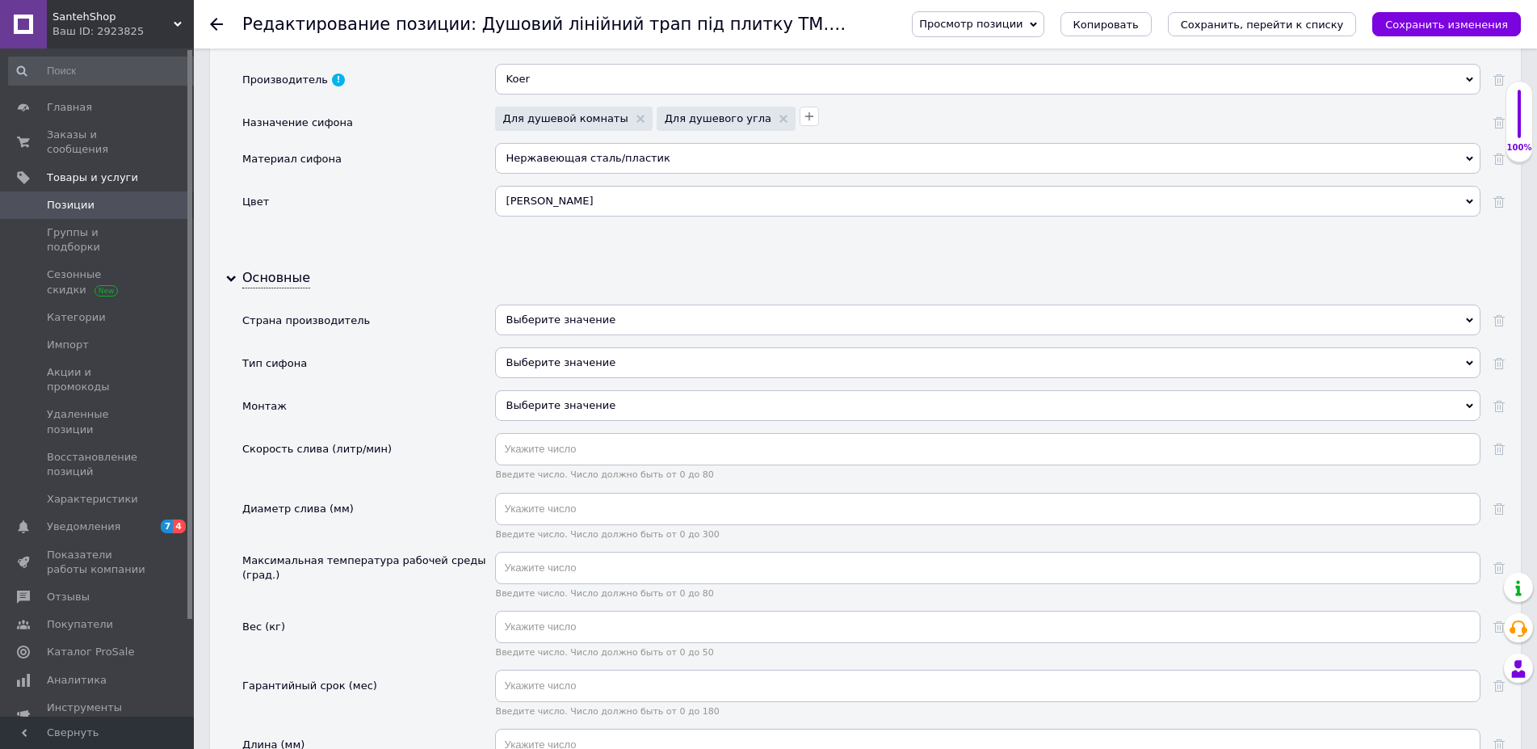
scroll to position [1565, 0]
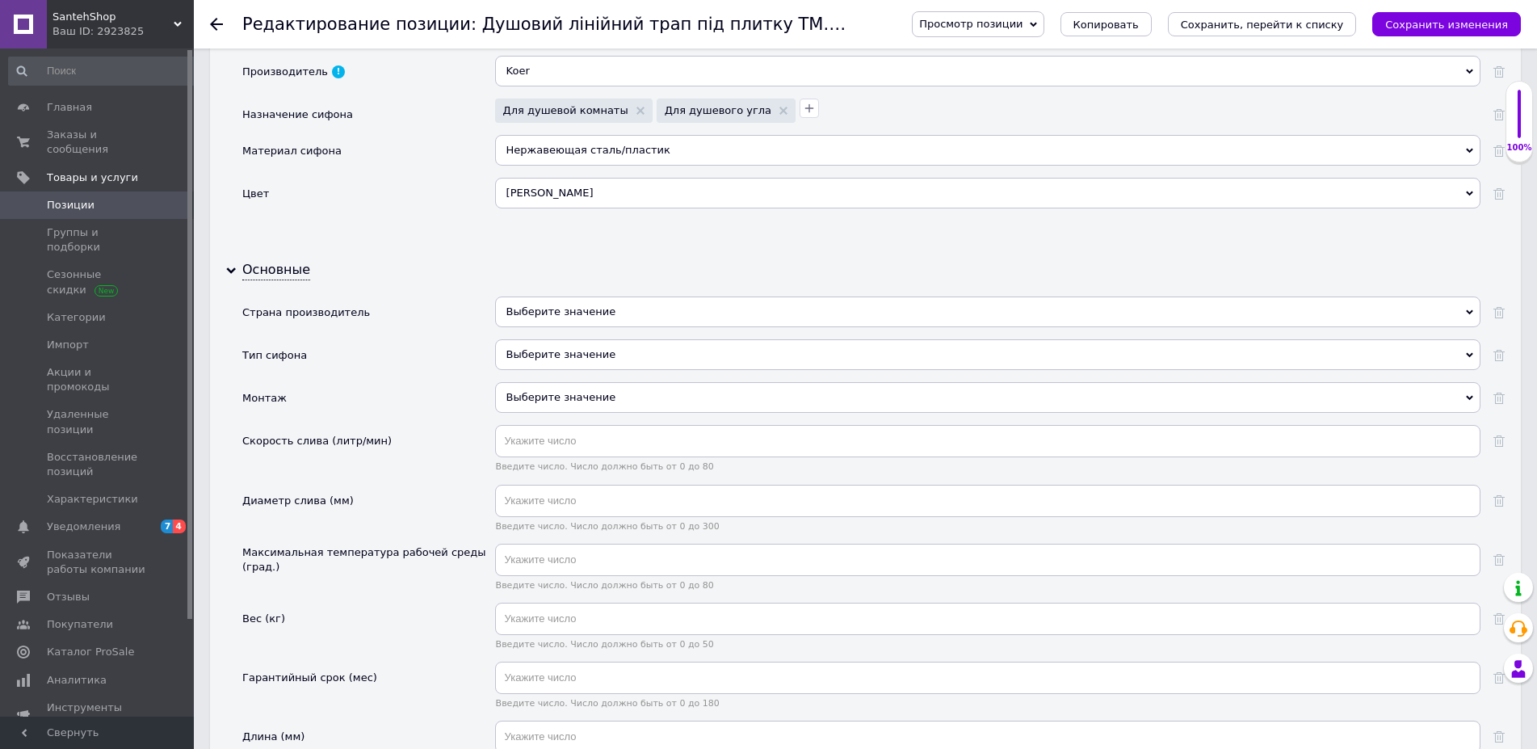
click at [550, 319] on div "Выберите значение" at bounding box center [987, 311] width 985 height 31
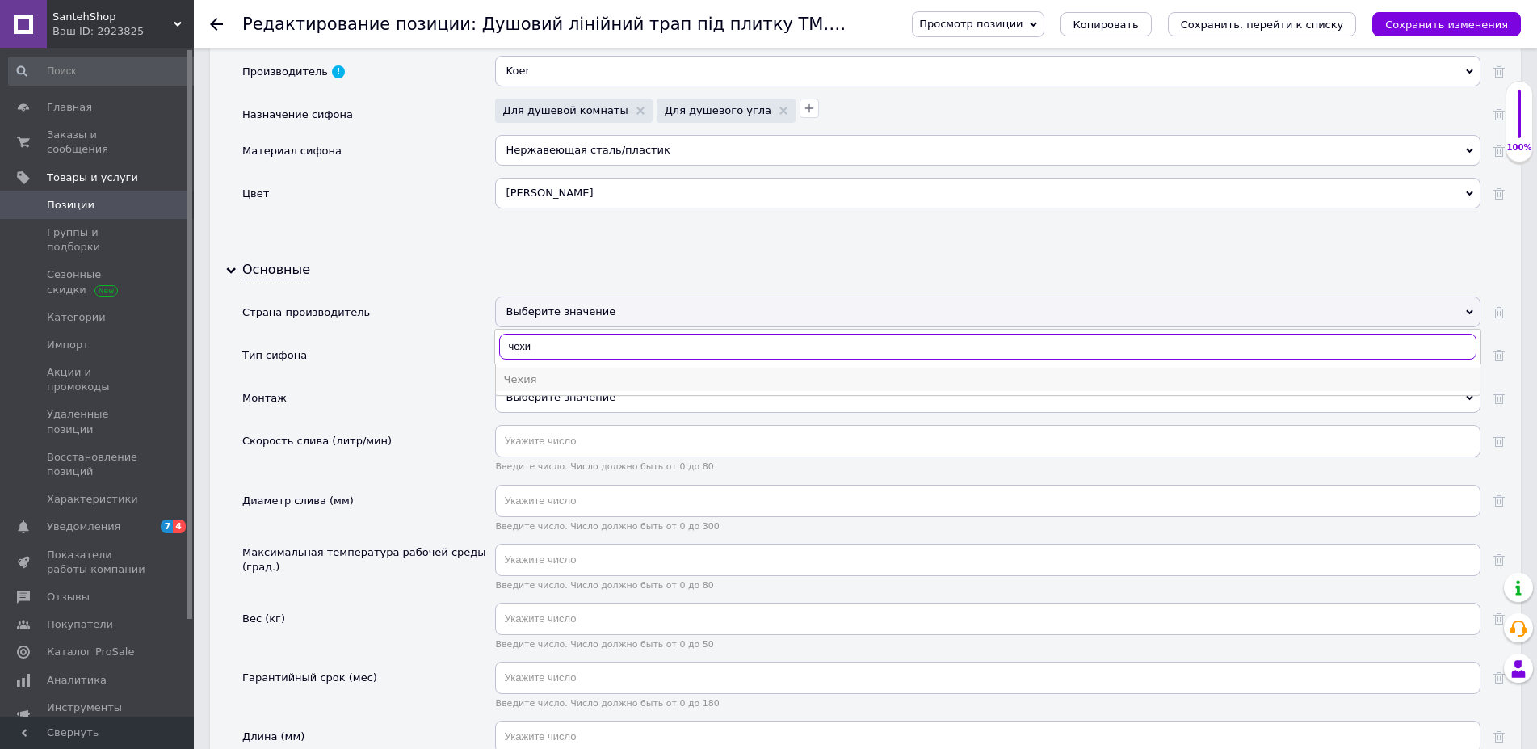
type input "чехи"
click at [526, 382] on div "Чехия" at bounding box center [987, 379] width 967 height 15
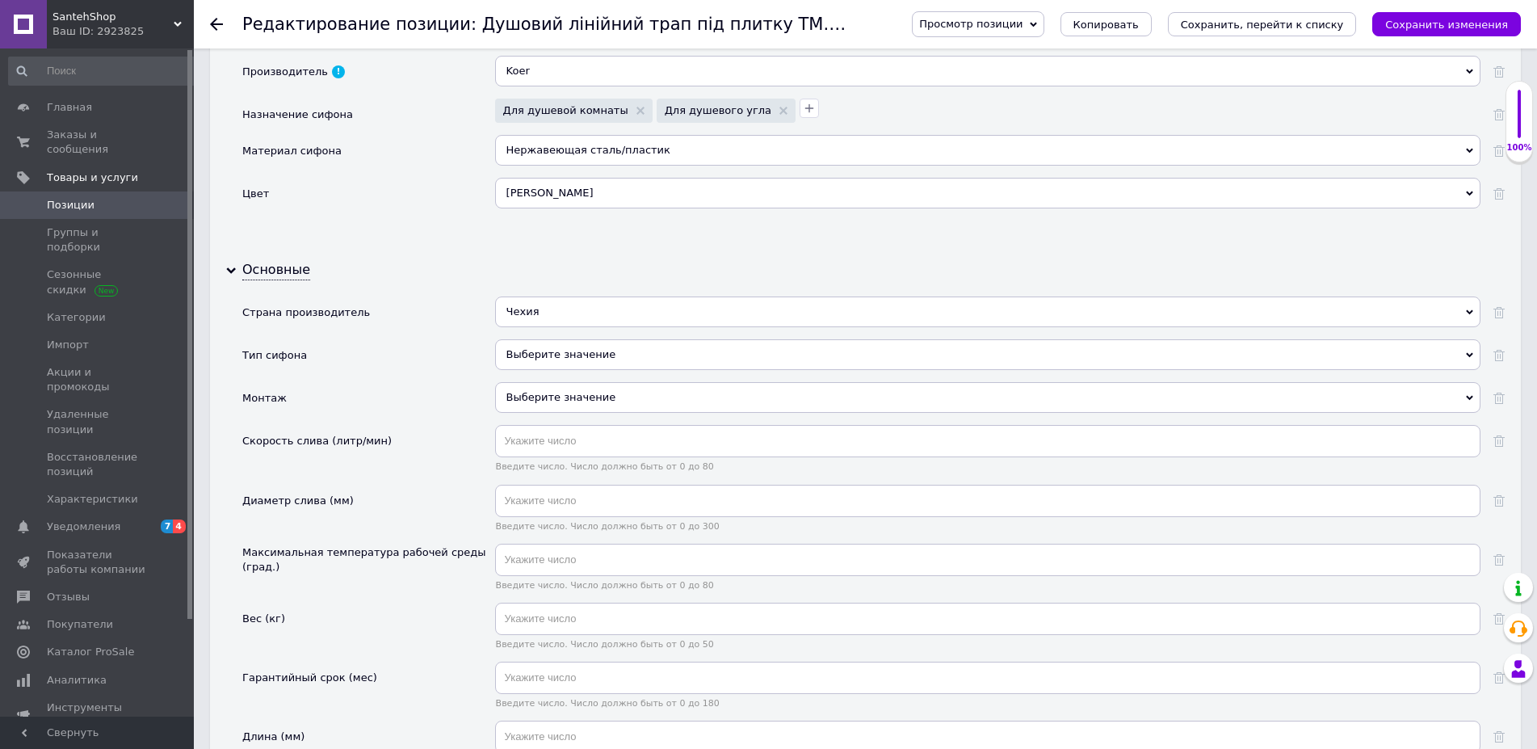
click at [513, 355] on div "Выберите значение" at bounding box center [987, 354] width 985 height 31
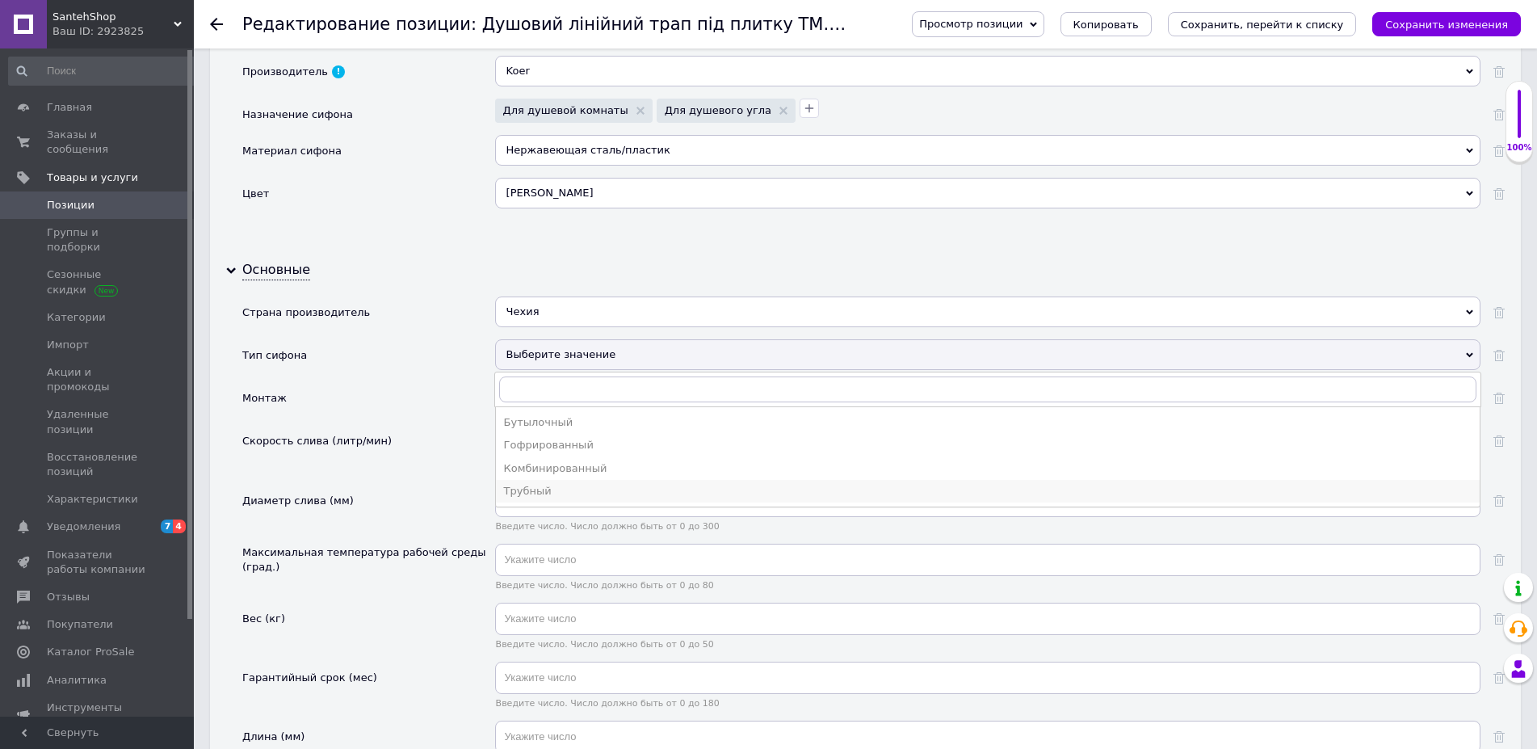
click at [521, 490] on div "Трубный" at bounding box center [987, 491] width 967 height 15
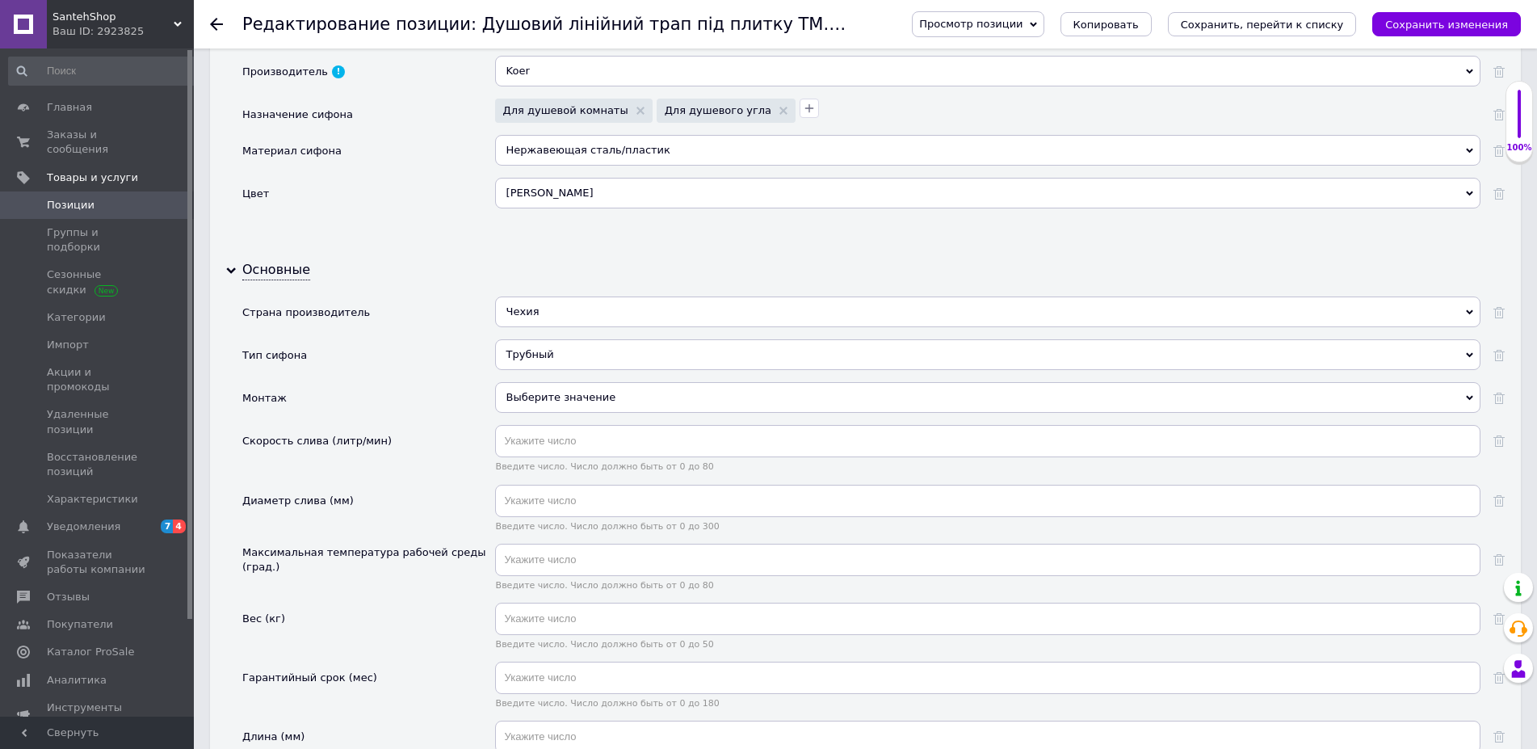
click at [534, 408] on div "Выберите значение" at bounding box center [987, 397] width 985 height 31
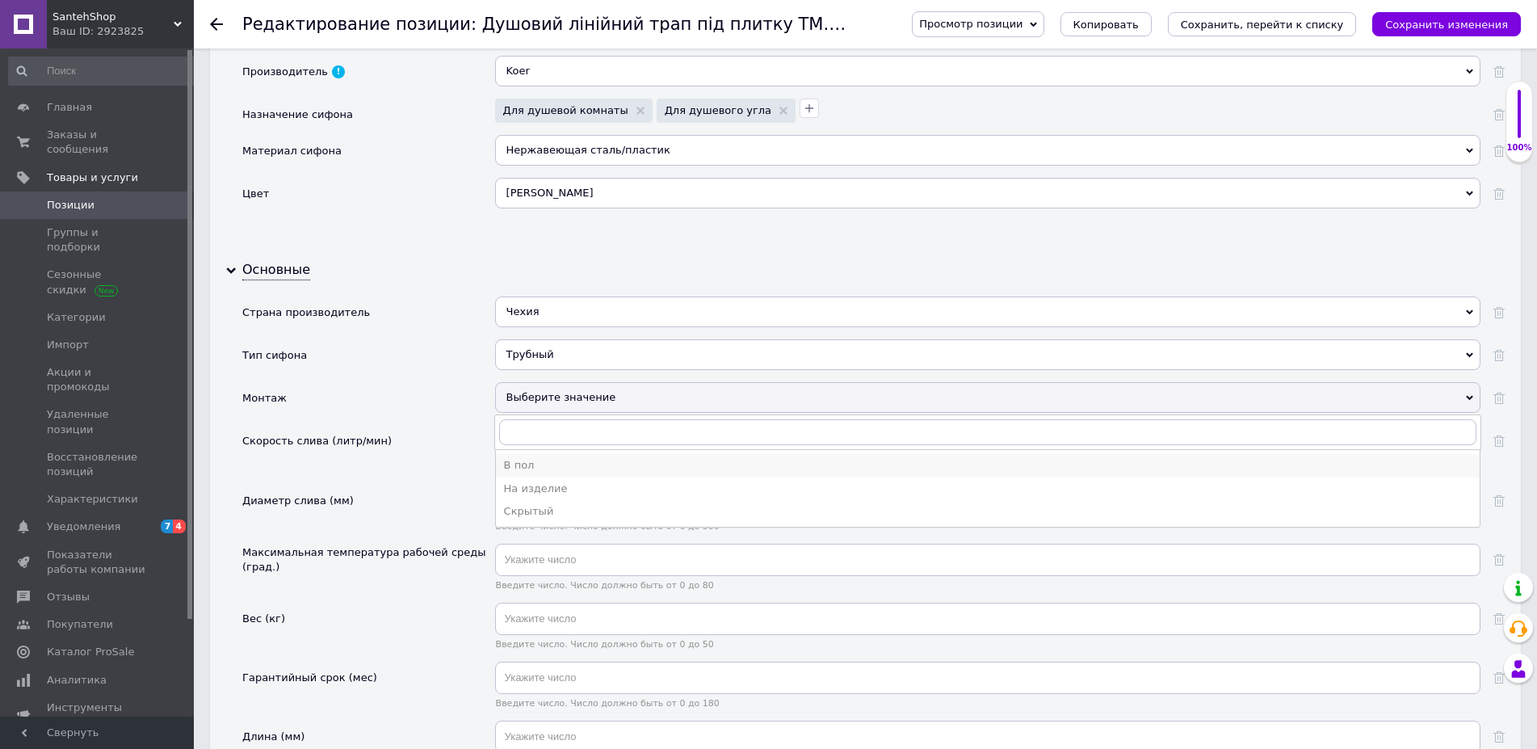
click at [530, 466] on div "В пол" at bounding box center [987, 465] width 967 height 15
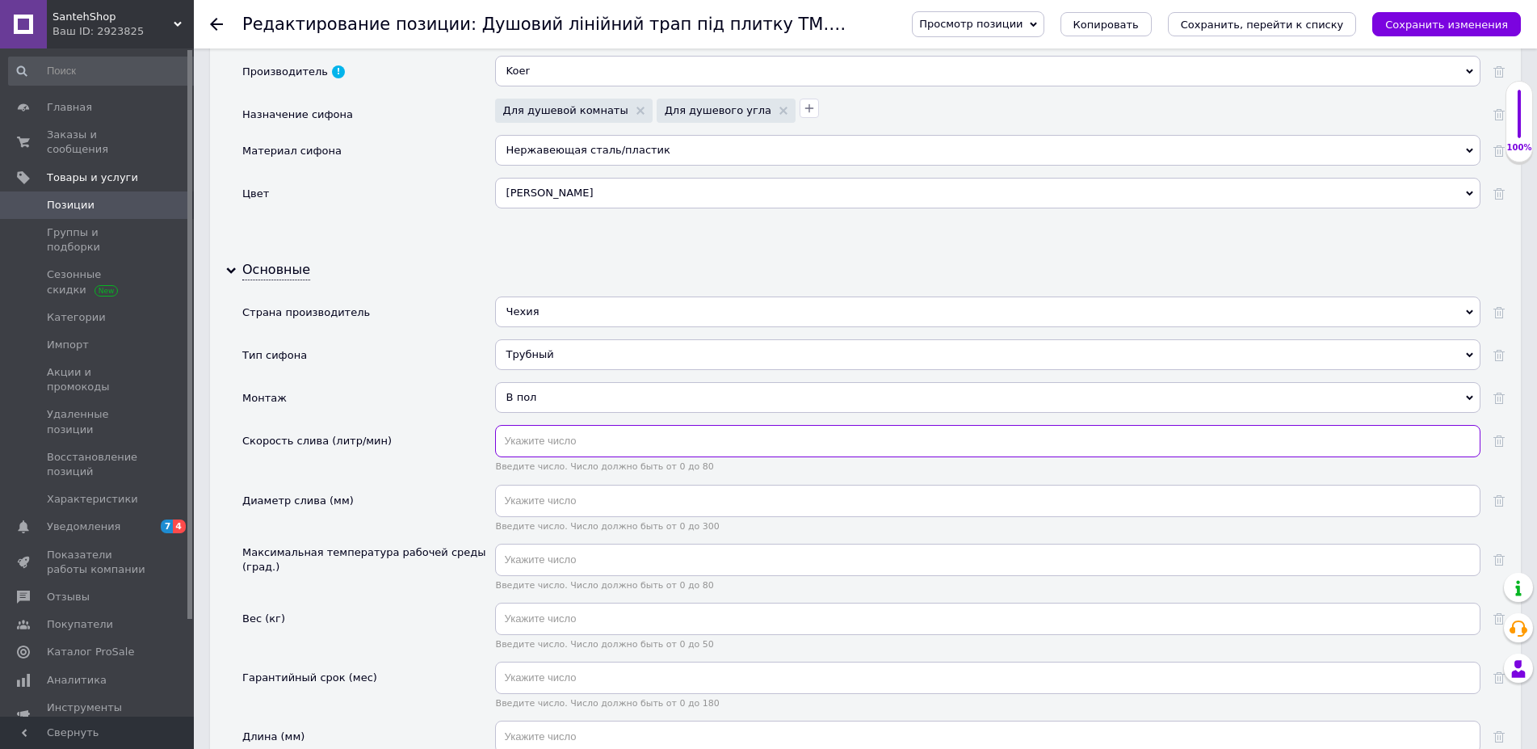
click at [527, 449] on input "text" at bounding box center [987, 441] width 985 height 32
type input "30"
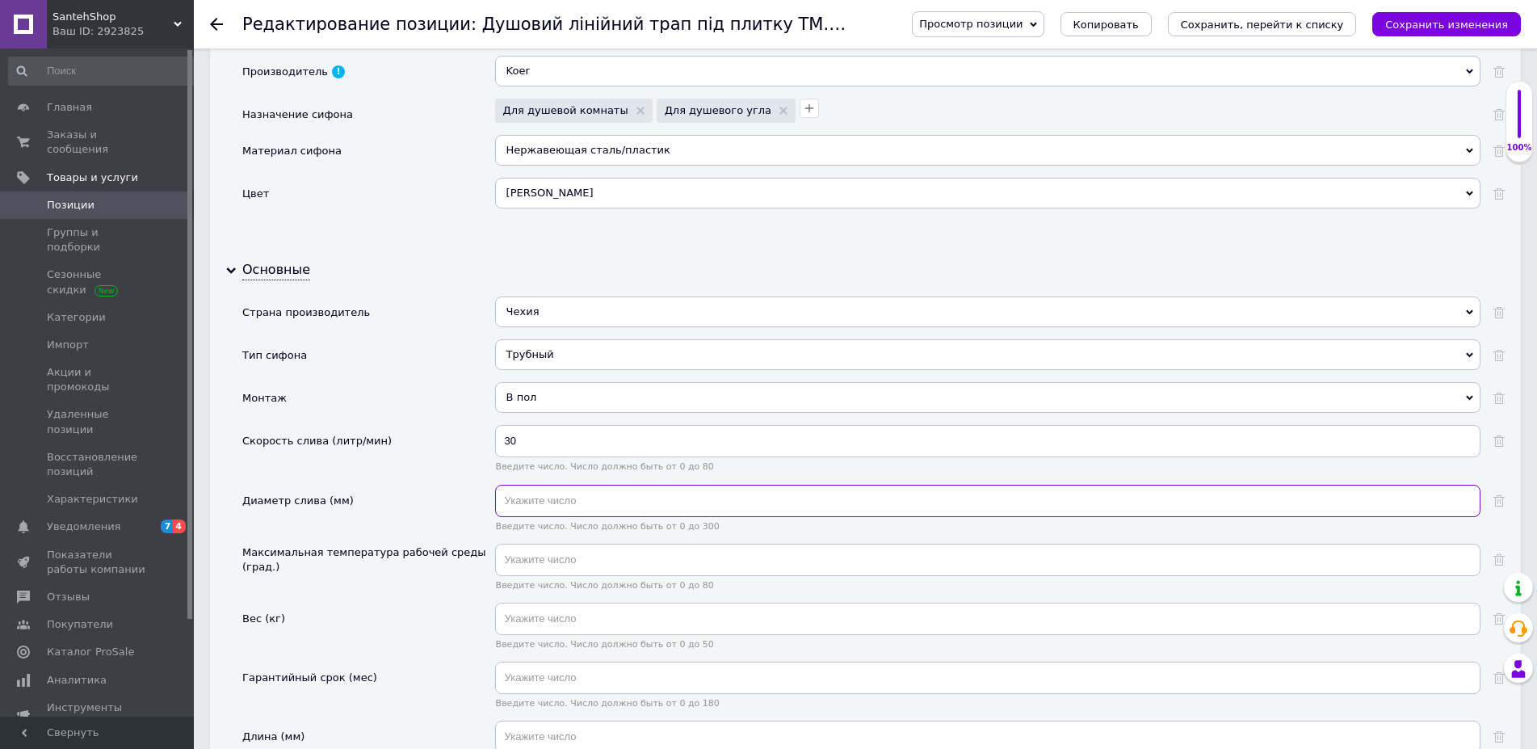
click at [521, 502] on input "text" at bounding box center [987, 501] width 985 height 32
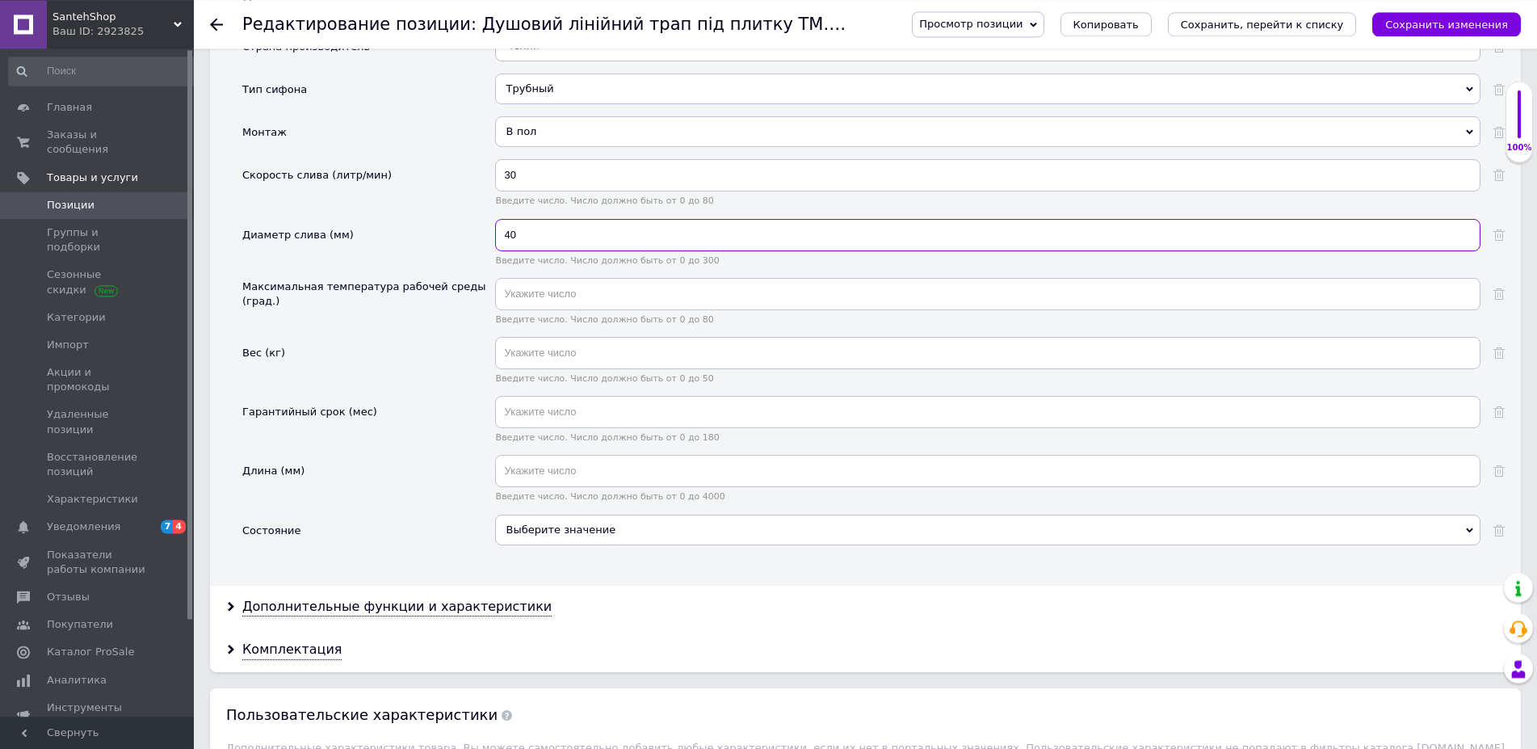
scroll to position [1895, 0]
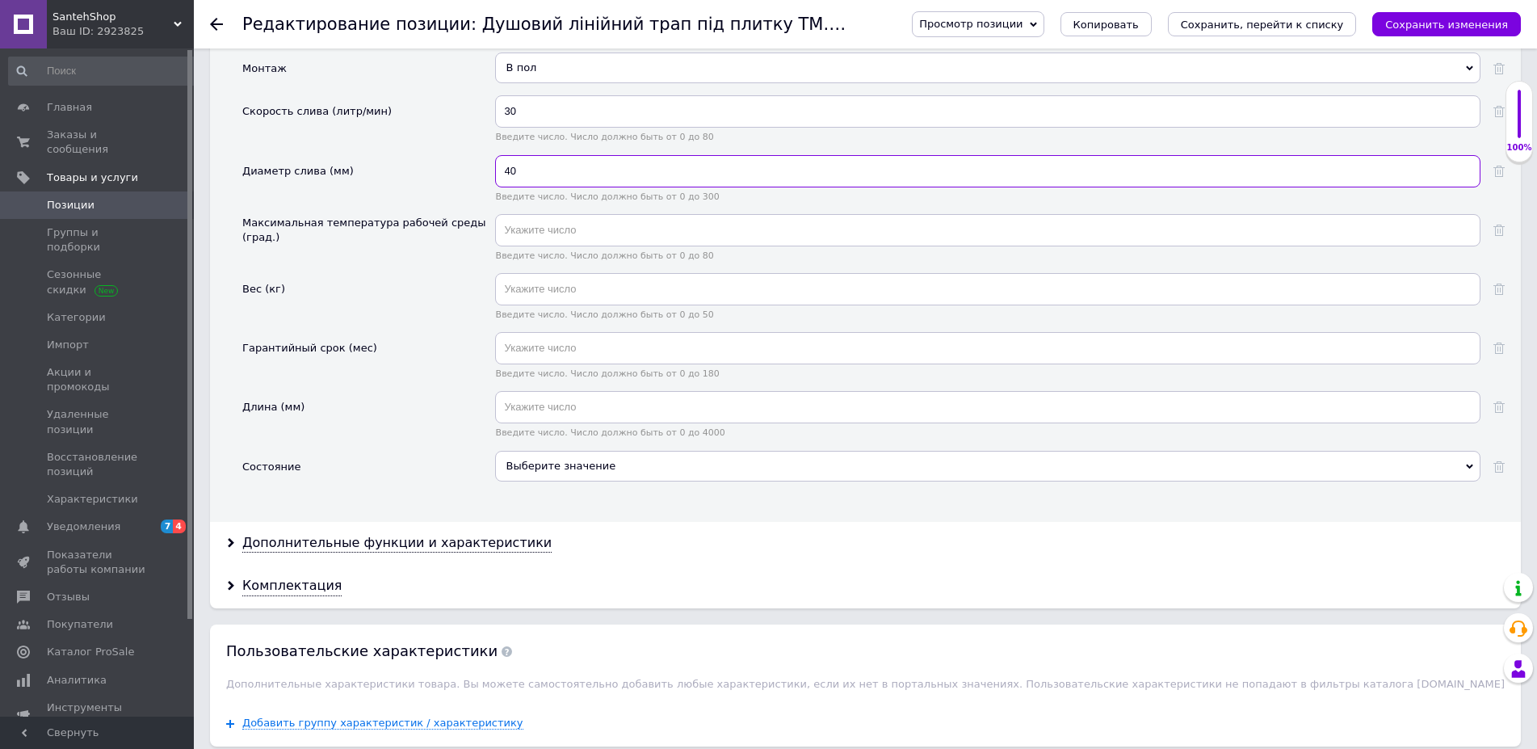
type input "40"
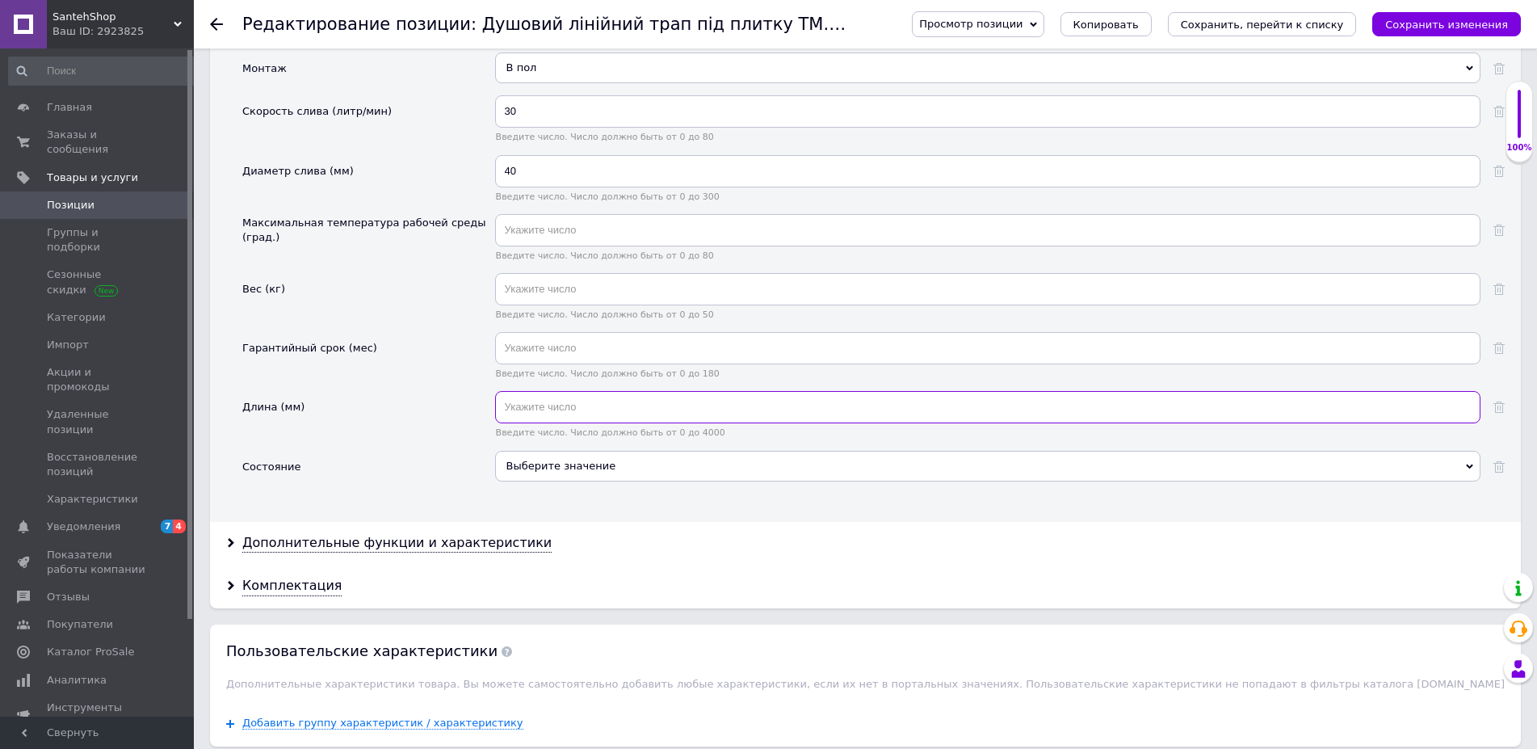
click at [541, 413] on input "text" at bounding box center [987, 407] width 985 height 32
type input "600"
click at [538, 468] on div "Выберите значение" at bounding box center [987, 466] width 985 height 31
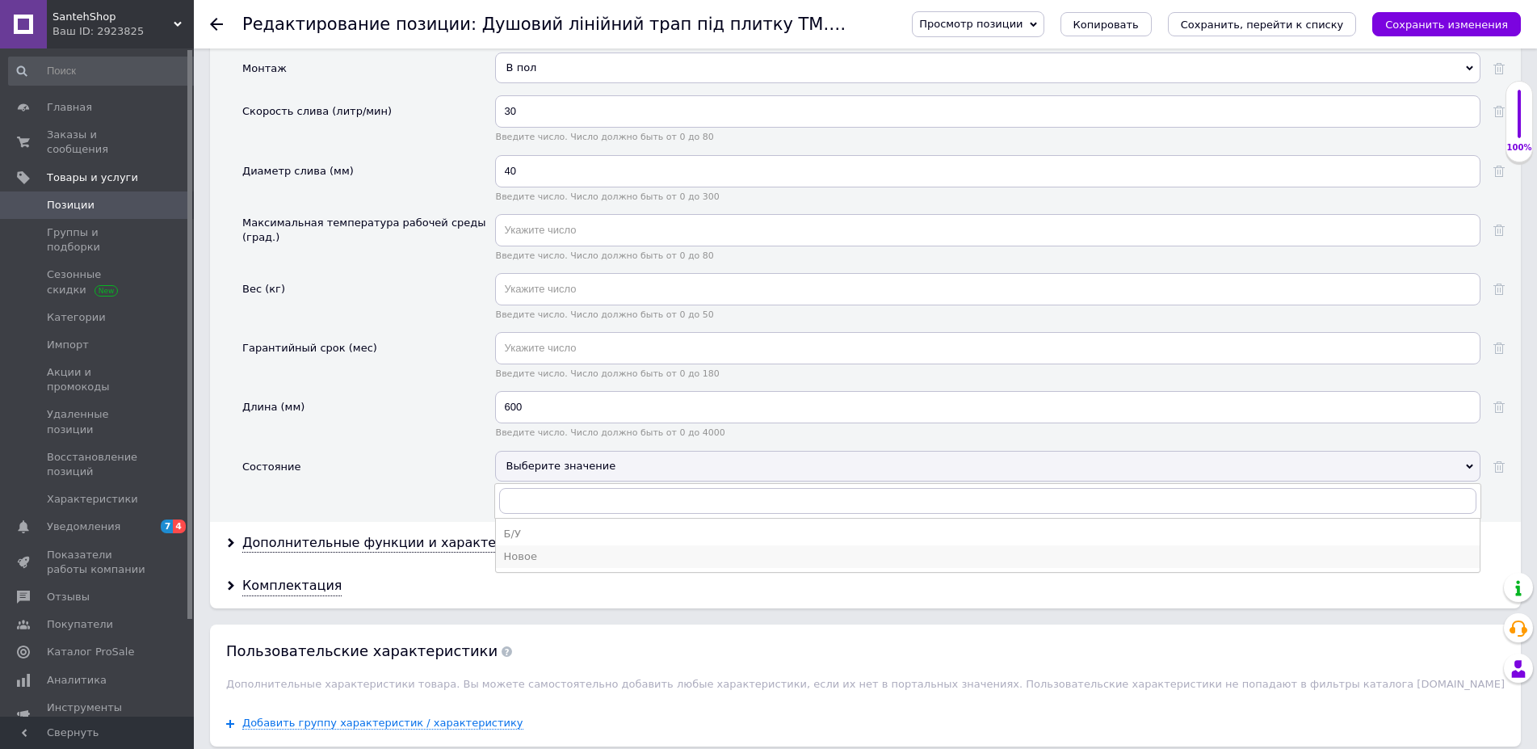
click at [514, 554] on div "Новое" at bounding box center [987, 556] width 967 height 15
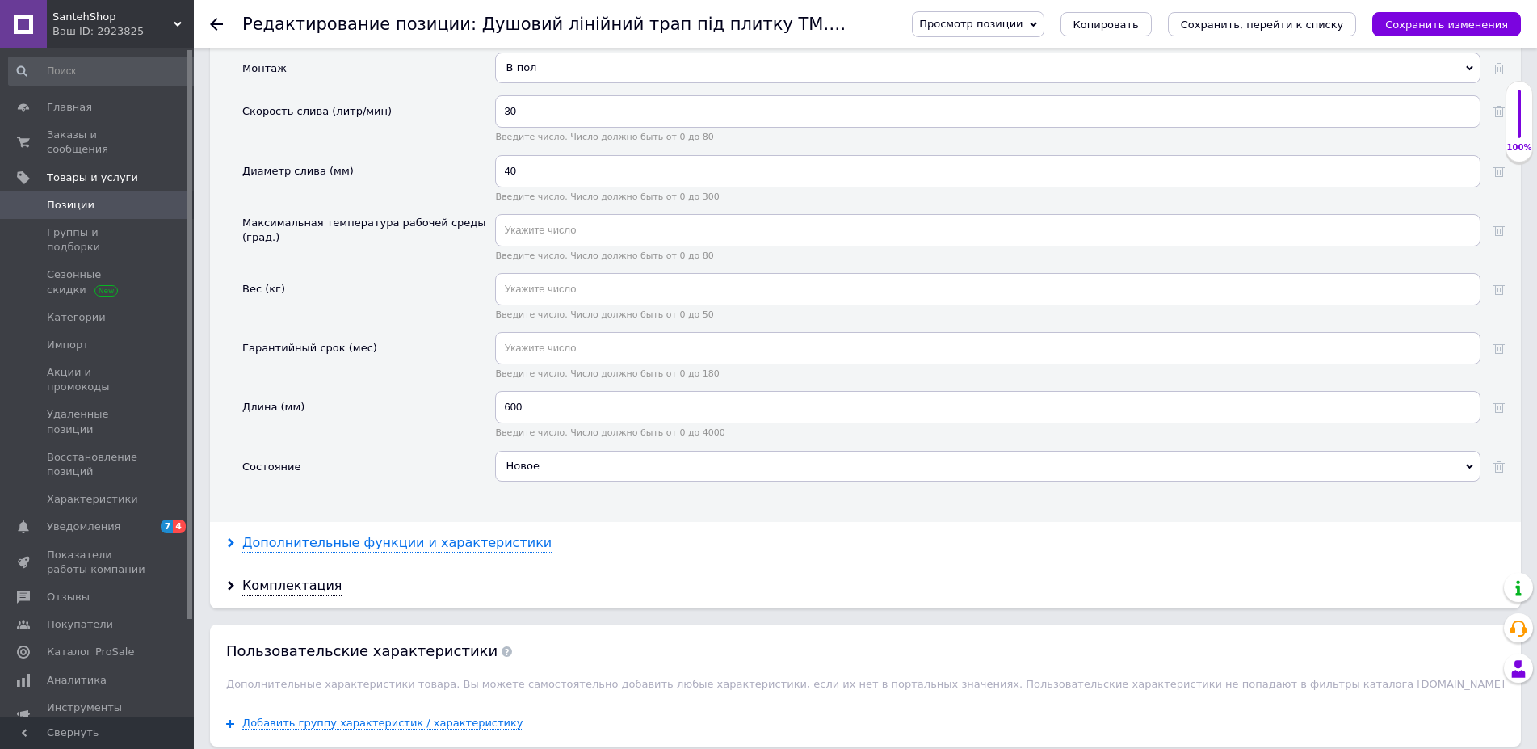
click at [364, 539] on div "Дополнительные функции и характеристики" at bounding box center [396, 543] width 309 height 19
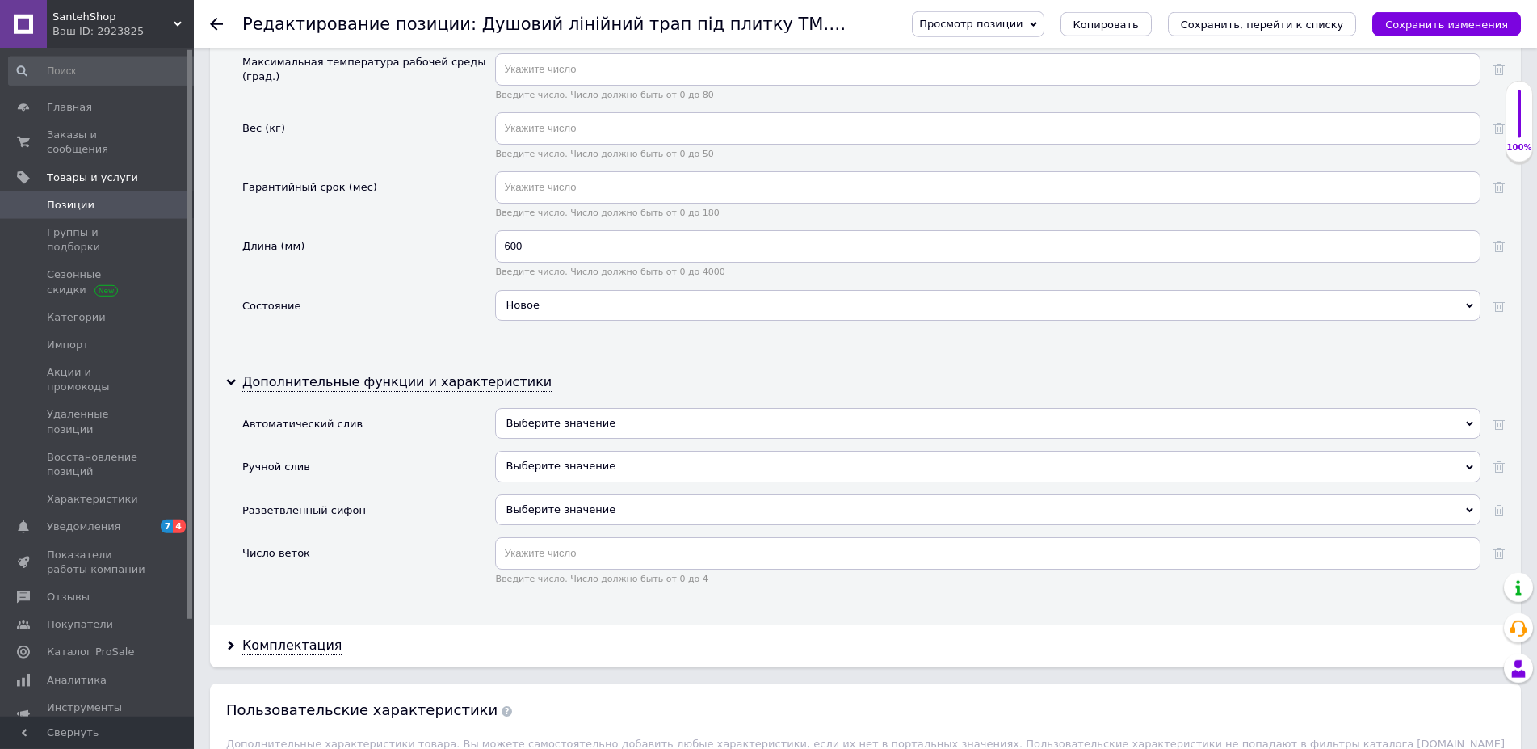
scroll to position [2142, 0]
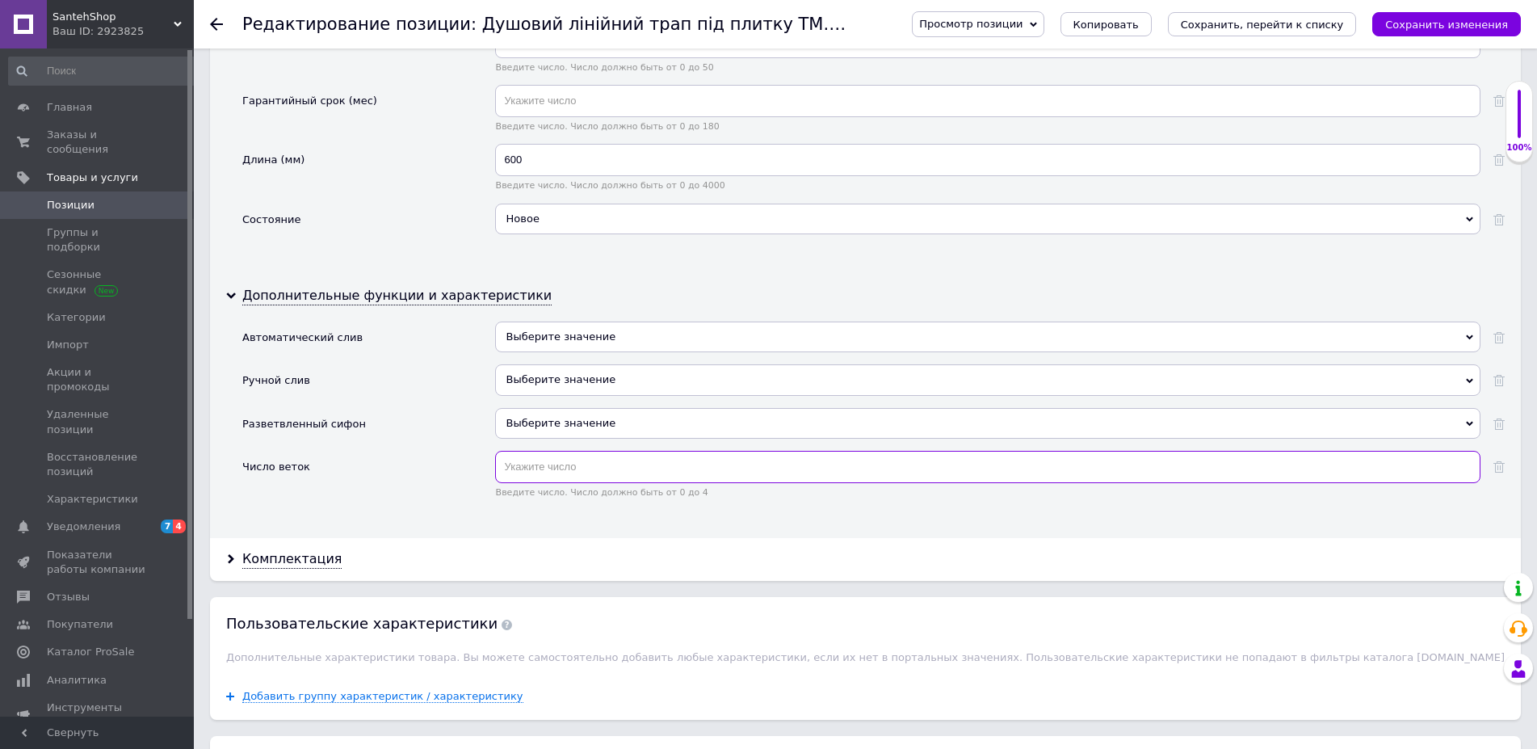
click at [535, 470] on input "text" at bounding box center [987, 467] width 985 height 32
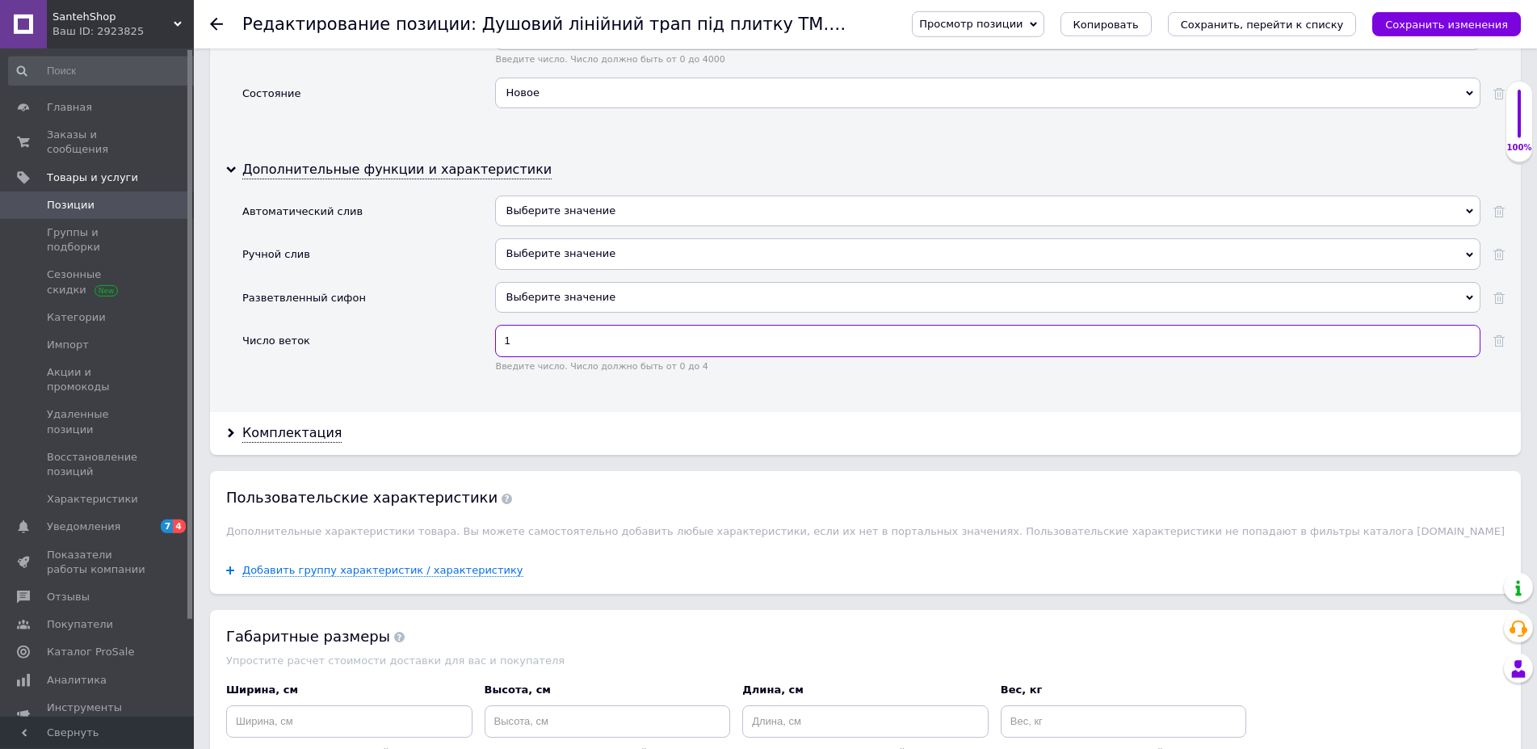
scroll to position [2389, 0]
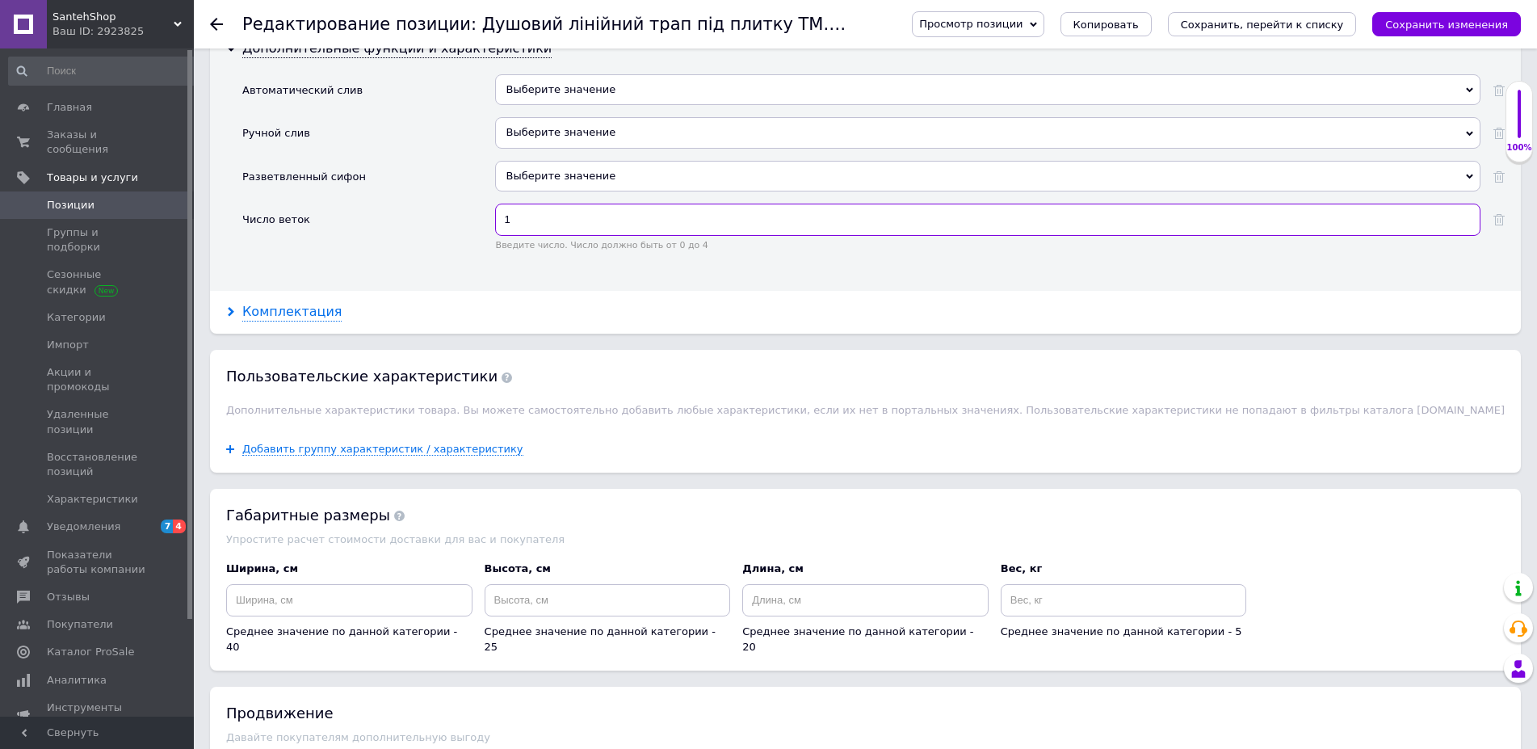
type input "1"
click at [325, 319] on div "Комплектация" at bounding box center [291, 312] width 99 height 19
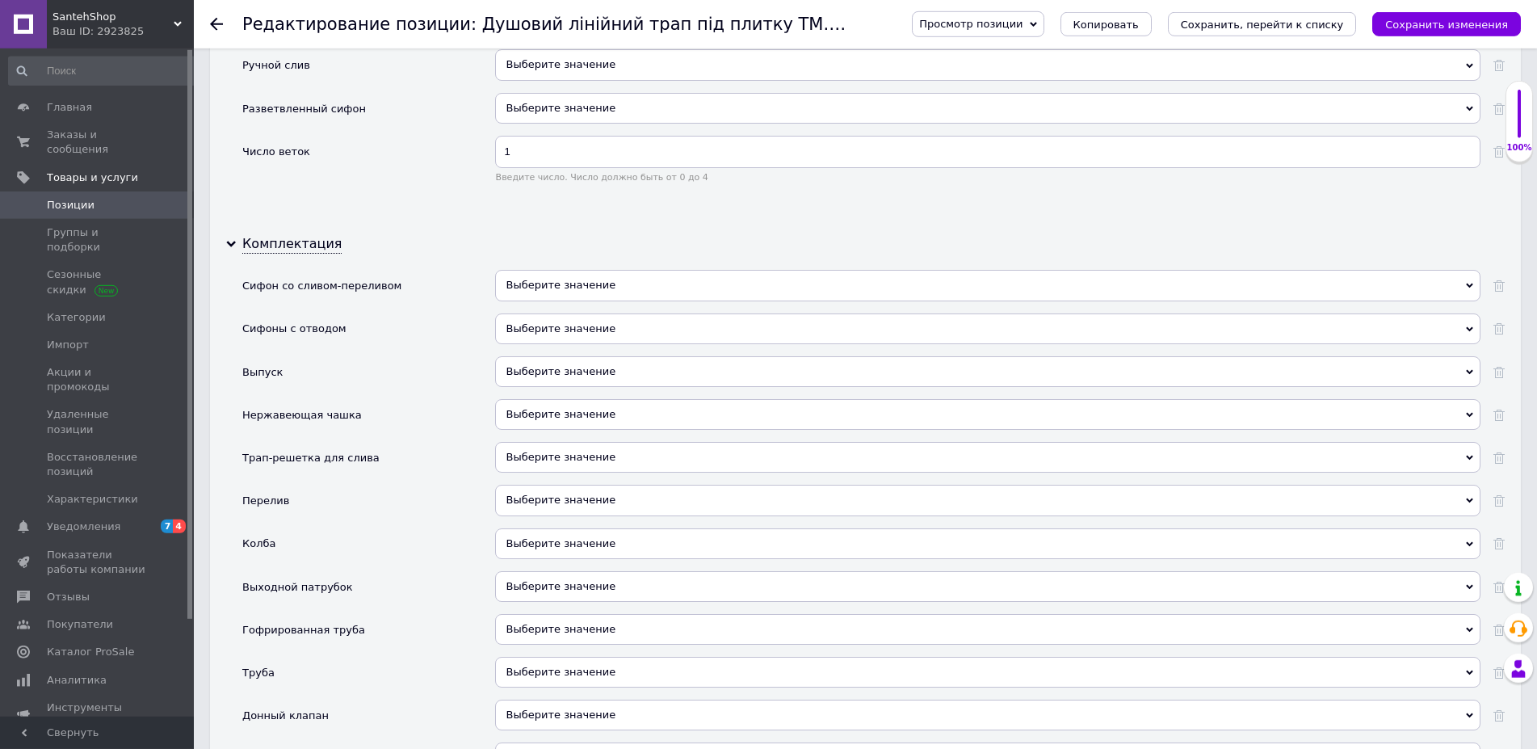
scroll to position [2554, 0]
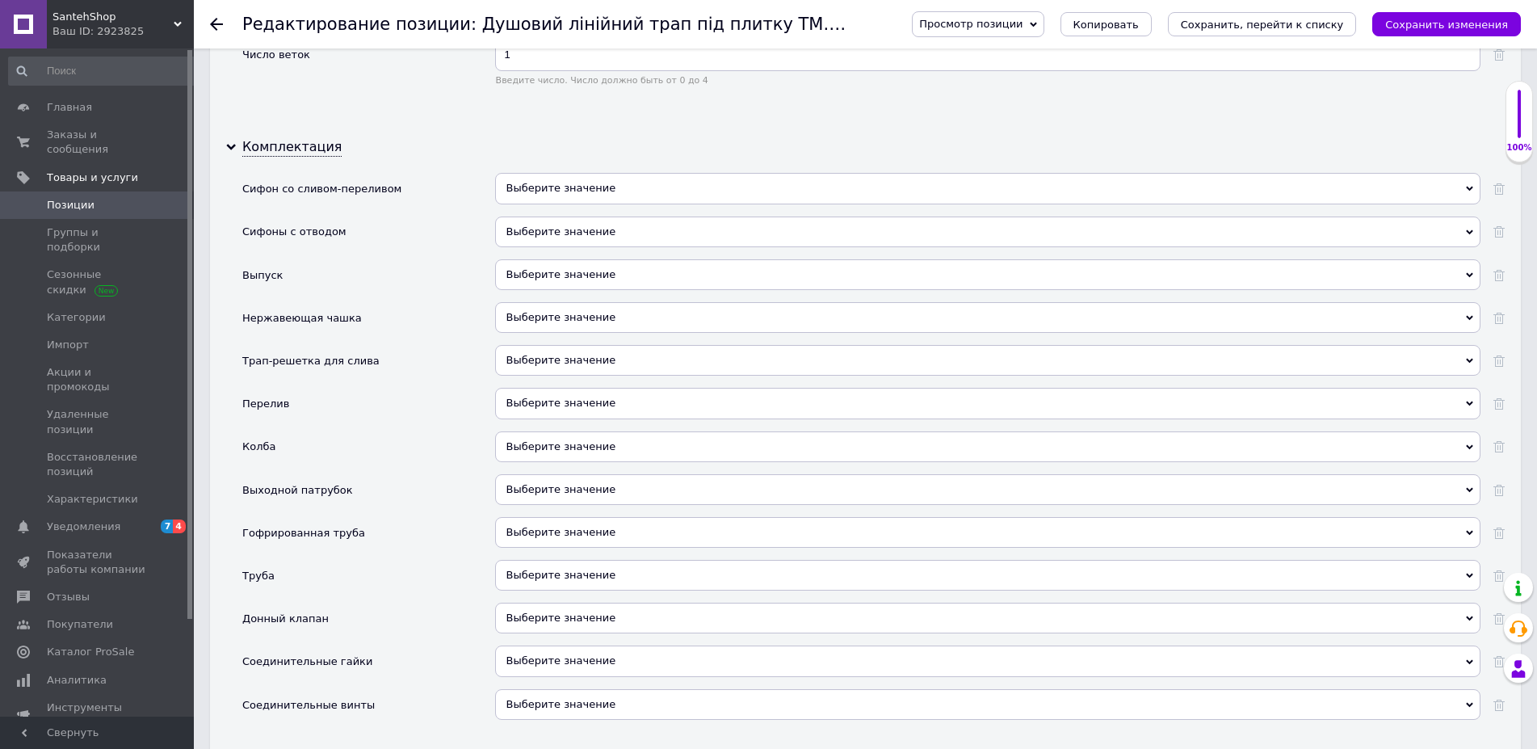
click at [531, 319] on span "Выберите значение" at bounding box center [561, 317] width 110 height 12
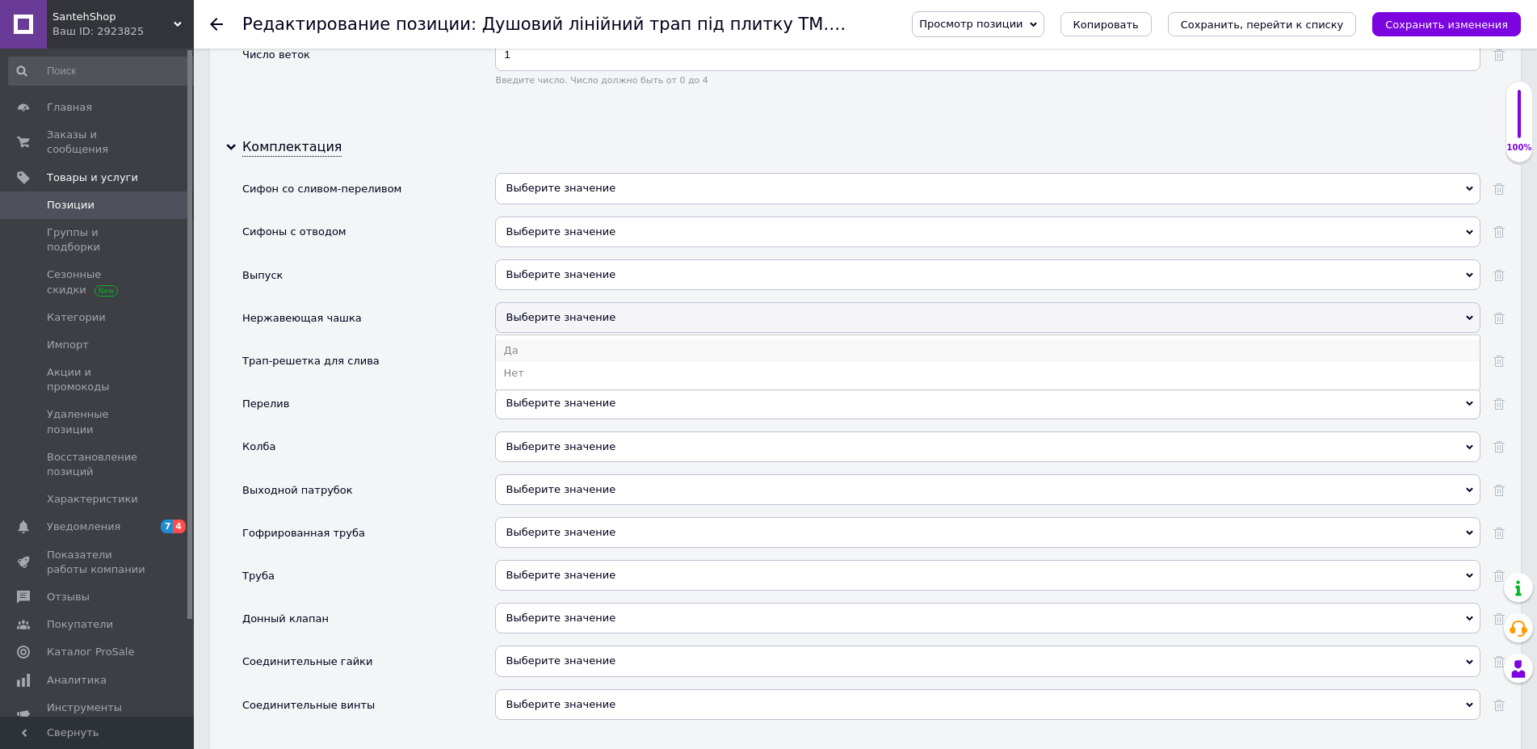
click at [511, 355] on li "Да" at bounding box center [988, 350] width 984 height 23
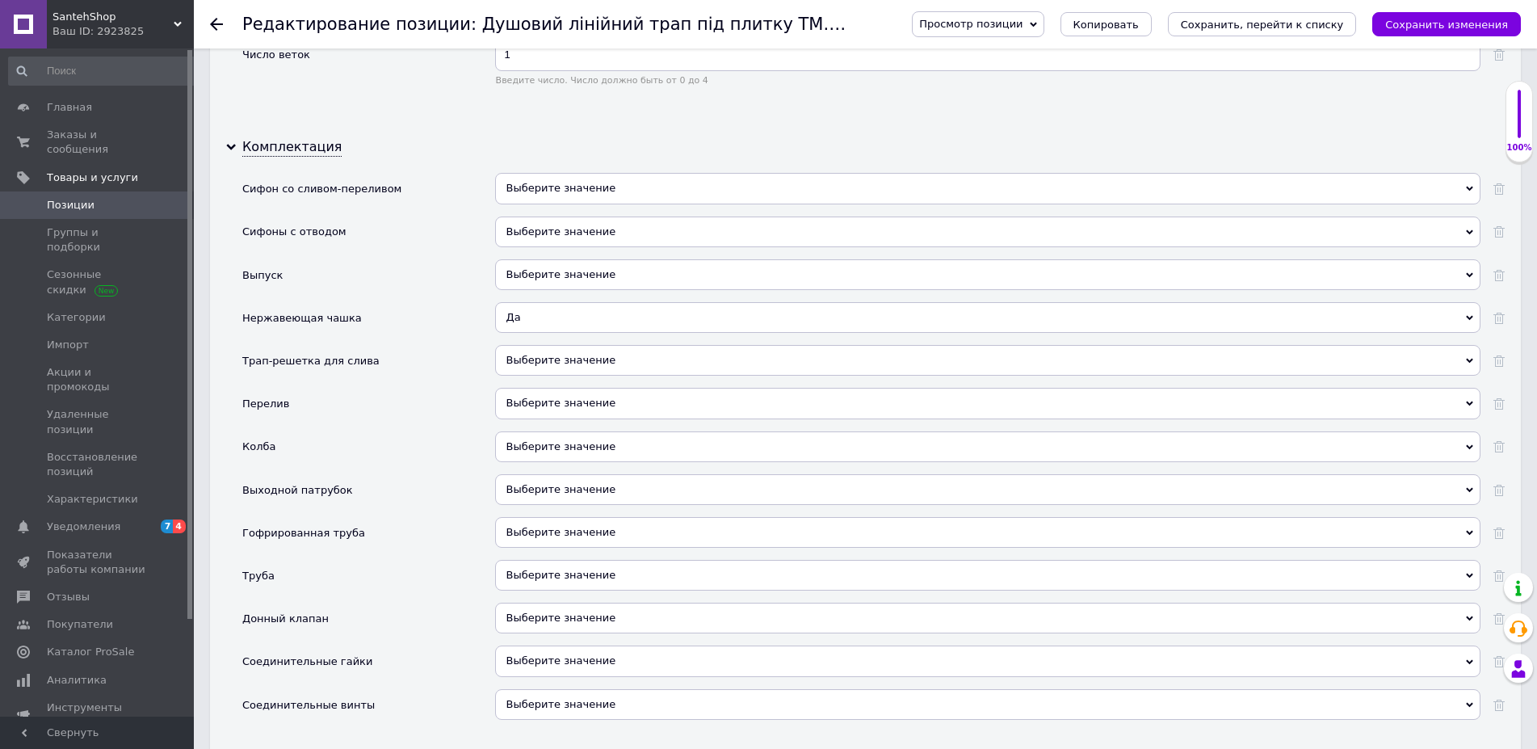
click at [514, 365] on span "Выберите значение" at bounding box center [561, 360] width 110 height 12
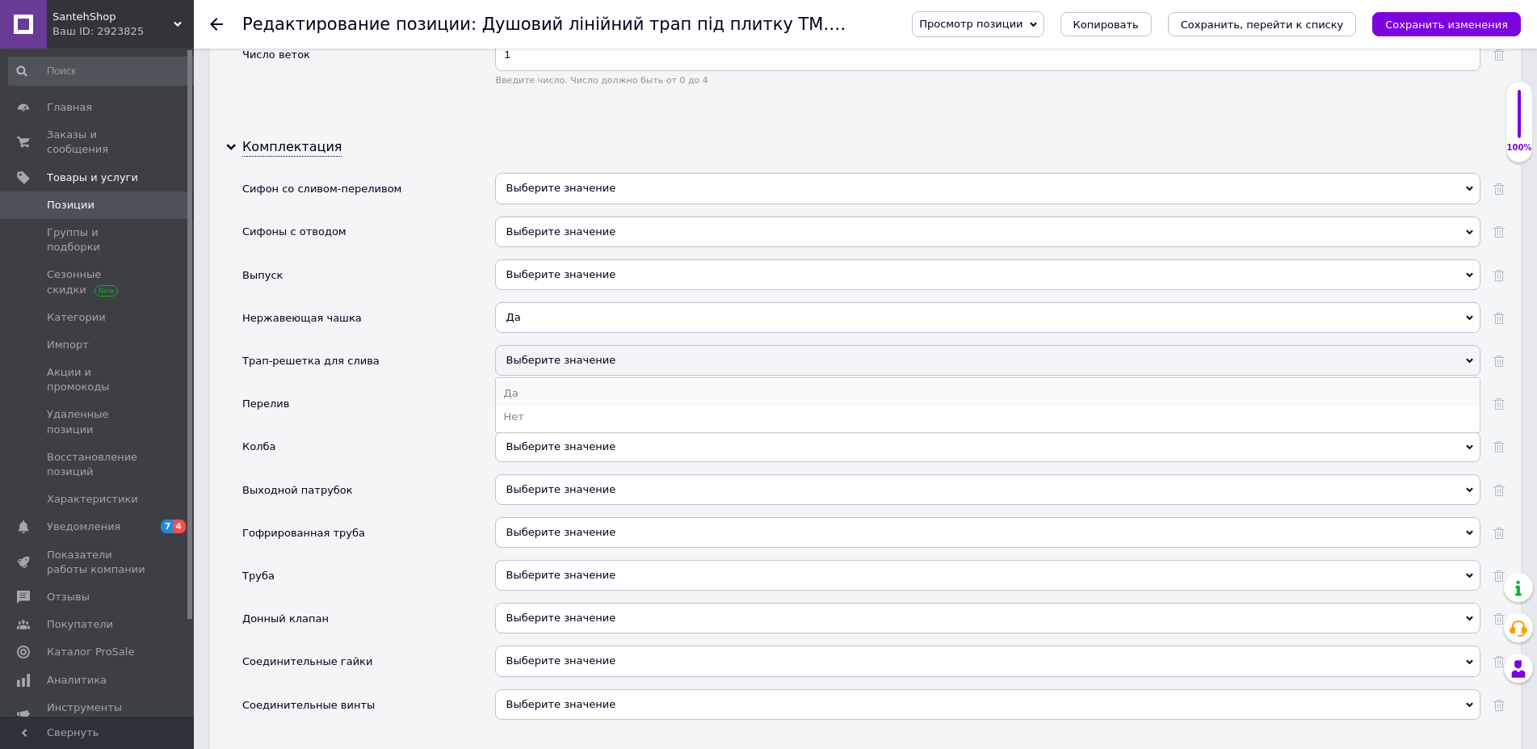
click at [512, 397] on li "Да" at bounding box center [988, 393] width 984 height 23
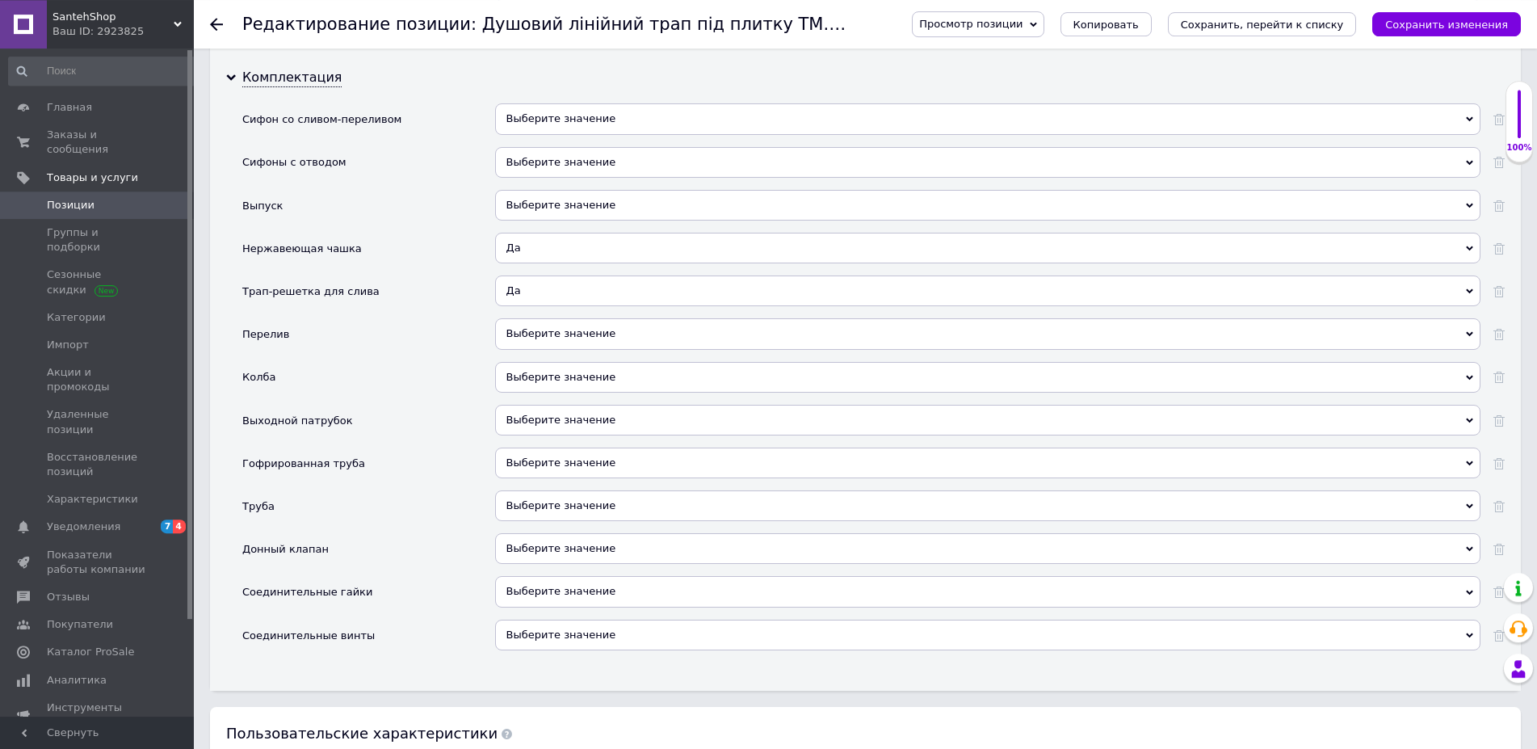
scroll to position [2801, 0]
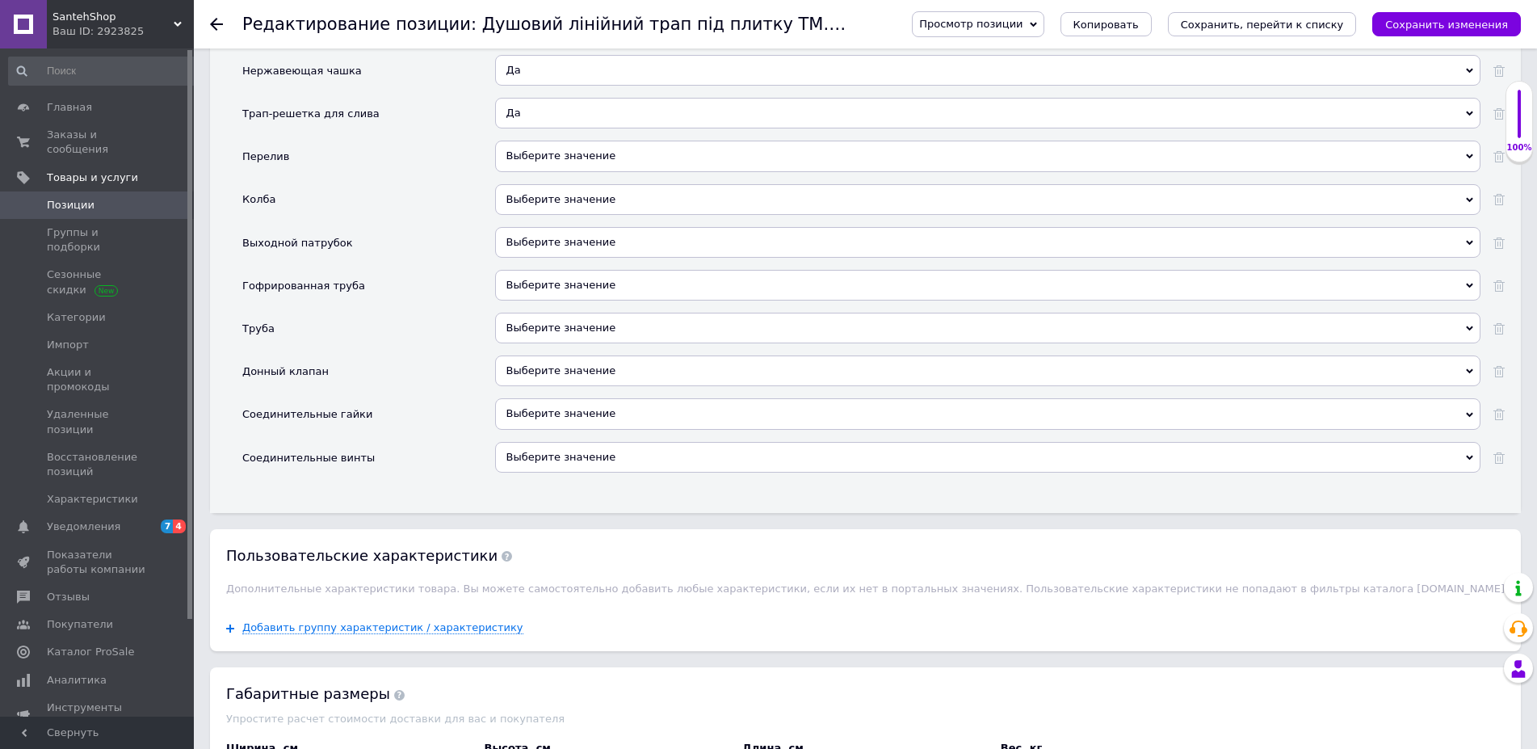
click at [535, 409] on span "Выберите значение" at bounding box center [561, 413] width 110 height 12
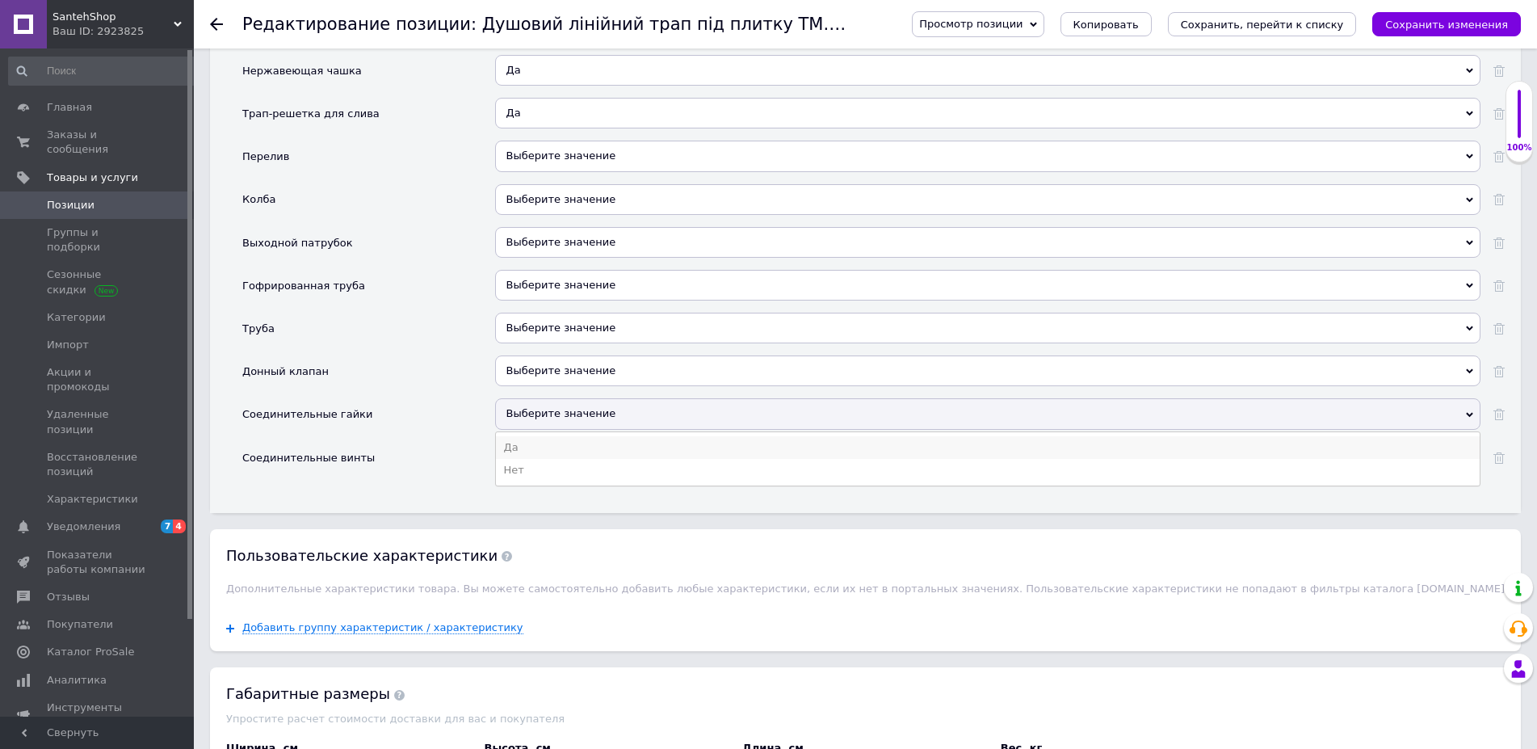
click at [517, 449] on li "Да" at bounding box center [988, 447] width 984 height 23
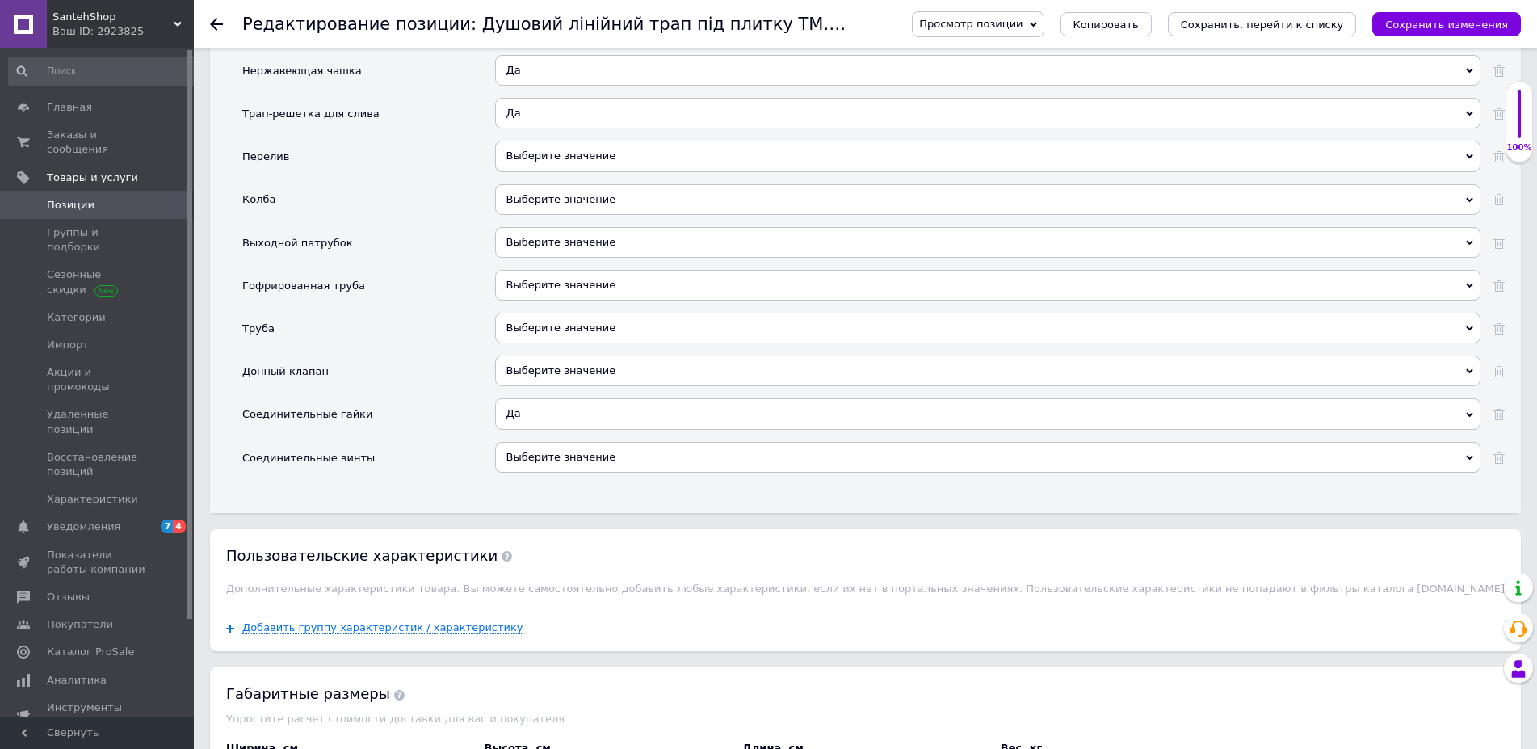
click at [522, 452] on span "Выберите значение" at bounding box center [561, 457] width 110 height 12
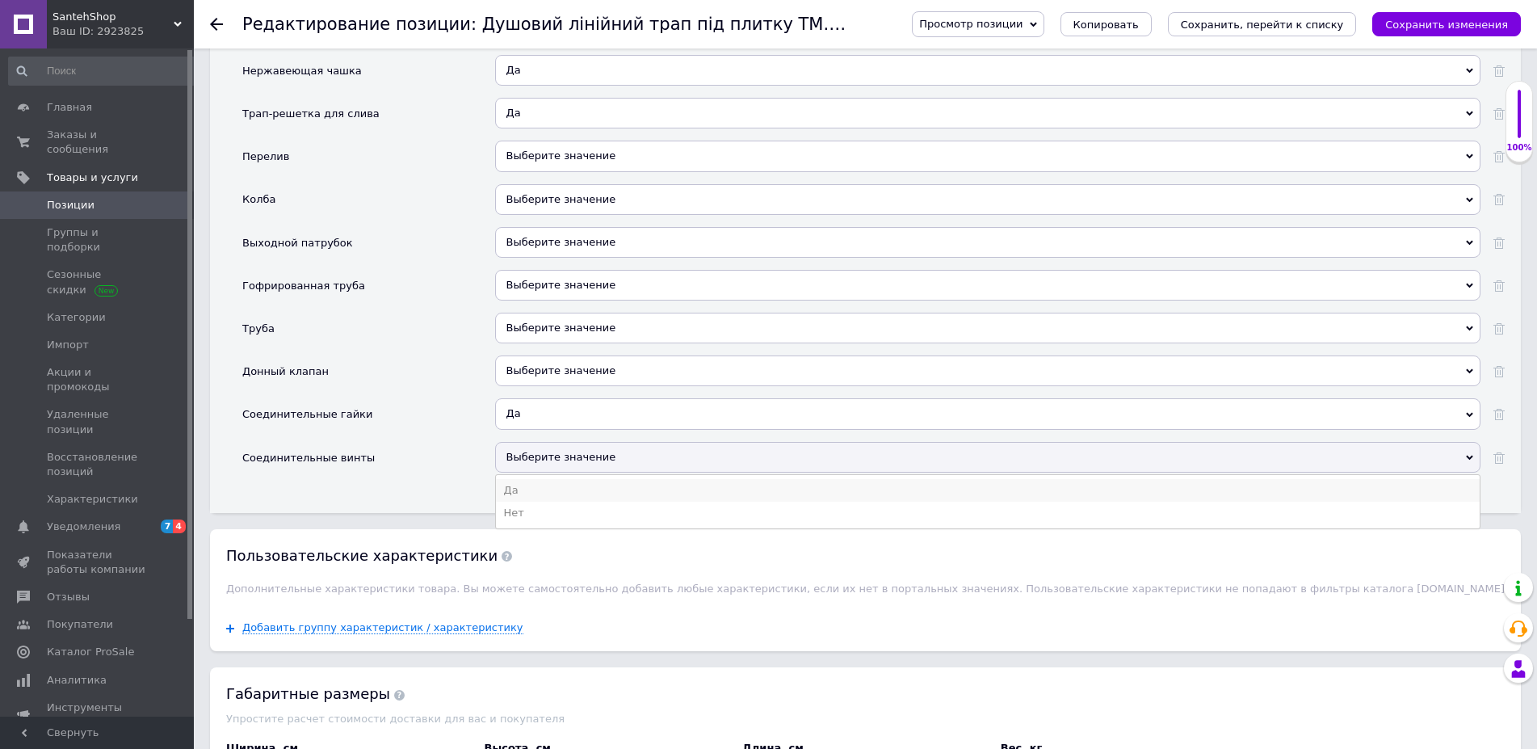
click at [506, 496] on li "Да" at bounding box center [988, 490] width 984 height 23
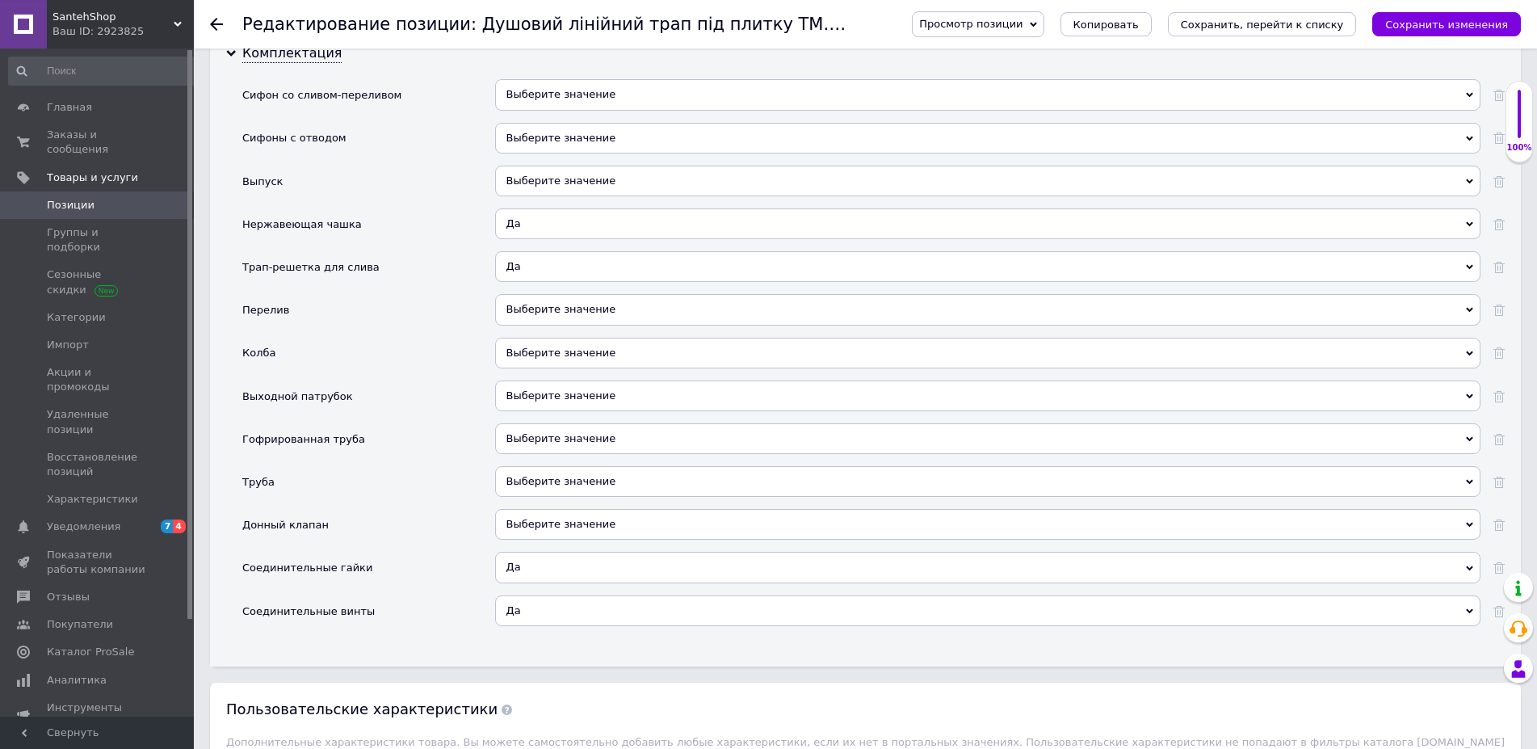
scroll to position [2554, 0]
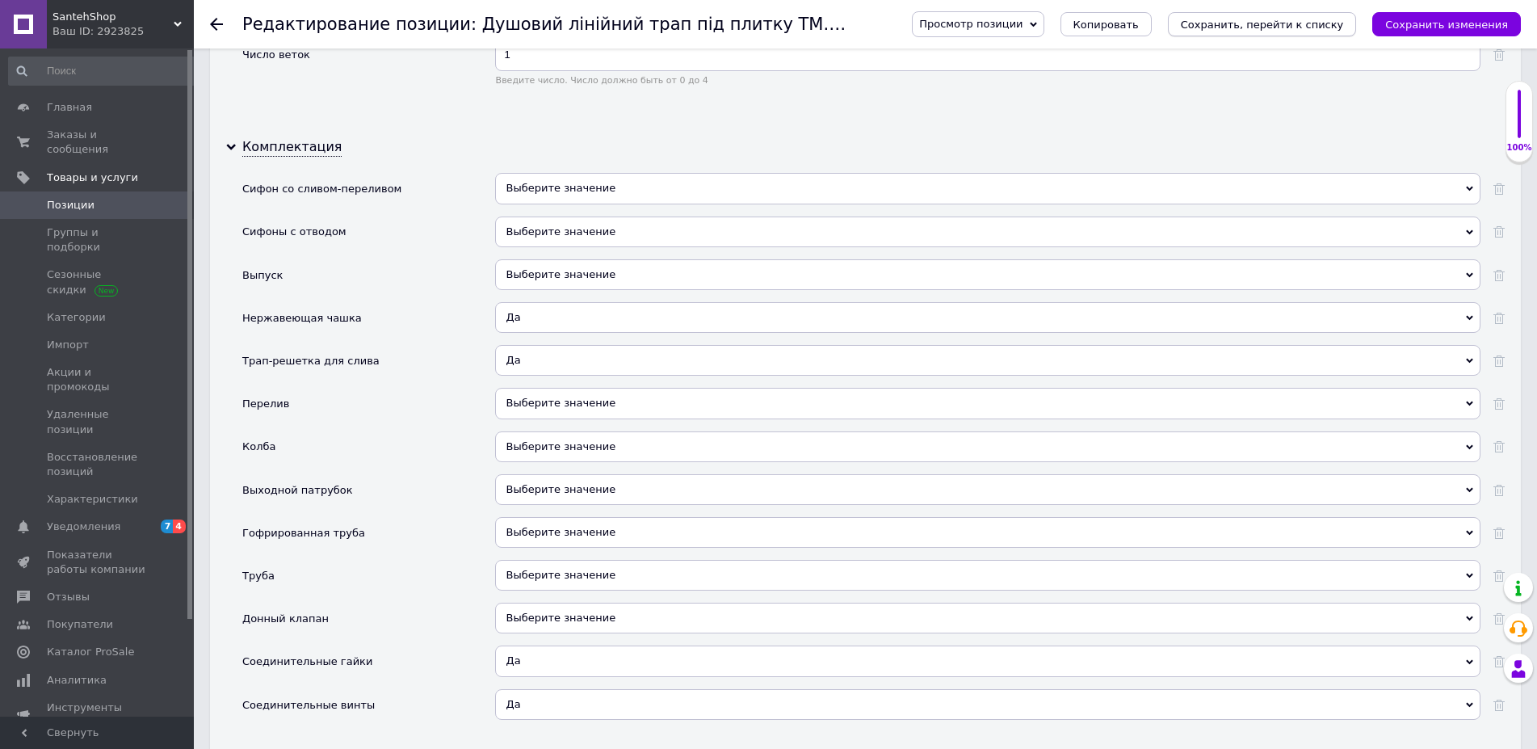
click at [1261, 28] on icon "Сохранить, перейти к списку" at bounding box center [1262, 25] width 163 height 12
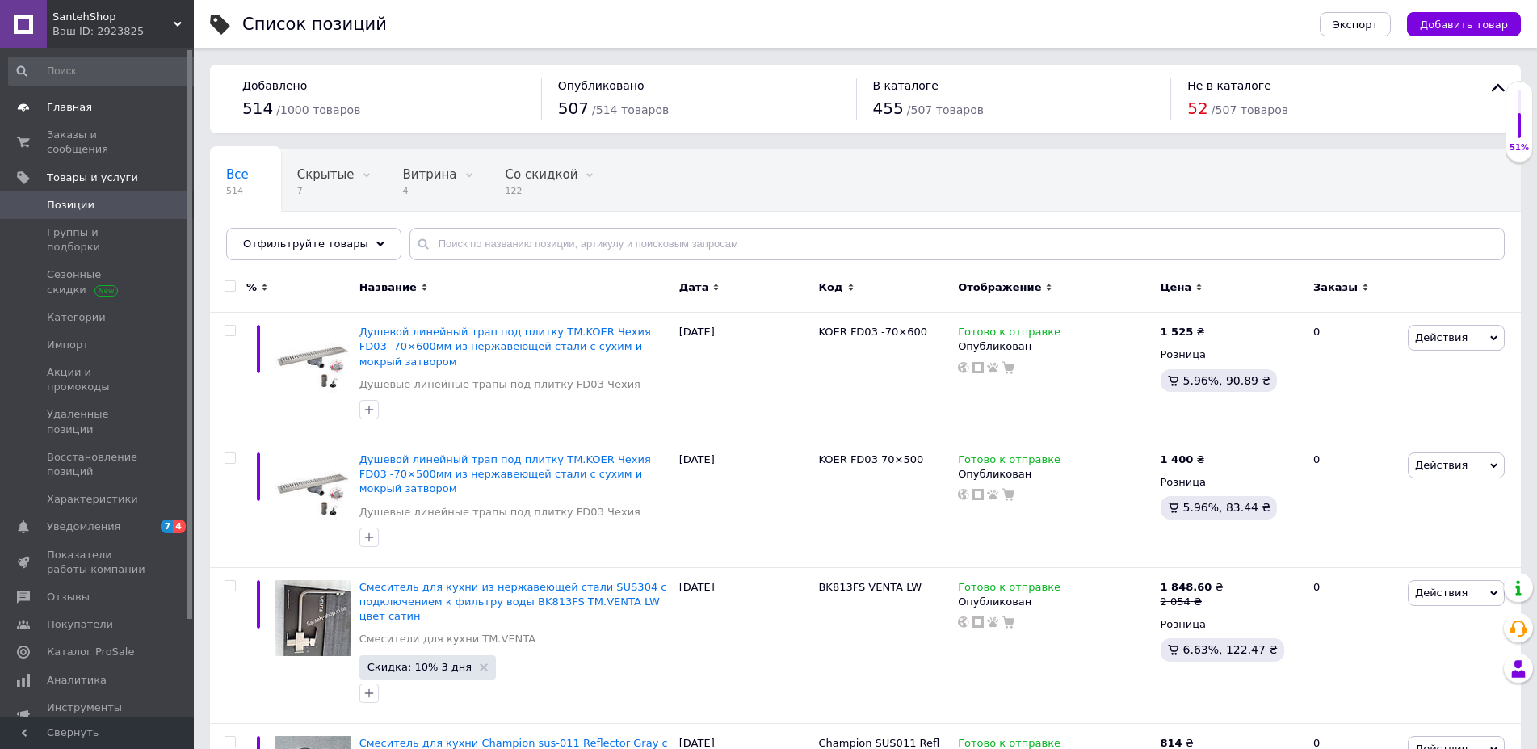
click at [68, 110] on span "Главная" at bounding box center [69, 107] width 45 height 15
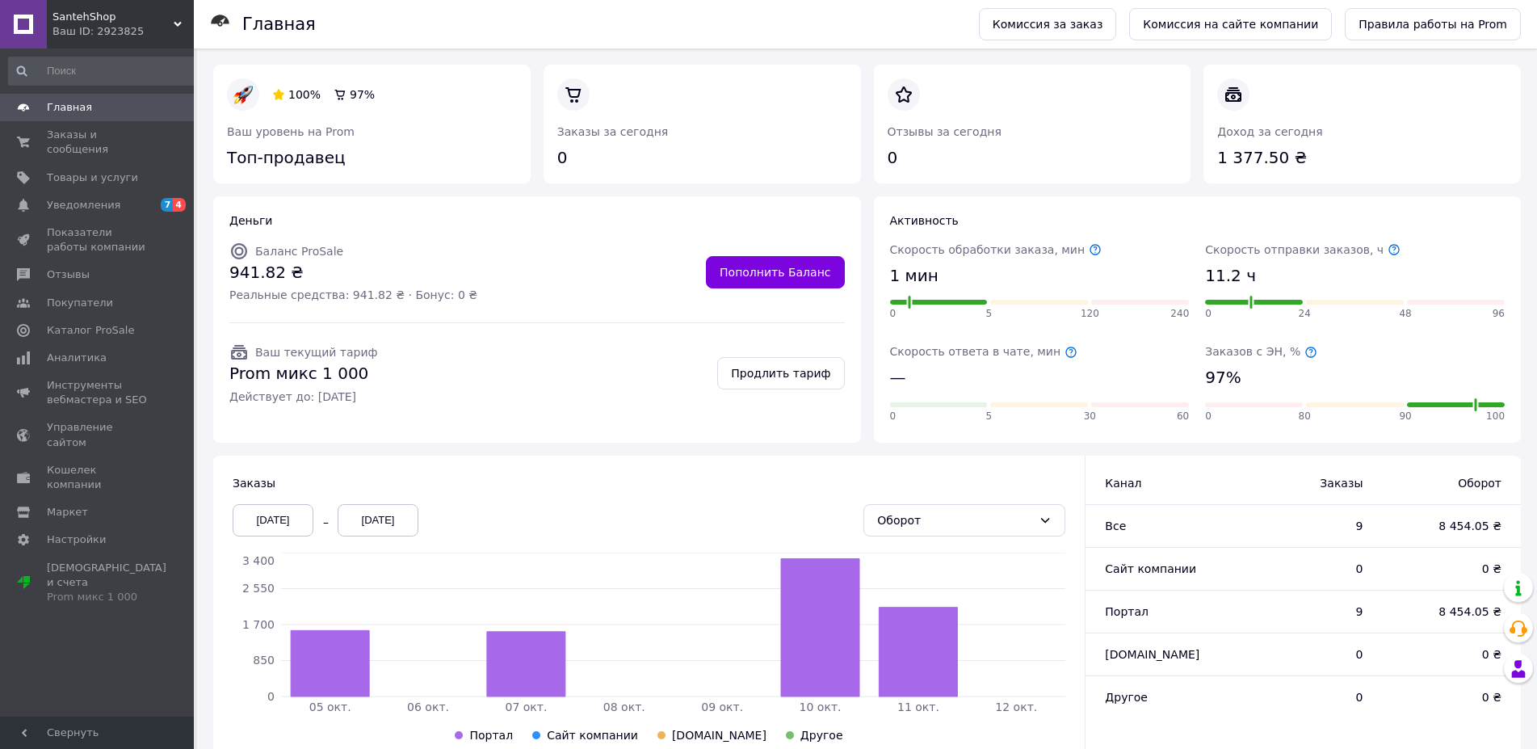
click at [176, 29] on div "Ваш ID: 2923825" at bounding box center [122, 31] width 141 height 15
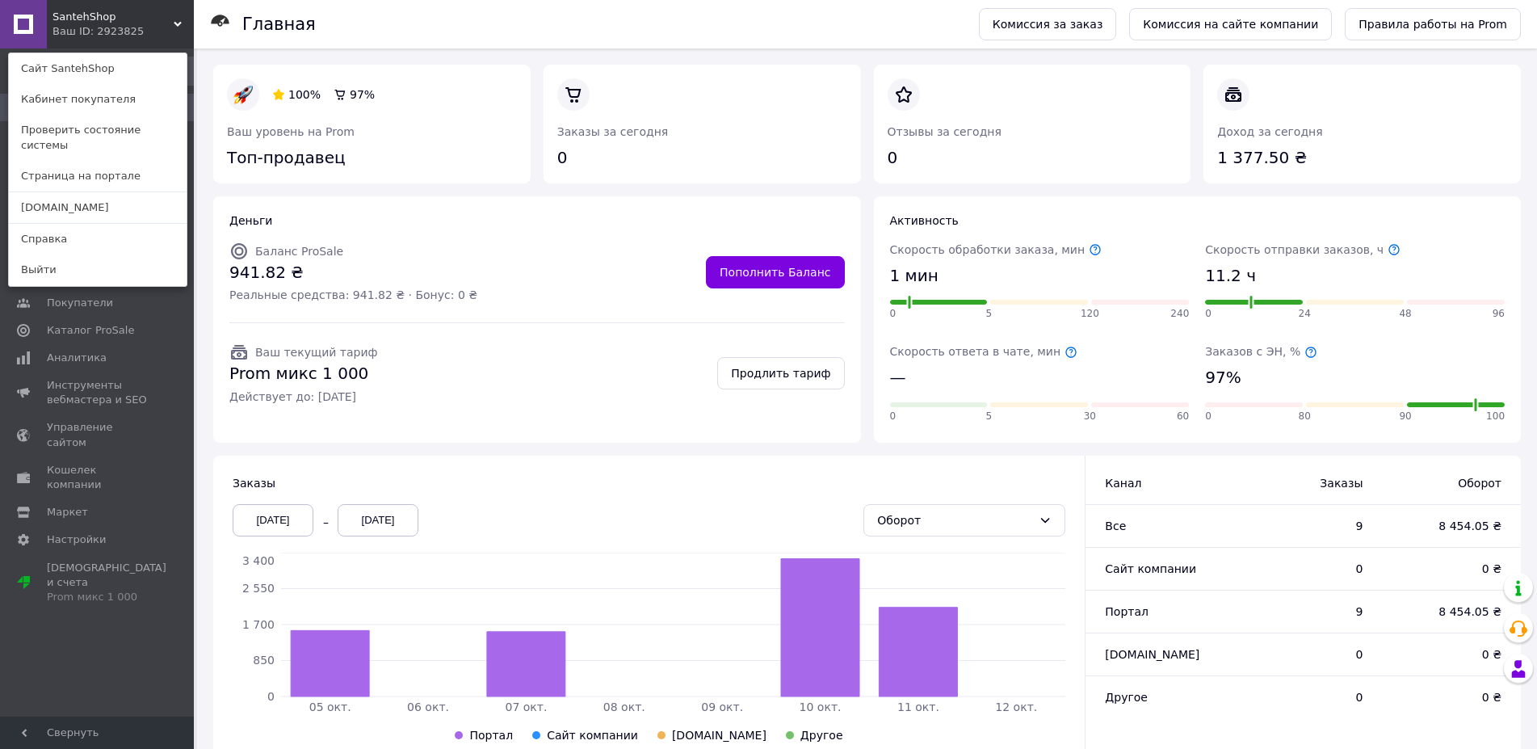
click at [172, 21] on span "SantehShop" at bounding box center [112, 17] width 121 height 15
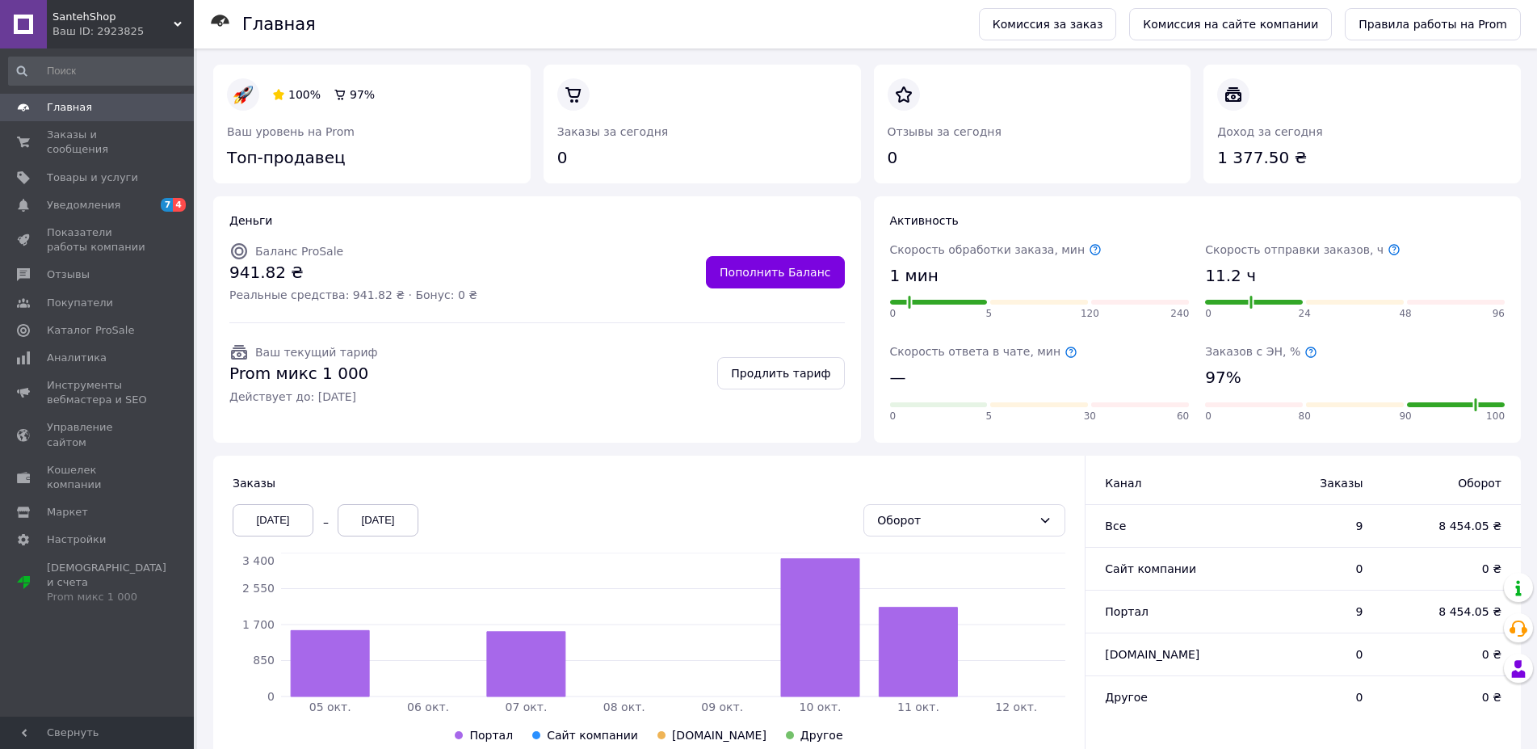
click at [174, 31] on div "Ваш ID: 2923825" at bounding box center [122, 31] width 141 height 15
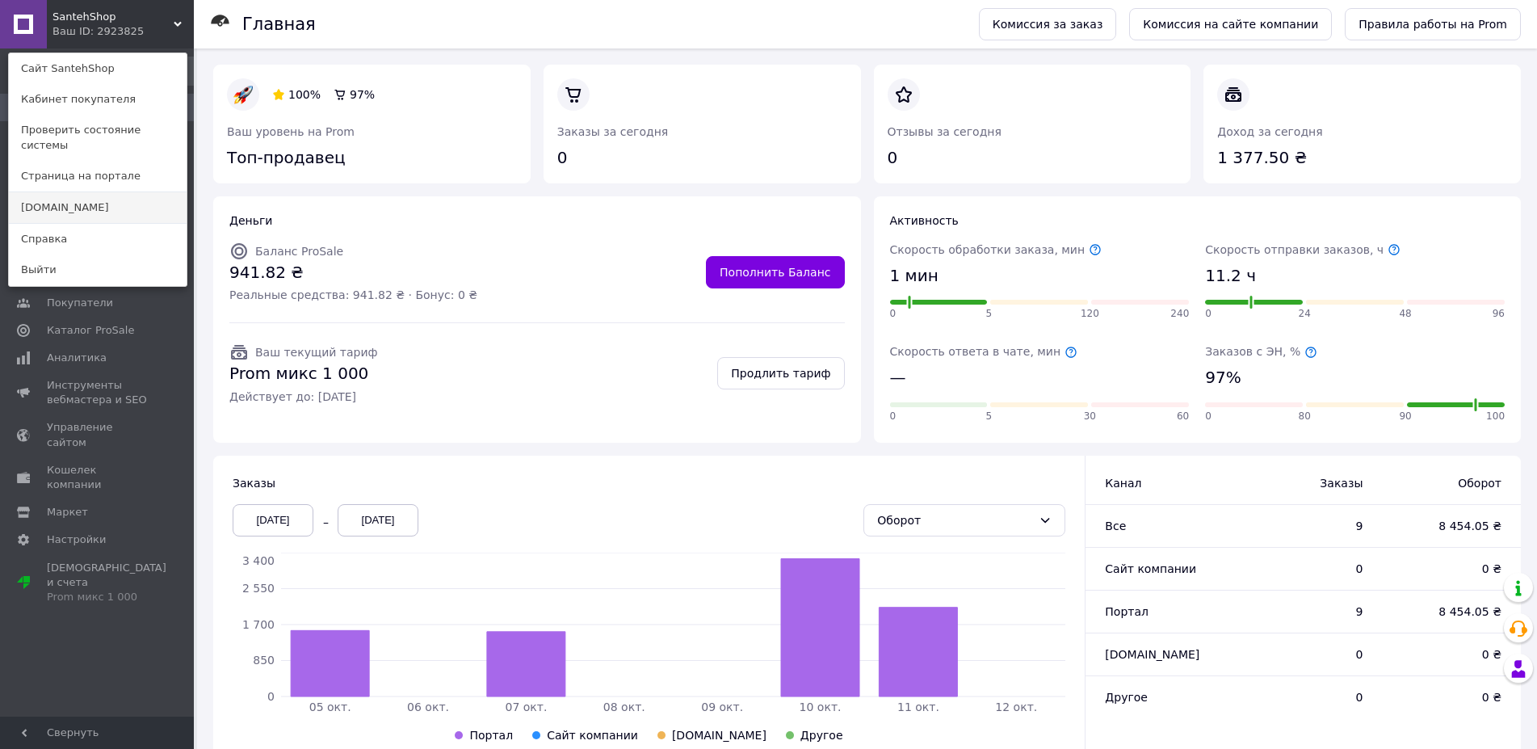
click at [81, 197] on link "[DOMAIN_NAME]" at bounding box center [98, 207] width 178 height 31
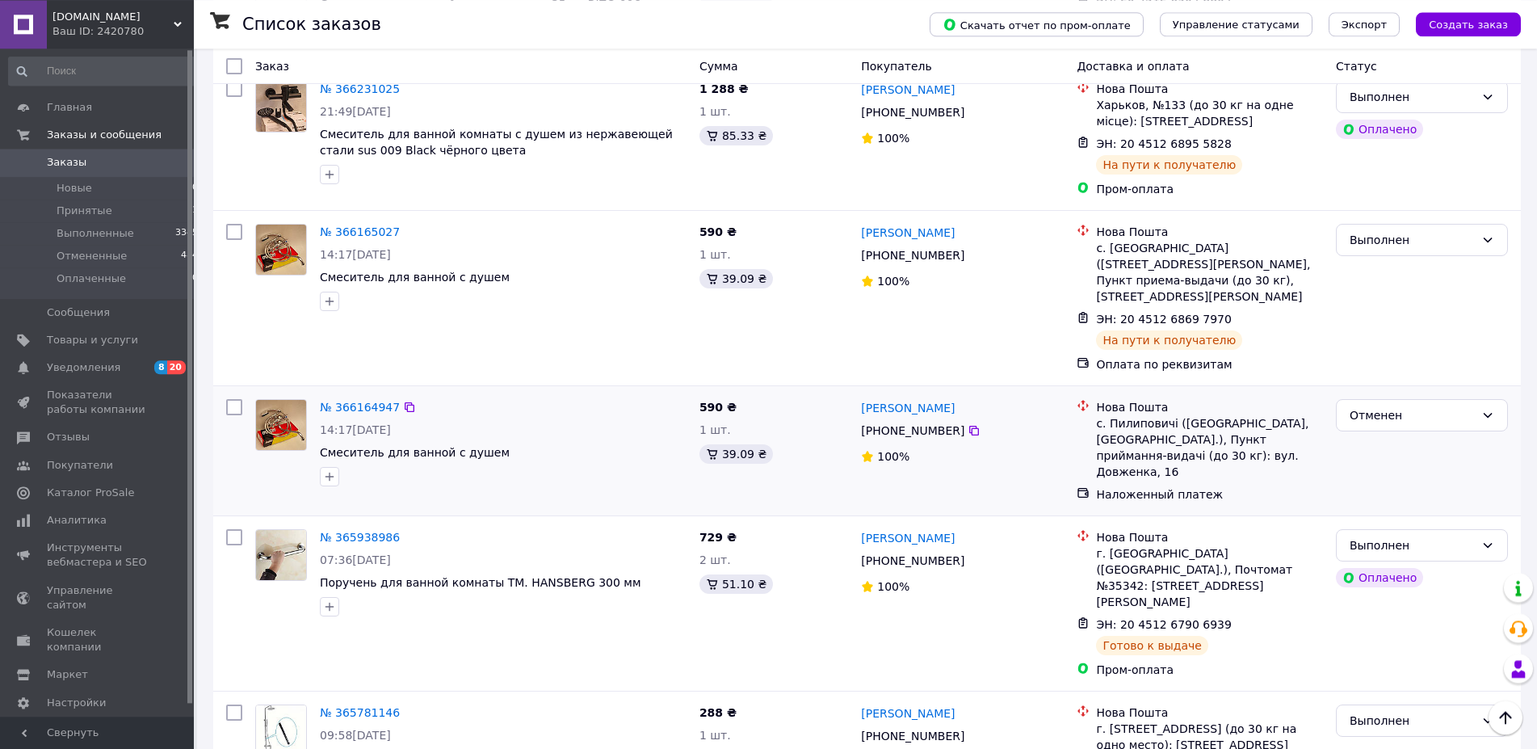
scroll to position [329, 0]
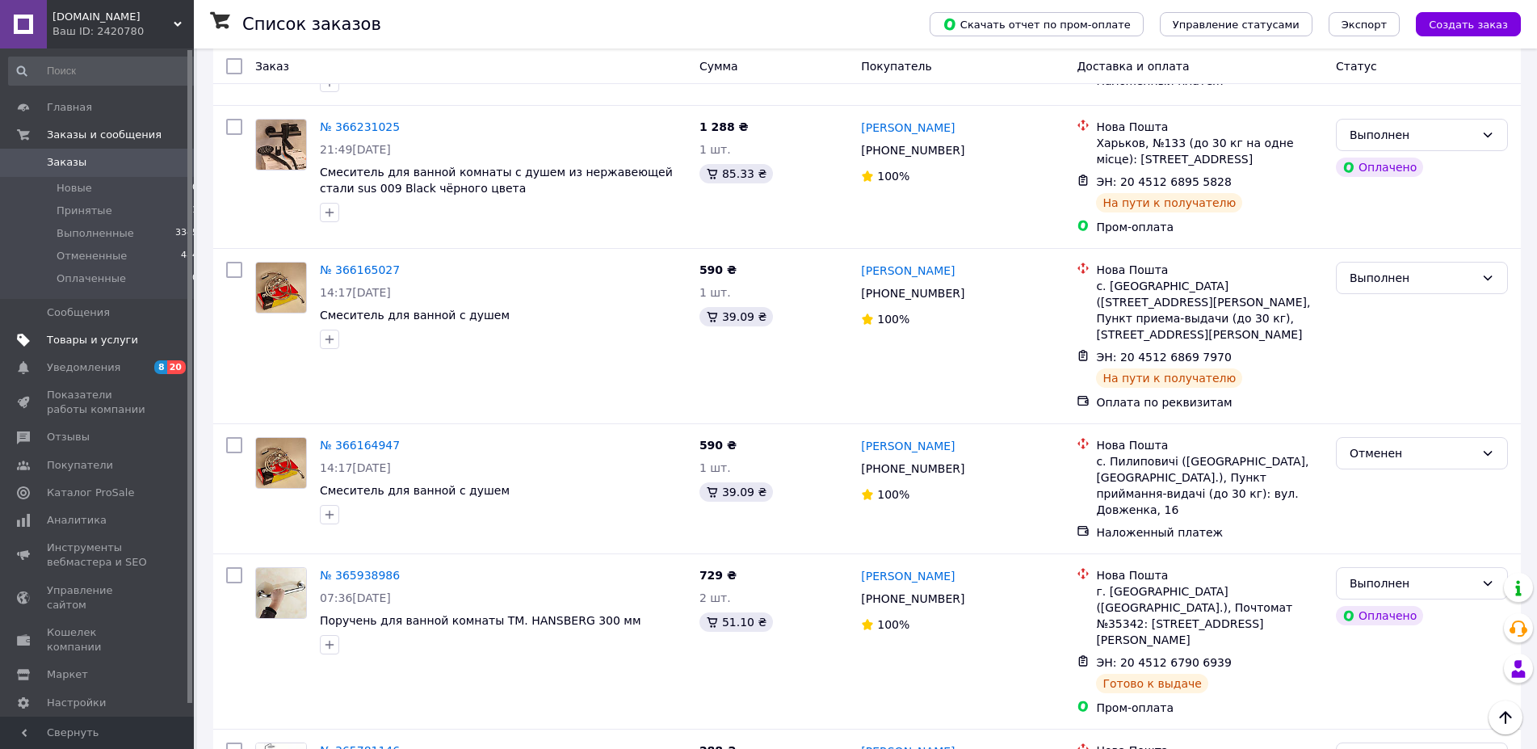
click at [60, 342] on span "Товары и услуги" at bounding box center [92, 340] width 91 height 15
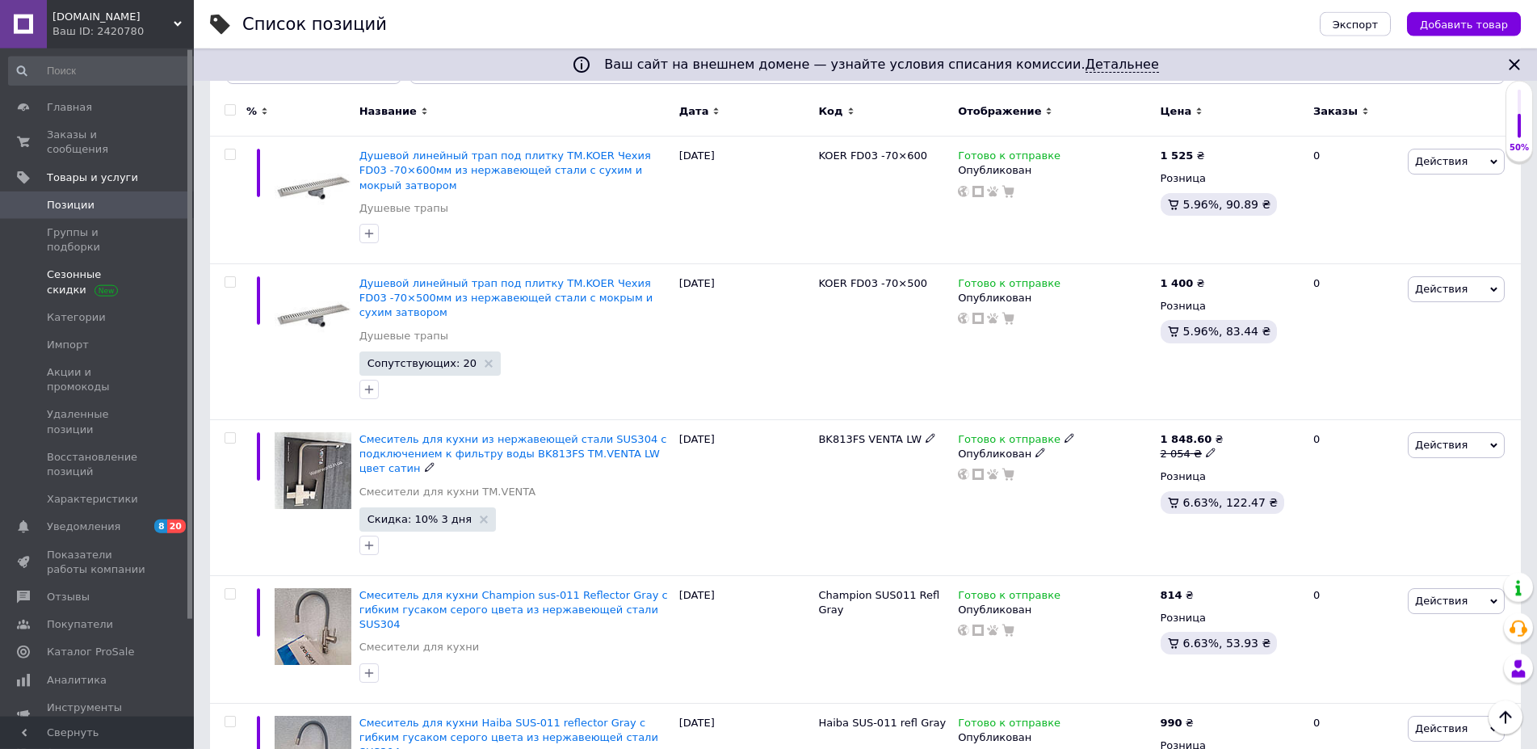
scroll to position [165, 0]
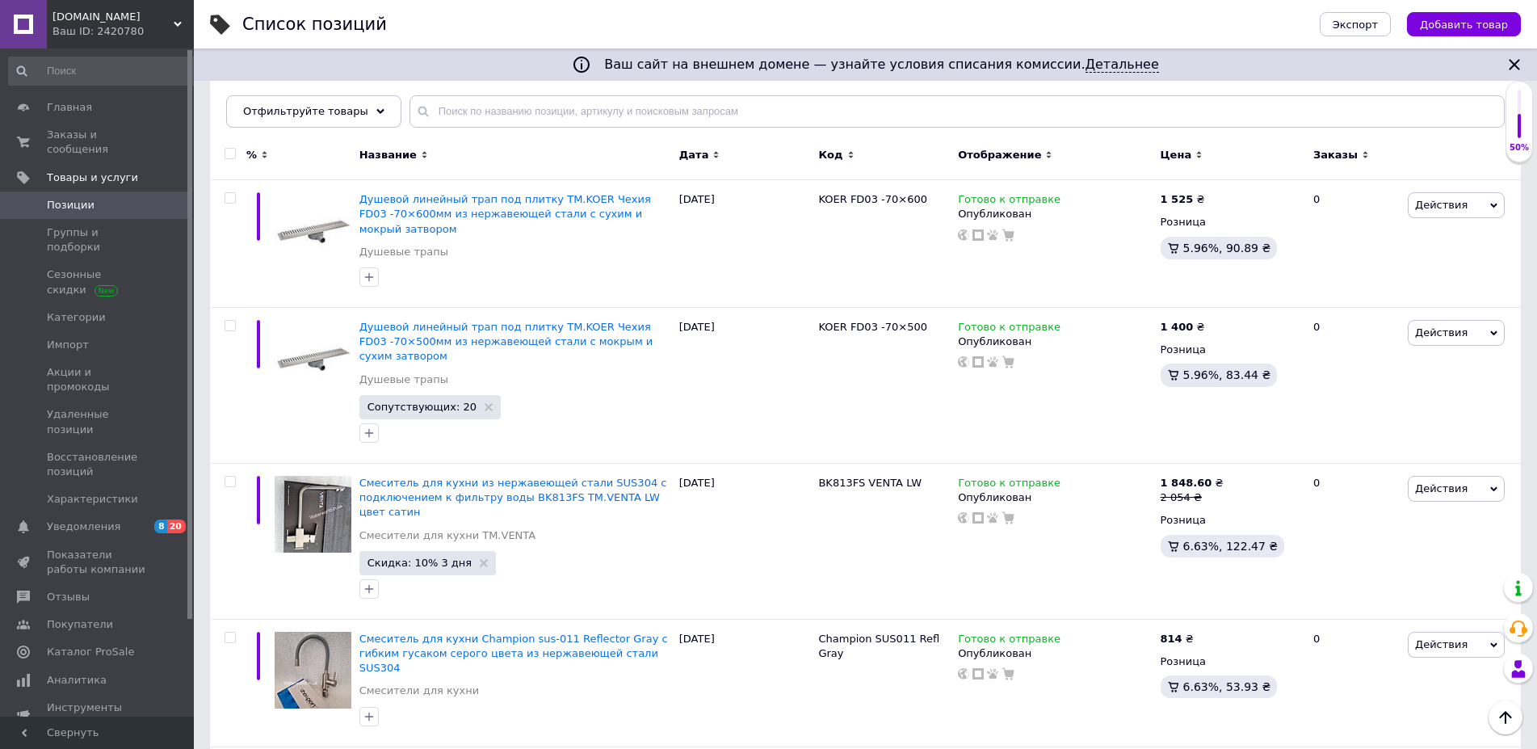
click at [174, 28] on div "Ваш ID: 2420780" at bounding box center [122, 31] width 141 height 15
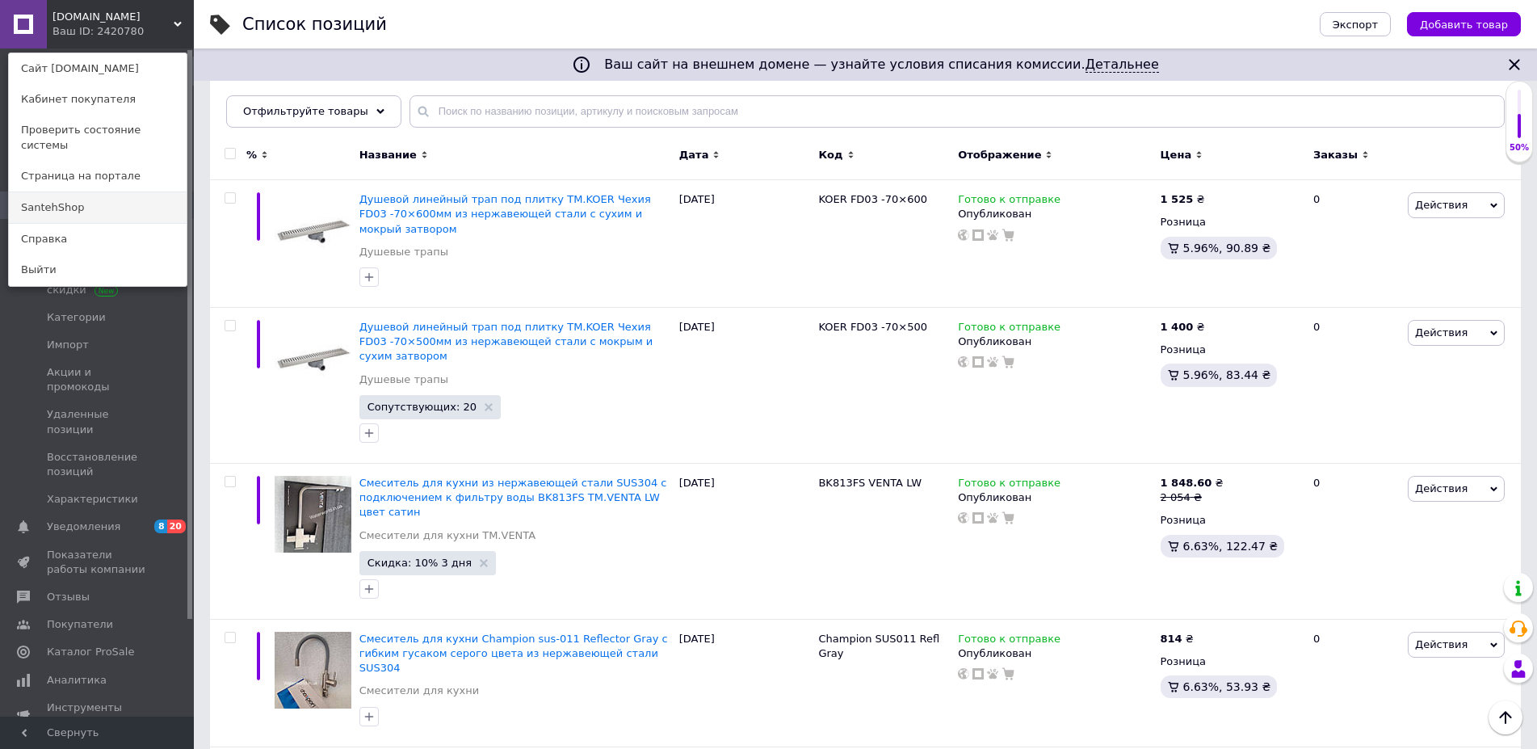
click at [78, 199] on link "SantehShop" at bounding box center [98, 207] width 178 height 31
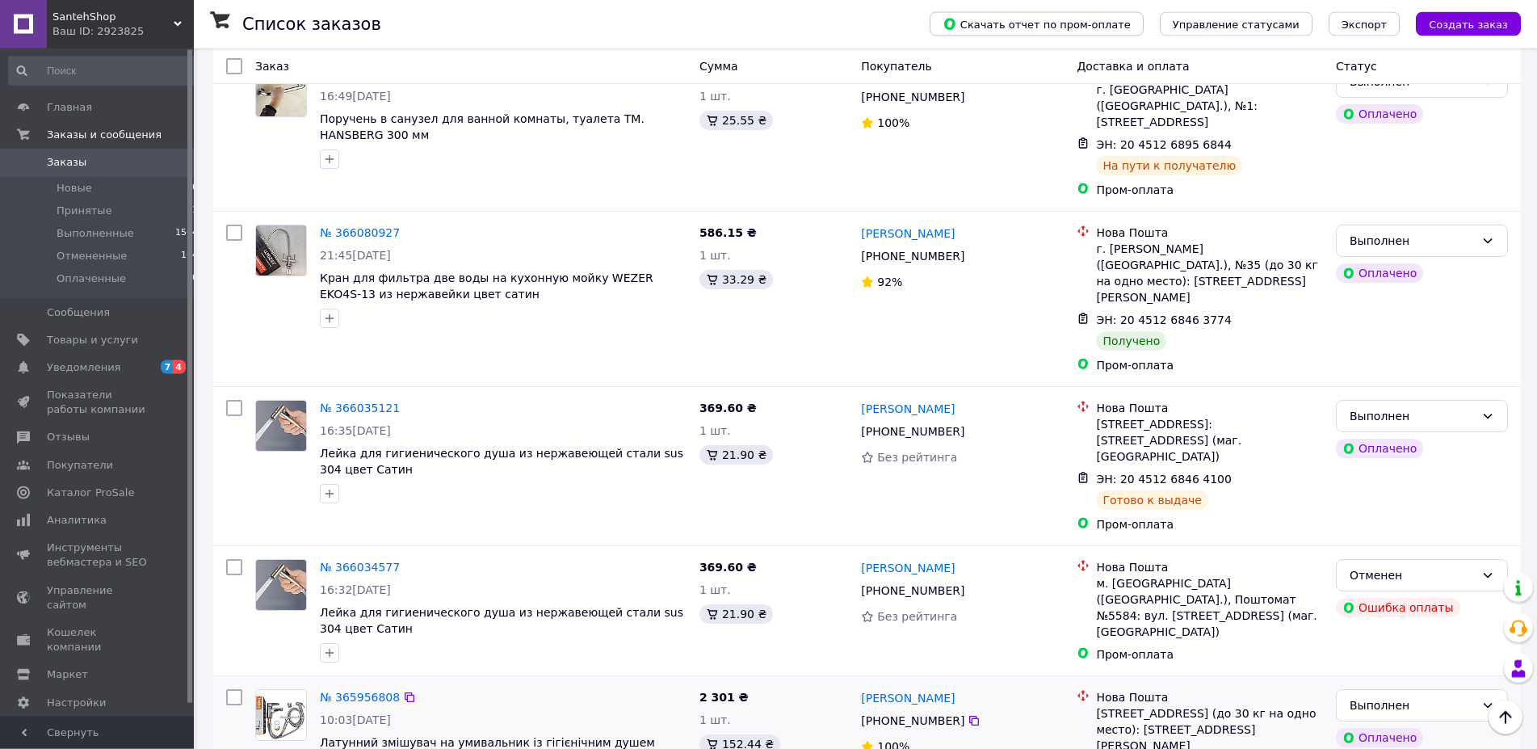
scroll to position [659, 0]
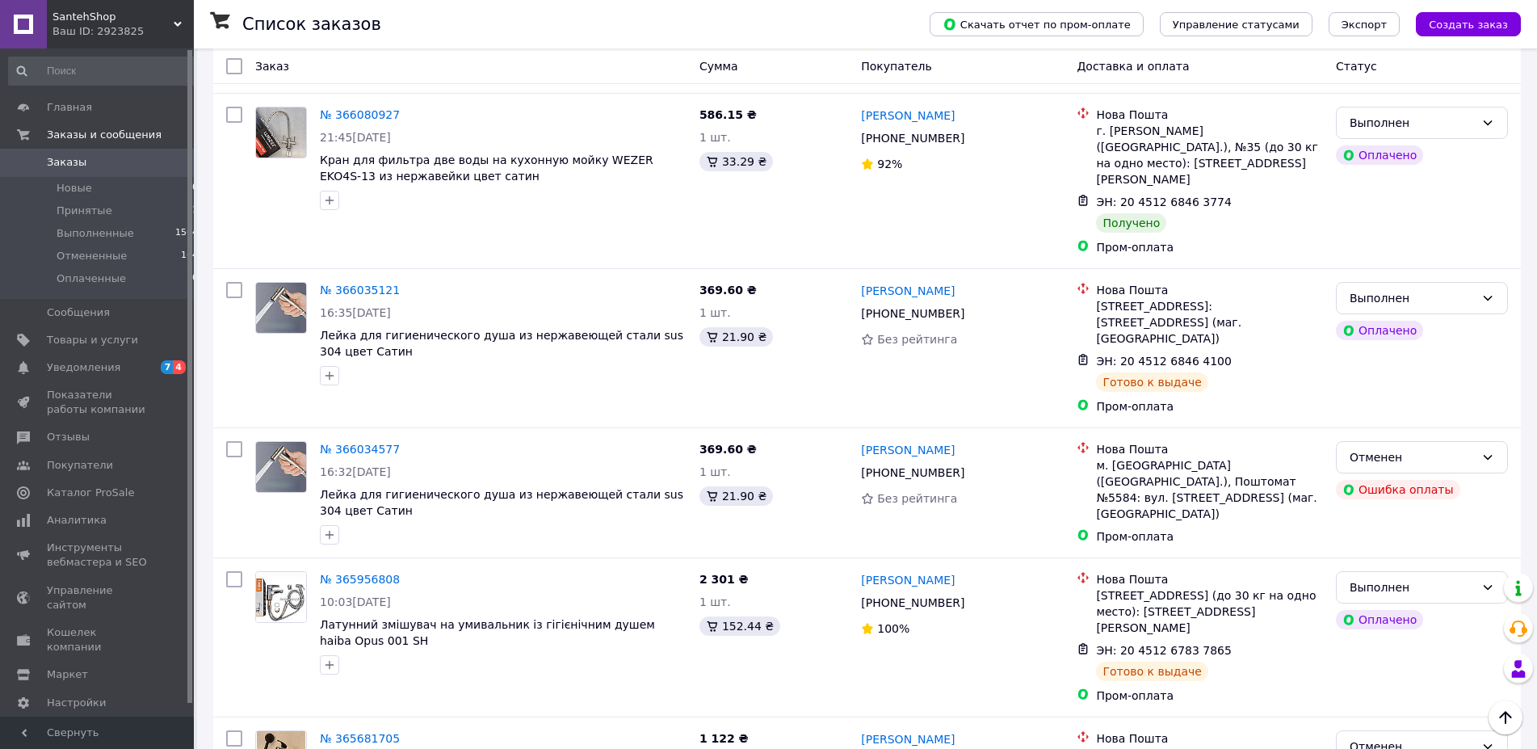
click at [169, 27] on div "Ваш ID: 2923825" at bounding box center [122, 31] width 141 height 15
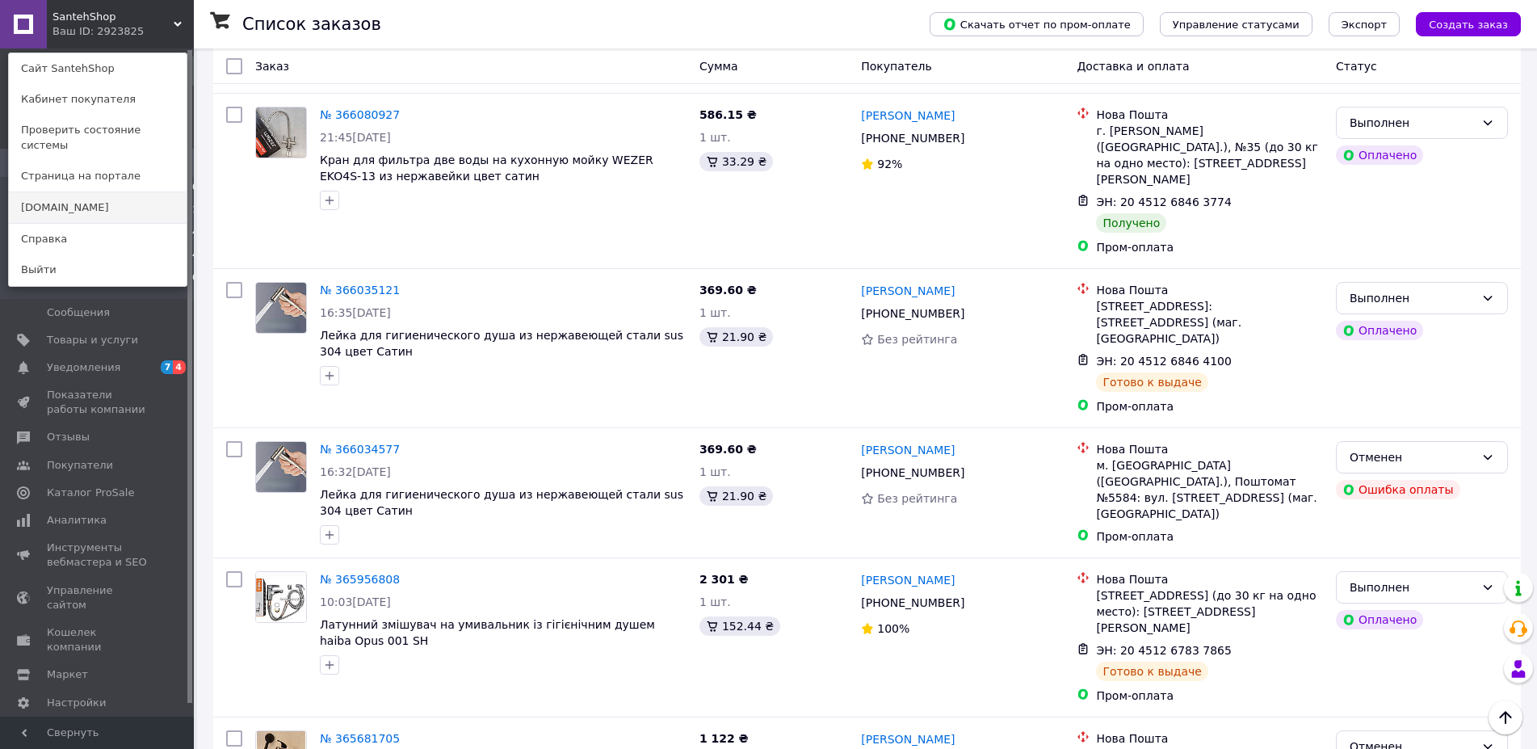
click at [73, 200] on link "[DOMAIN_NAME]" at bounding box center [98, 207] width 178 height 31
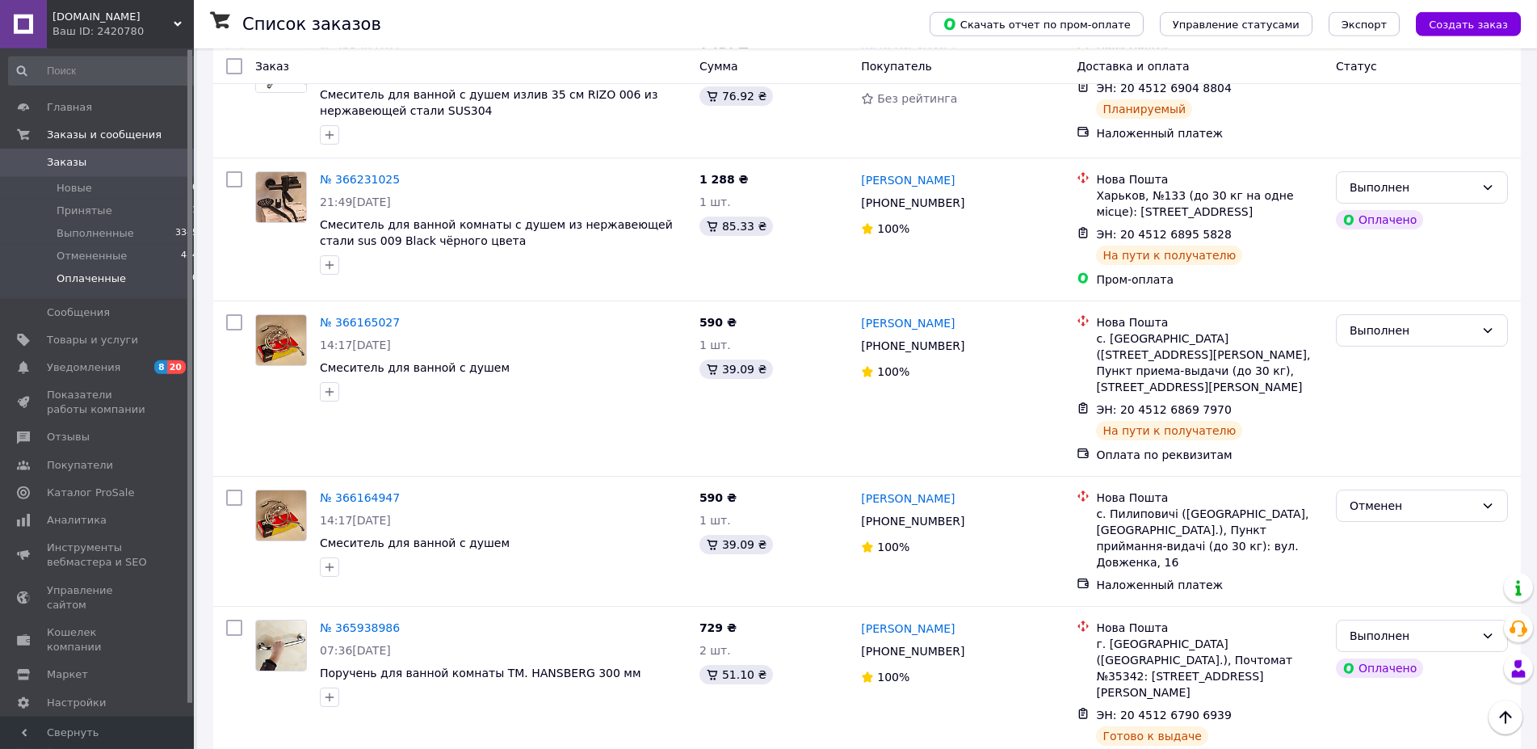
scroll to position [165, 0]
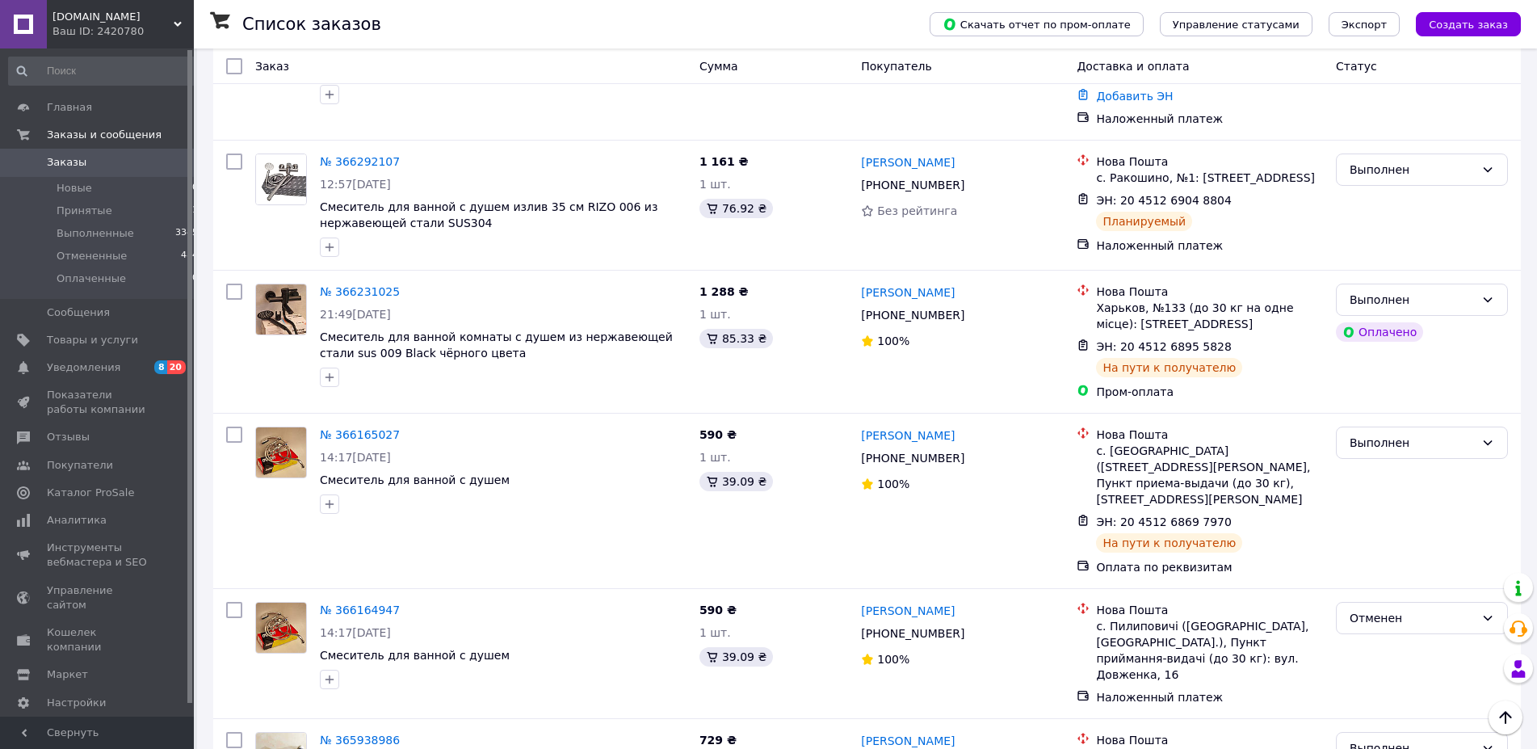
click at [178, 26] on use at bounding box center [178, 24] width 8 height 5
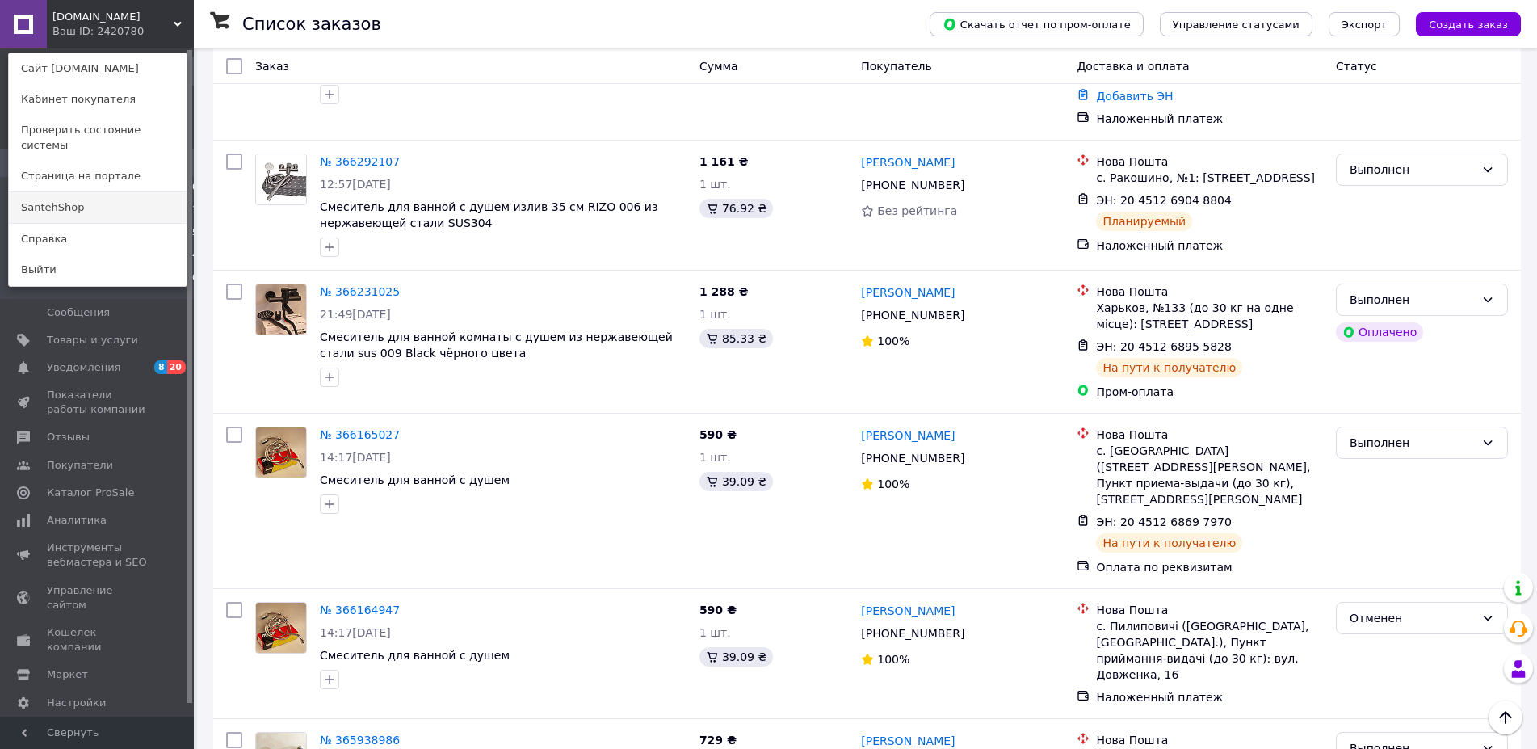
click at [89, 199] on link "SantehShop" at bounding box center [98, 207] width 178 height 31
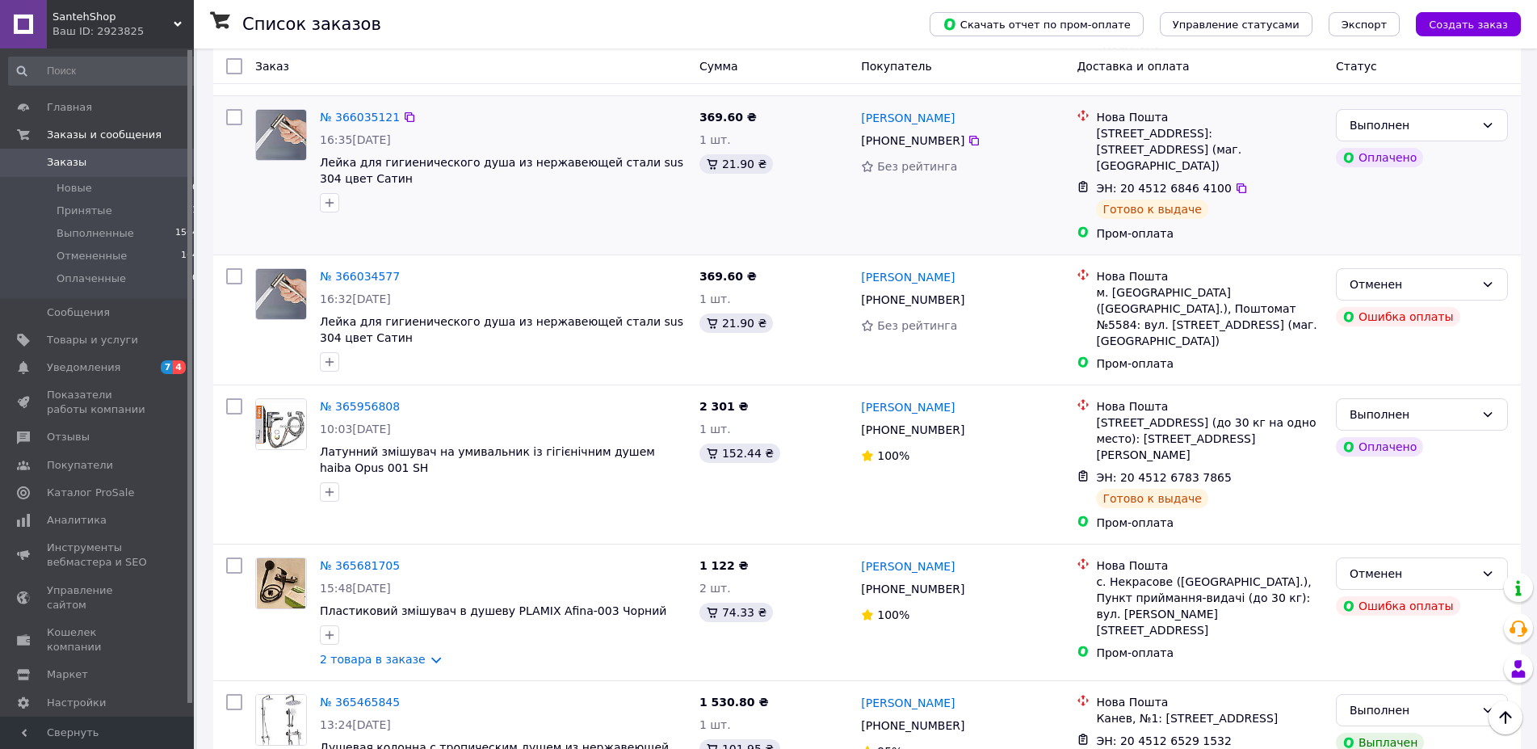
scroll to position [741, 0]
